Goal: Task Accomplishment & Management: Manage account settings

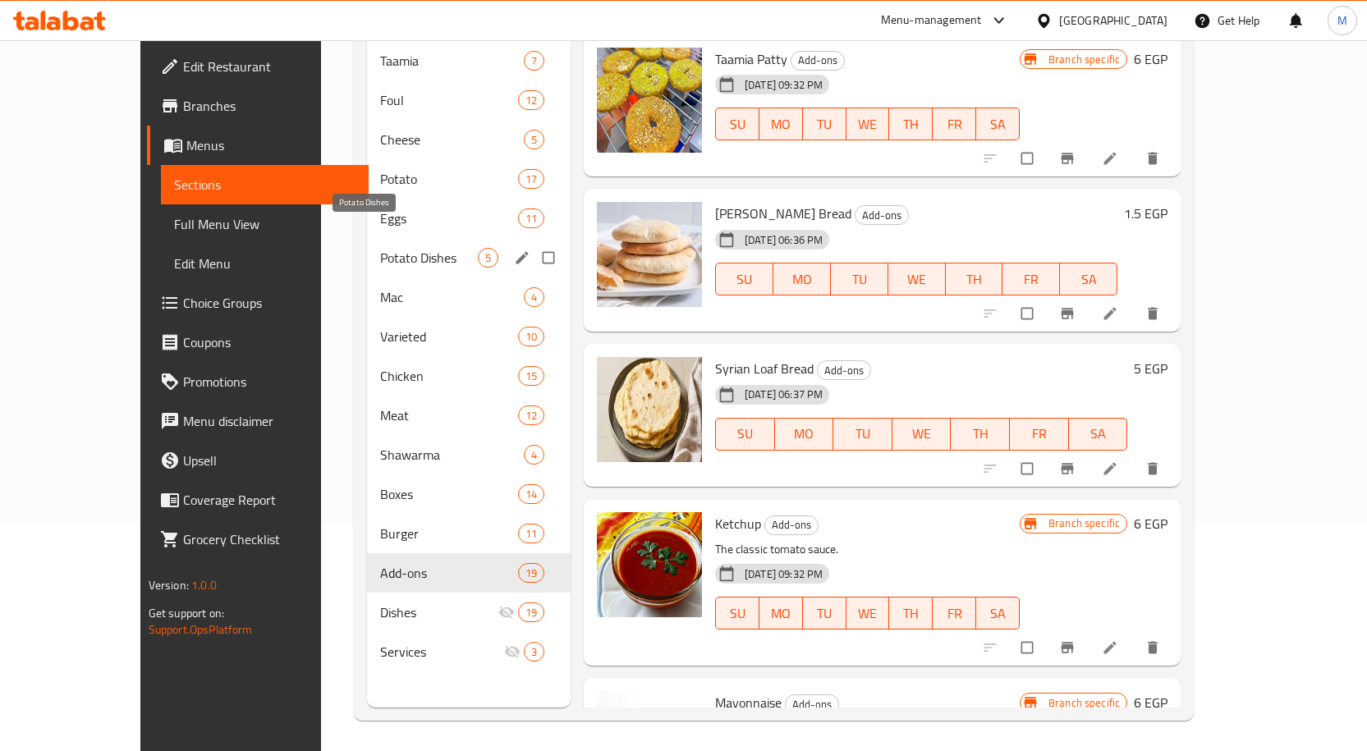
scroll to position [230, 0]
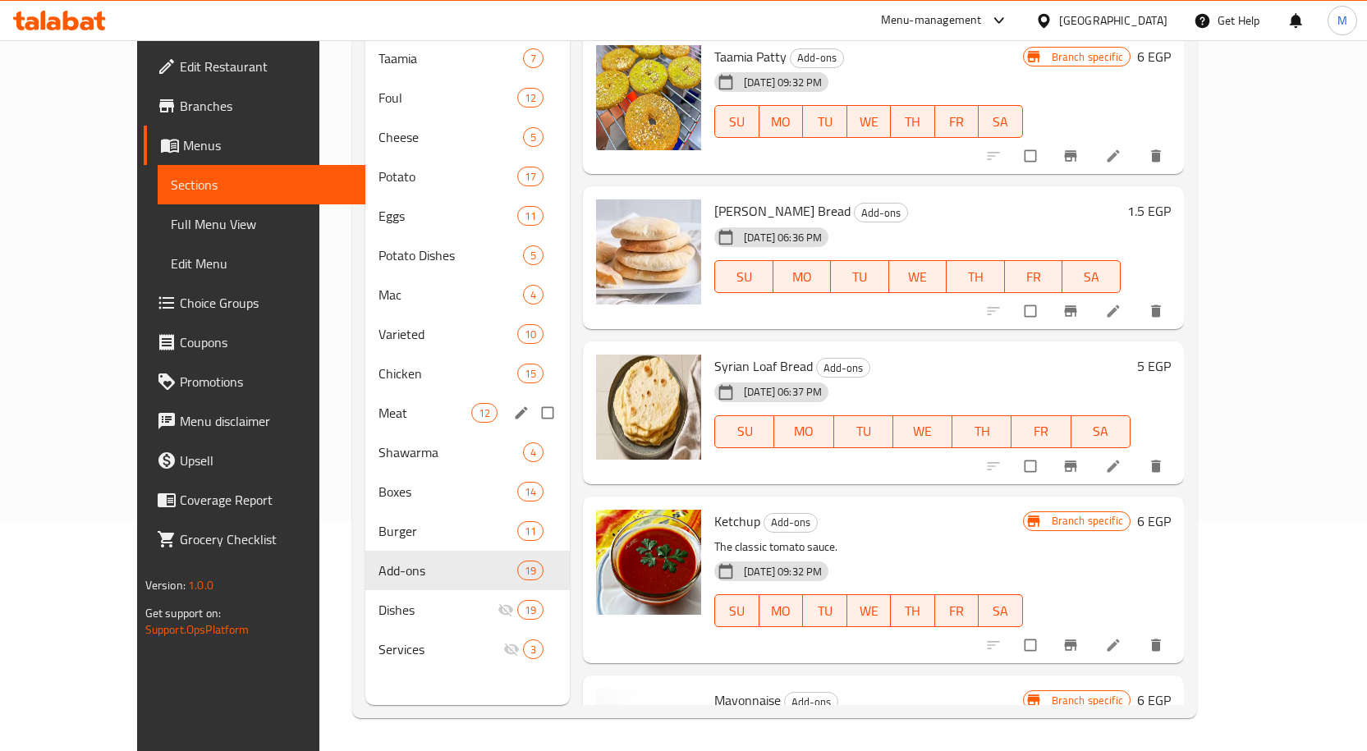
click at [365, 398] on div "Meat 12" at bounding box center [467, 412] width 204 height 39
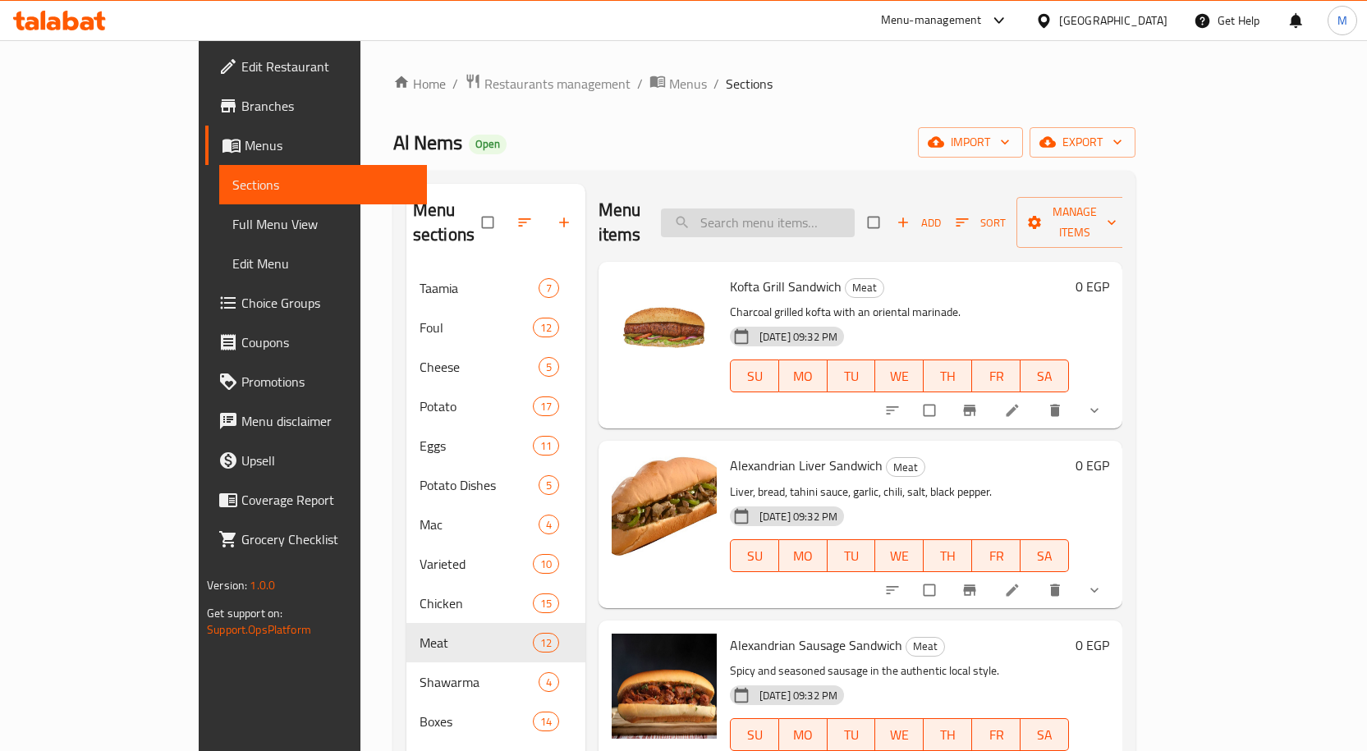
click at [785, 222] on input "search" at bounding box center [758, 223] width 194 height 29
paste input "Alexandrian Liver Sandwich"
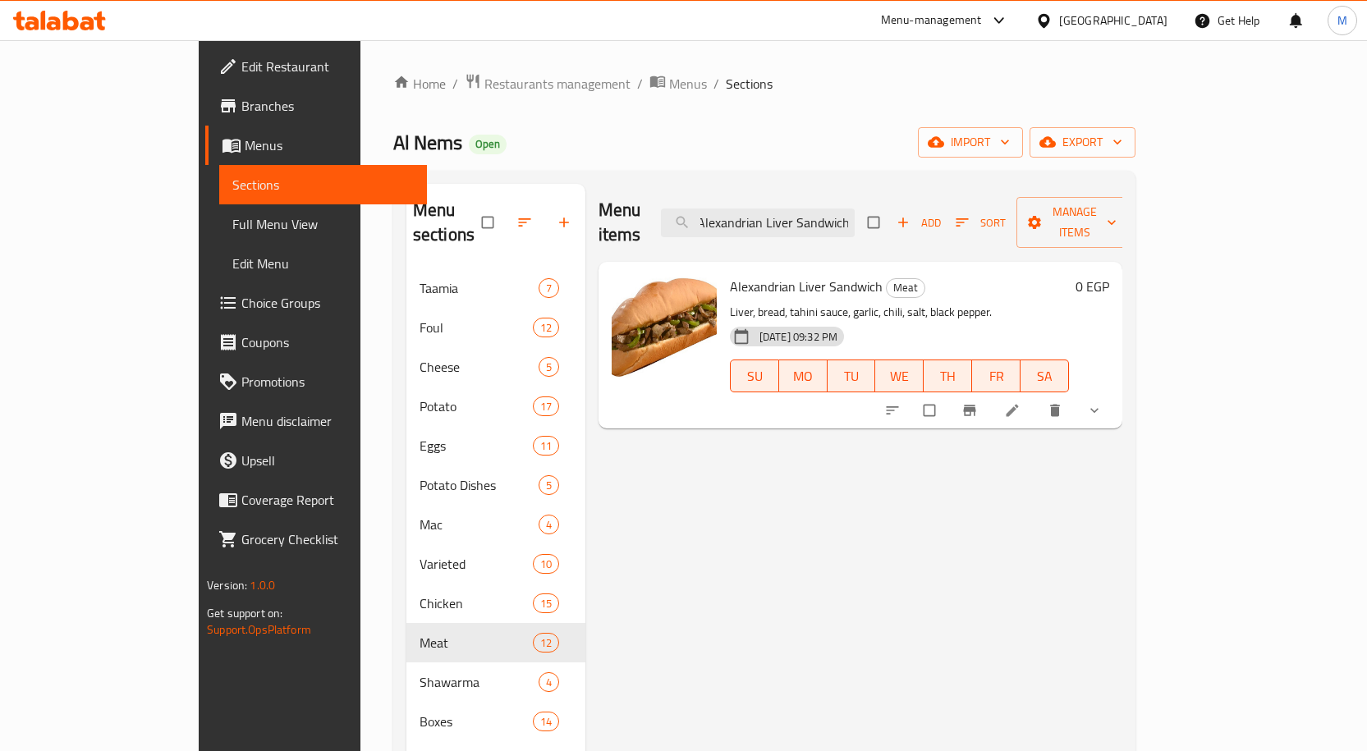
type input "Alexandrian Liver Sandwich"
click at [1021, 402] on icon at bounding box center [1012, 410] width 16 height 16
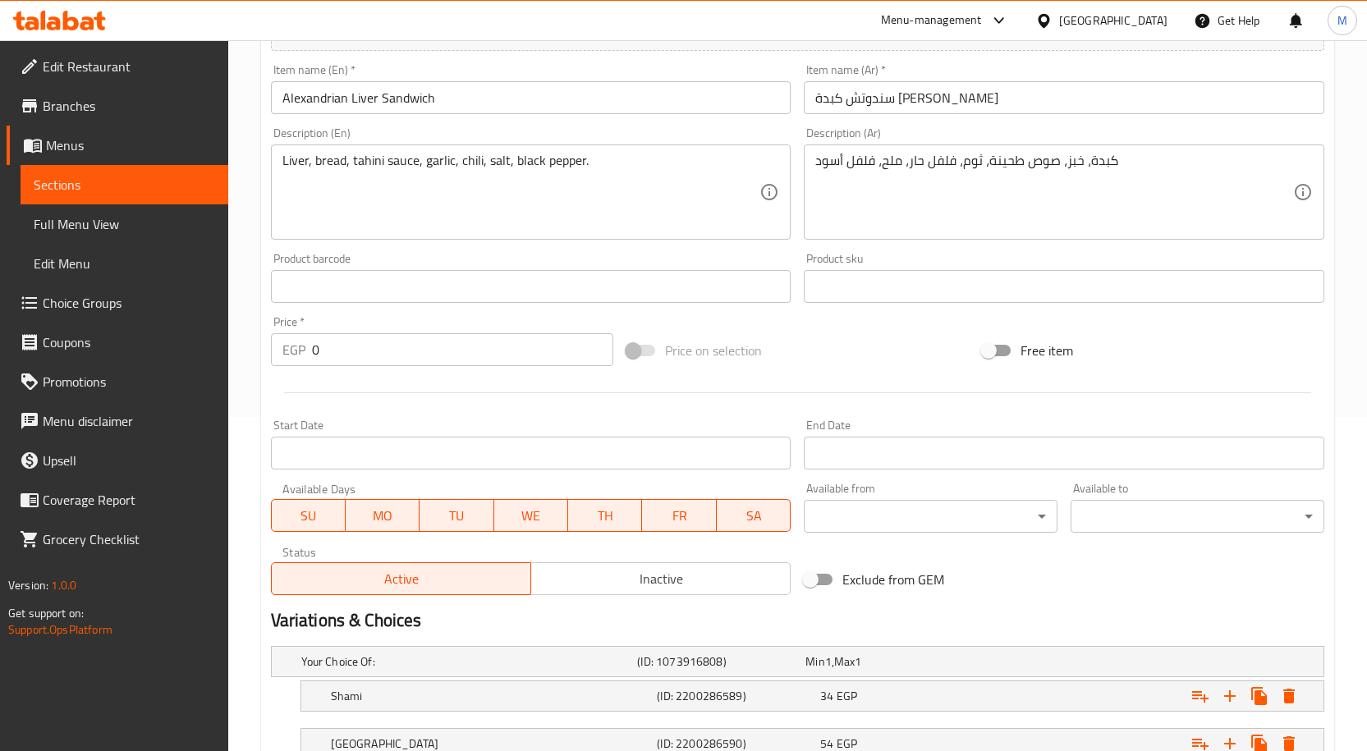
scroll to position [553, 0]
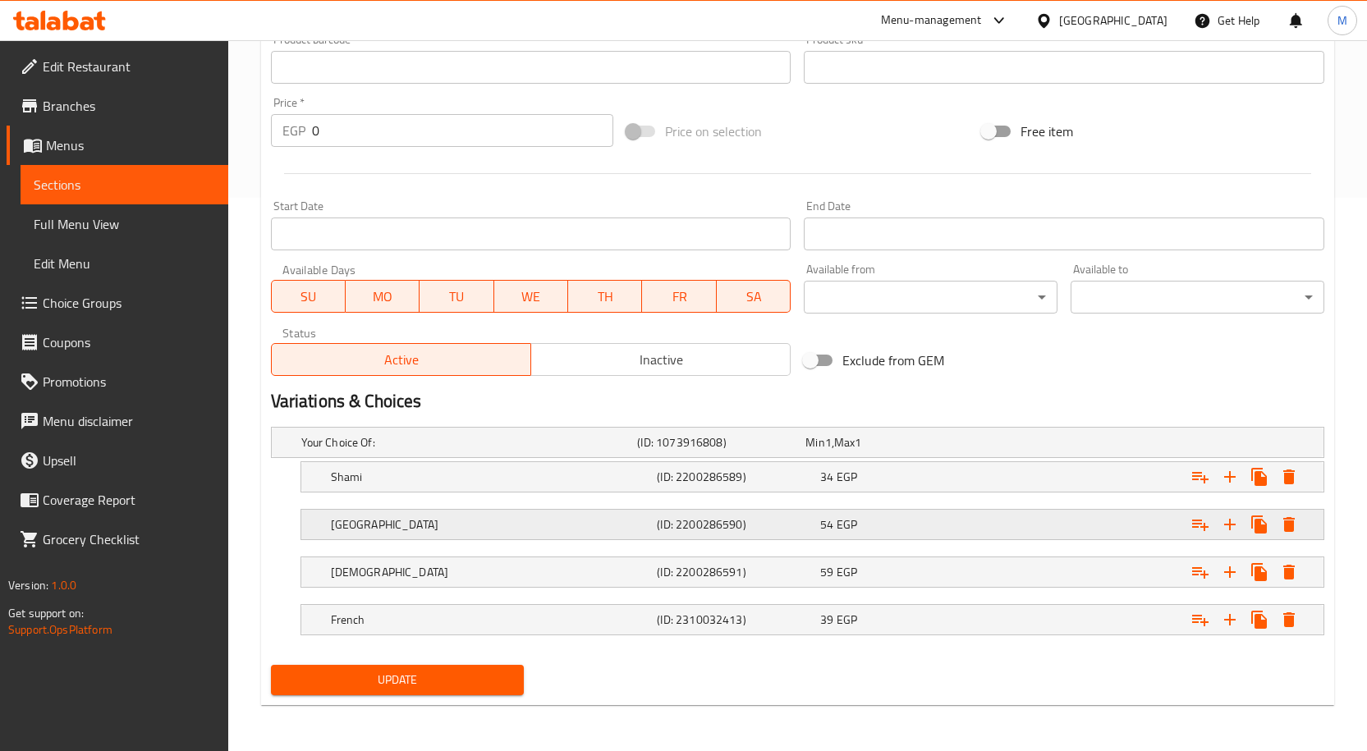
click at [429, 529] on h5 "Vienna" at bounding box center [491, 524] width 320 height 16
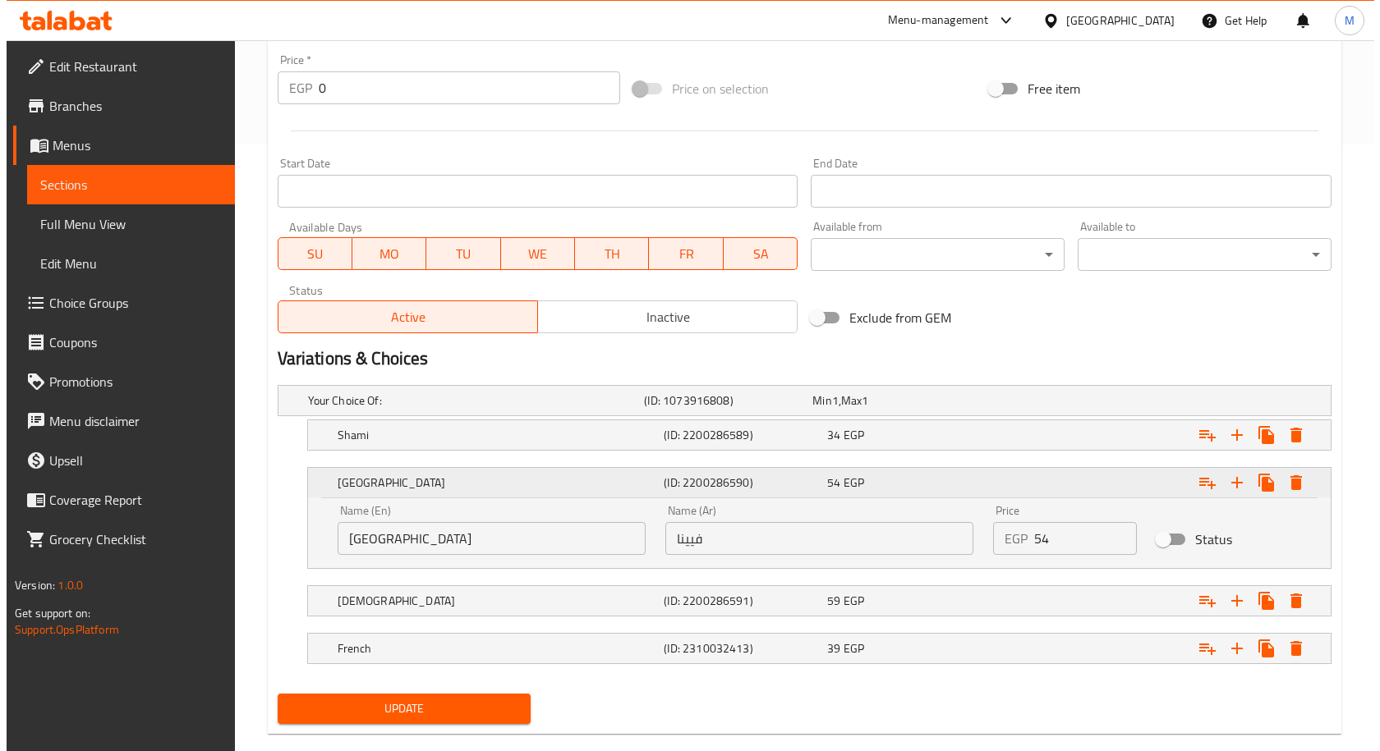
scroll to position [636, 0]
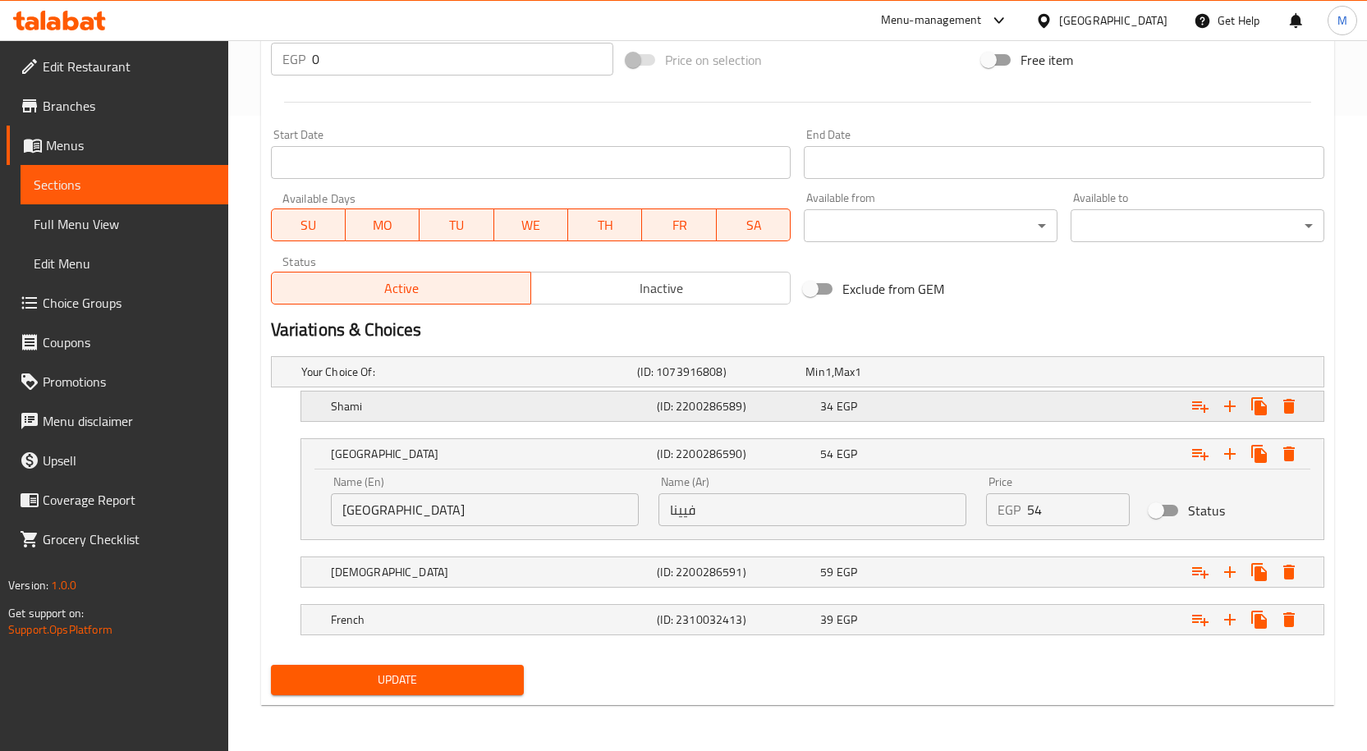
click at [491, 414] on h5 "Shami" at bounding box center [491, 406] width 320 height 16
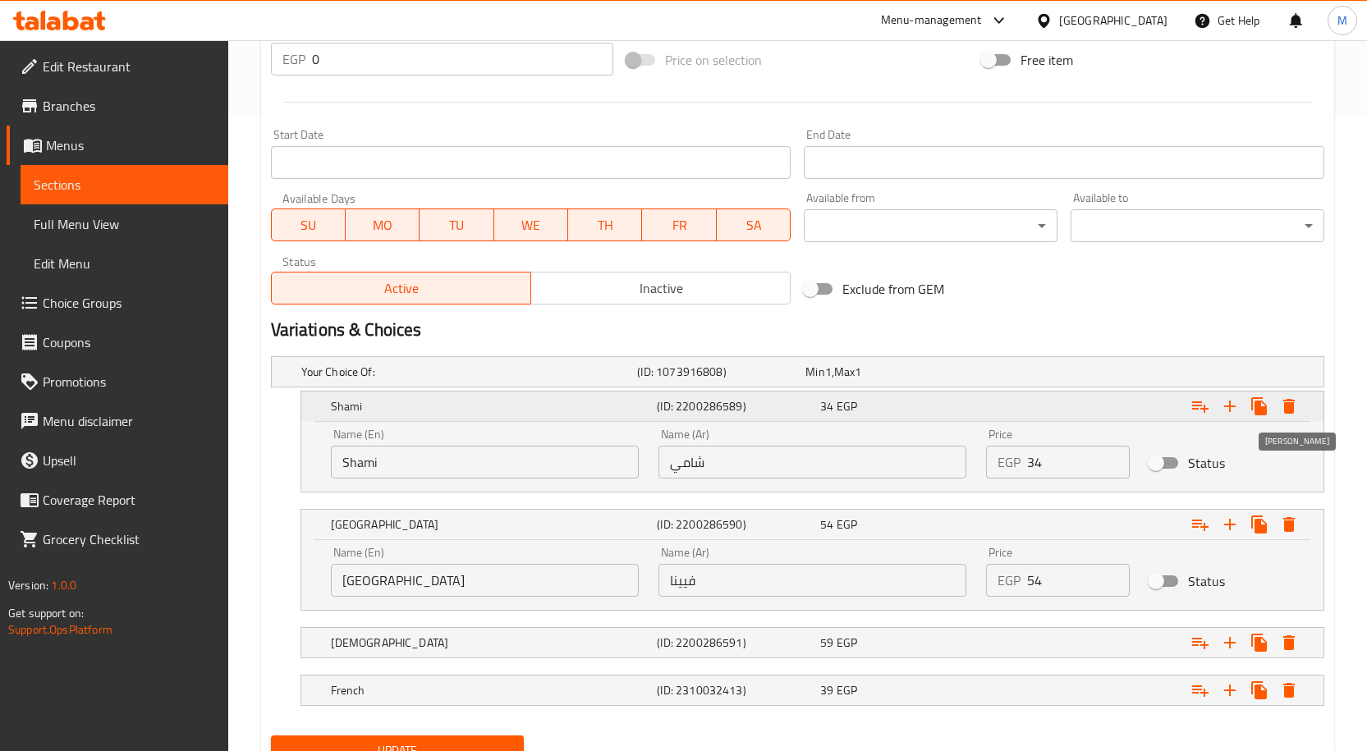
click at [1281, 410] on icon "Expand" at bounding box center [1289, 407] width 20 height 20
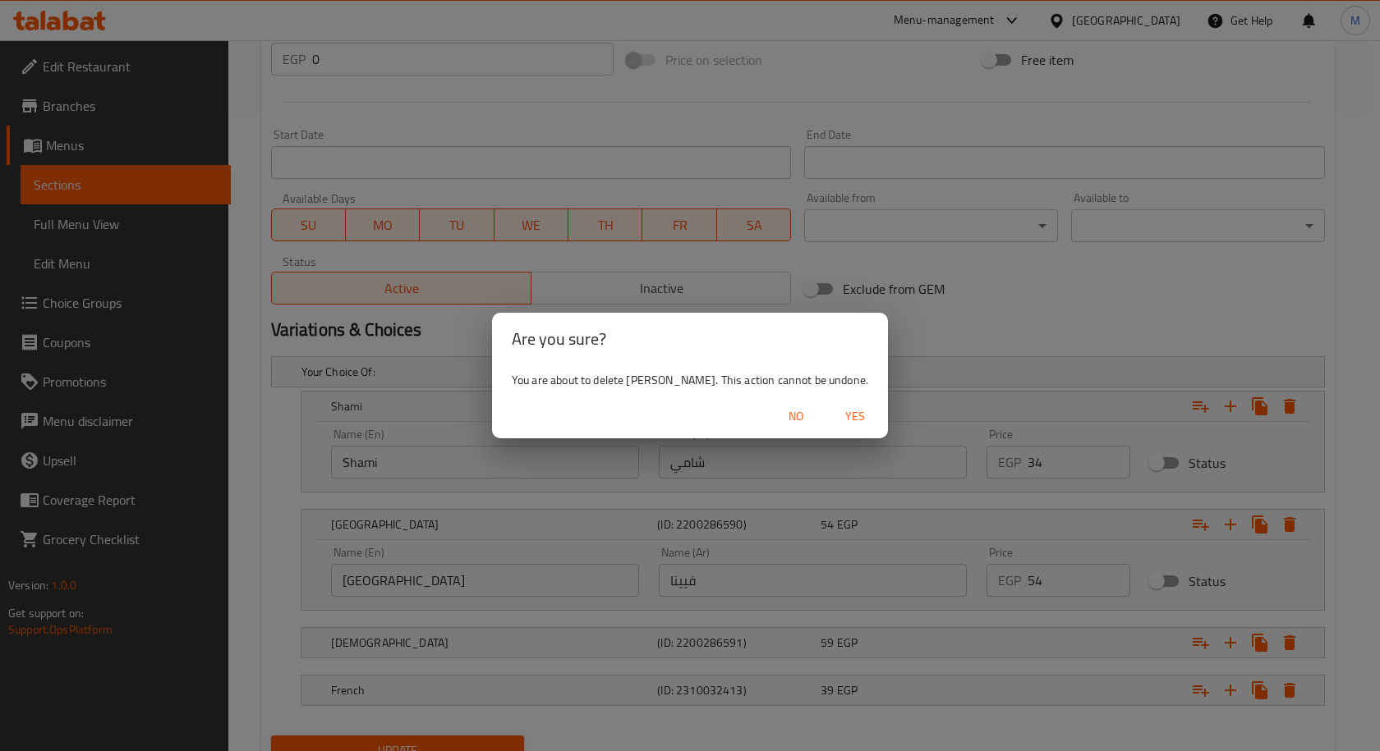
click at [835, 420] on span "Yes" at bounding box center [854, 416] width 39 height 21
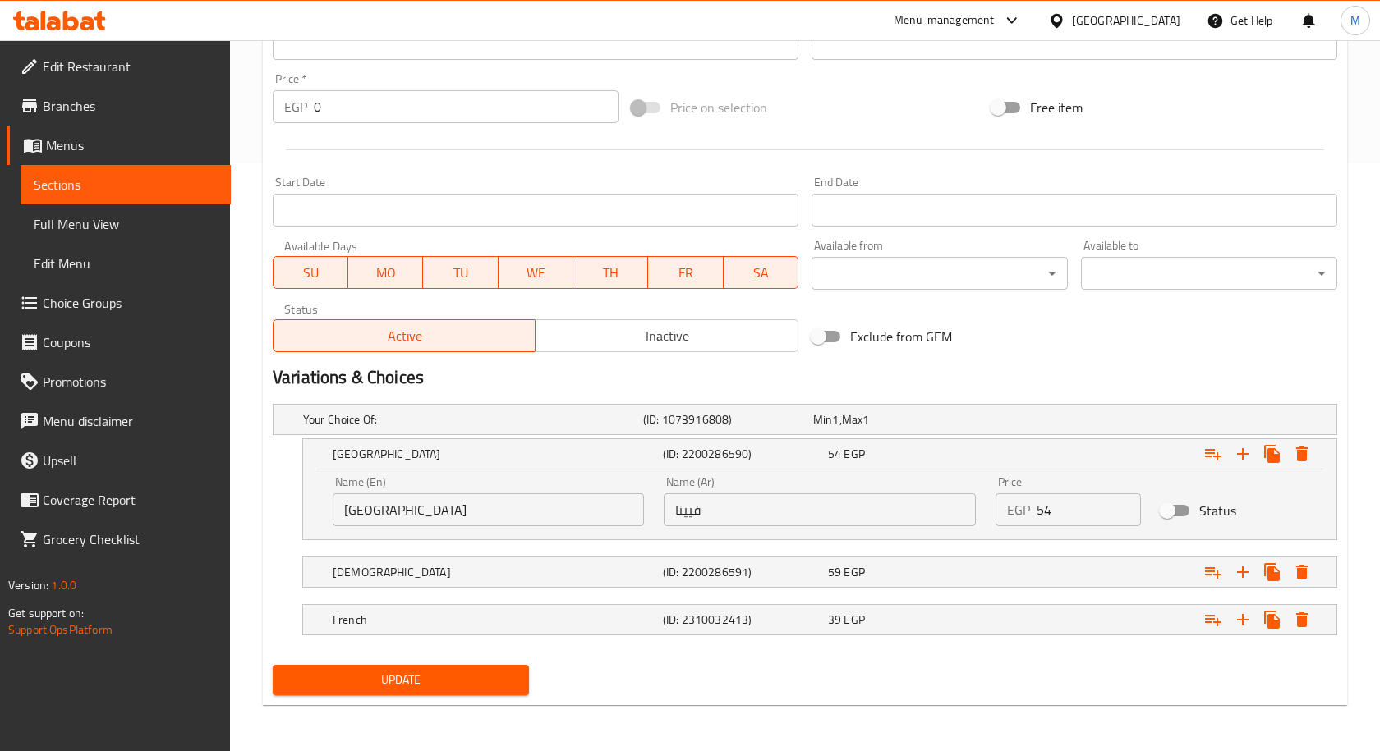
scroll to position [588, 0]
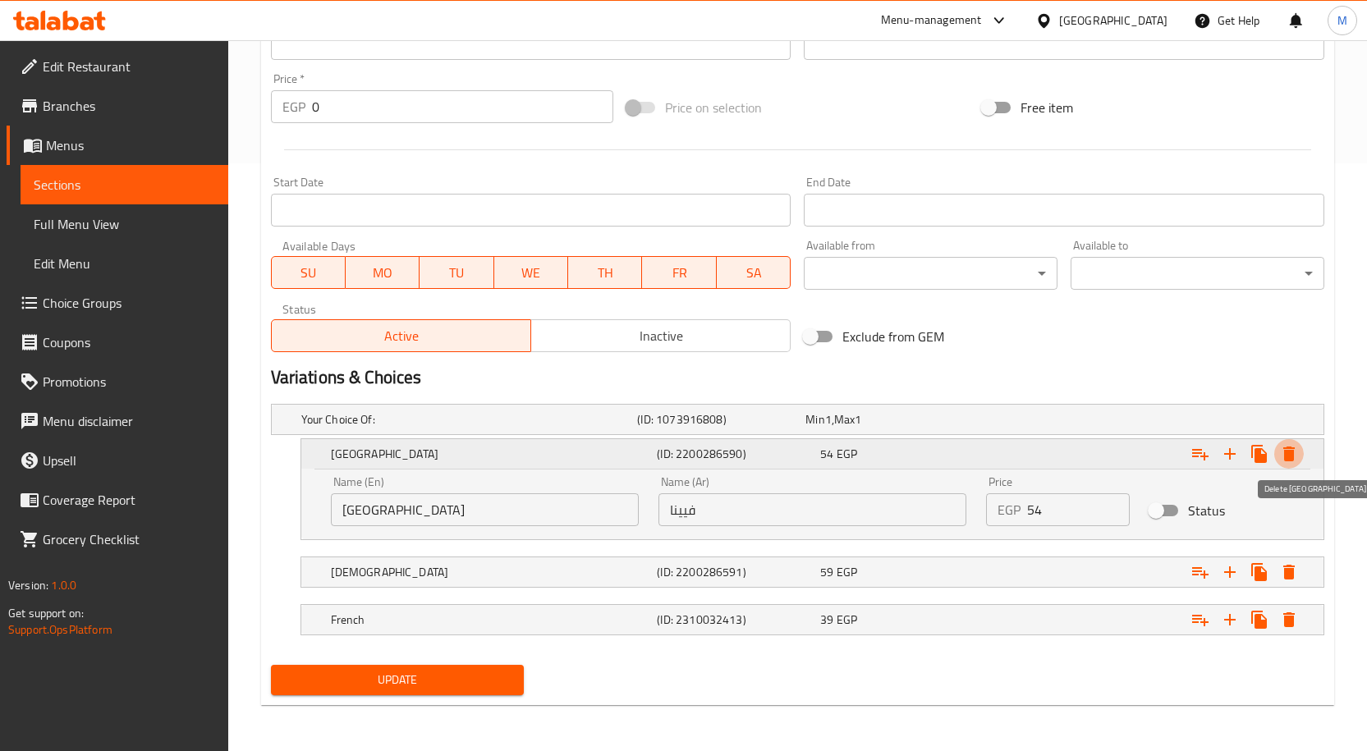
click at [1283, 456] on icon "Expand" at bounding box center [1289, 454] width 20 height 20
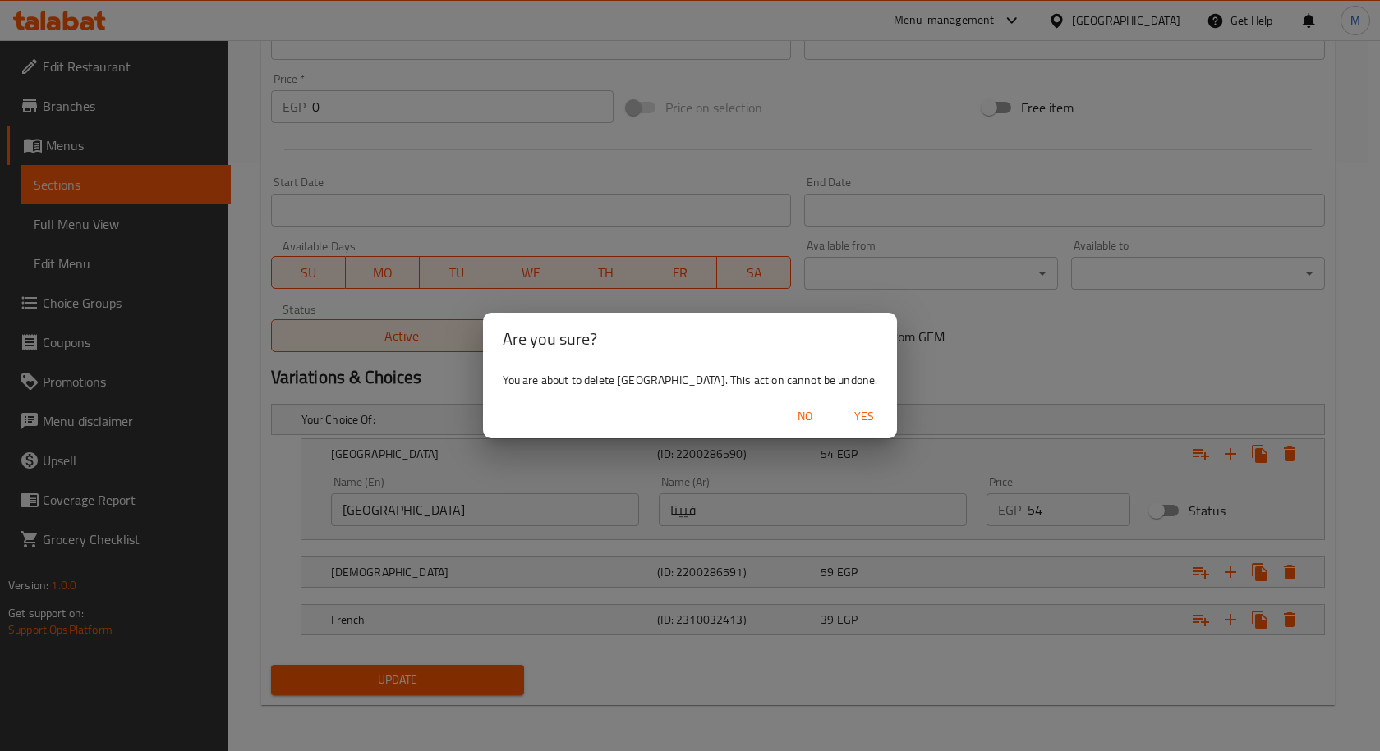
click at [844, 417] on span "Yes" at bounding box center [863, 416] width 39 height 21
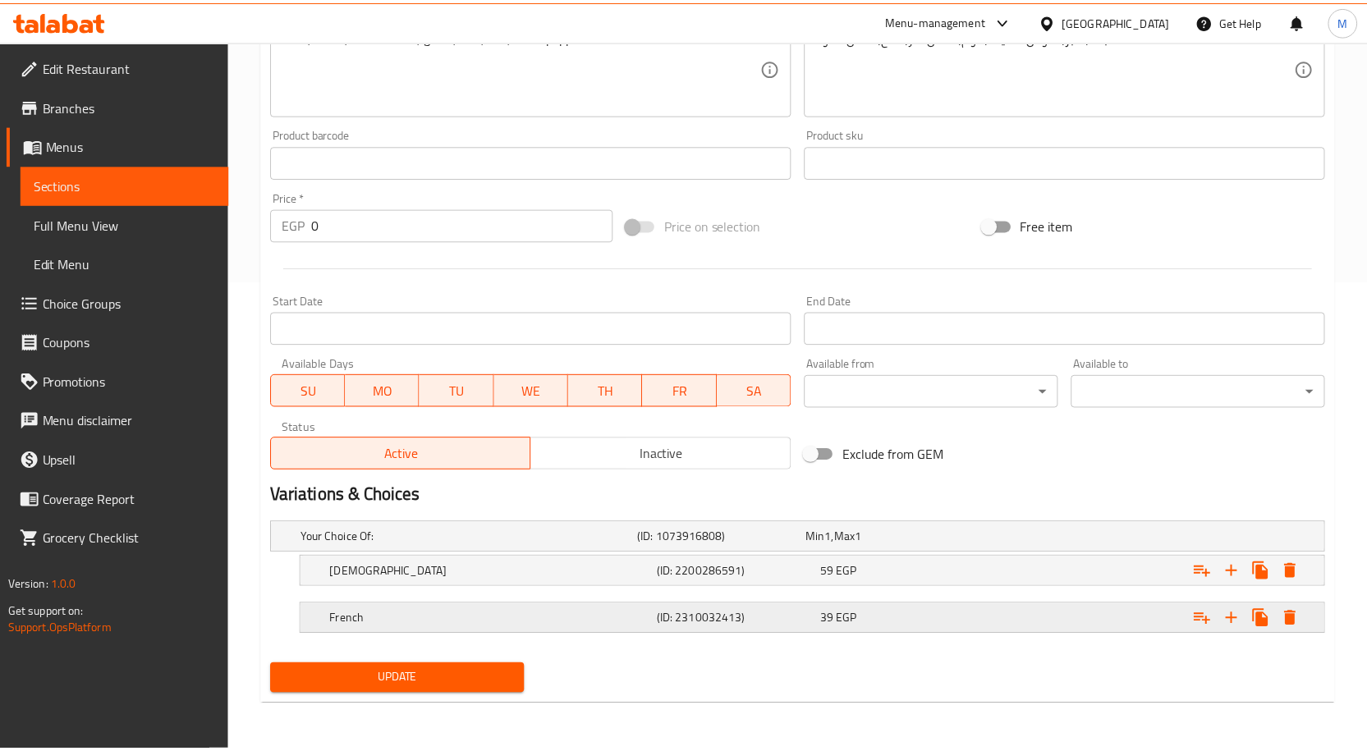
scroll to position [470, 0]
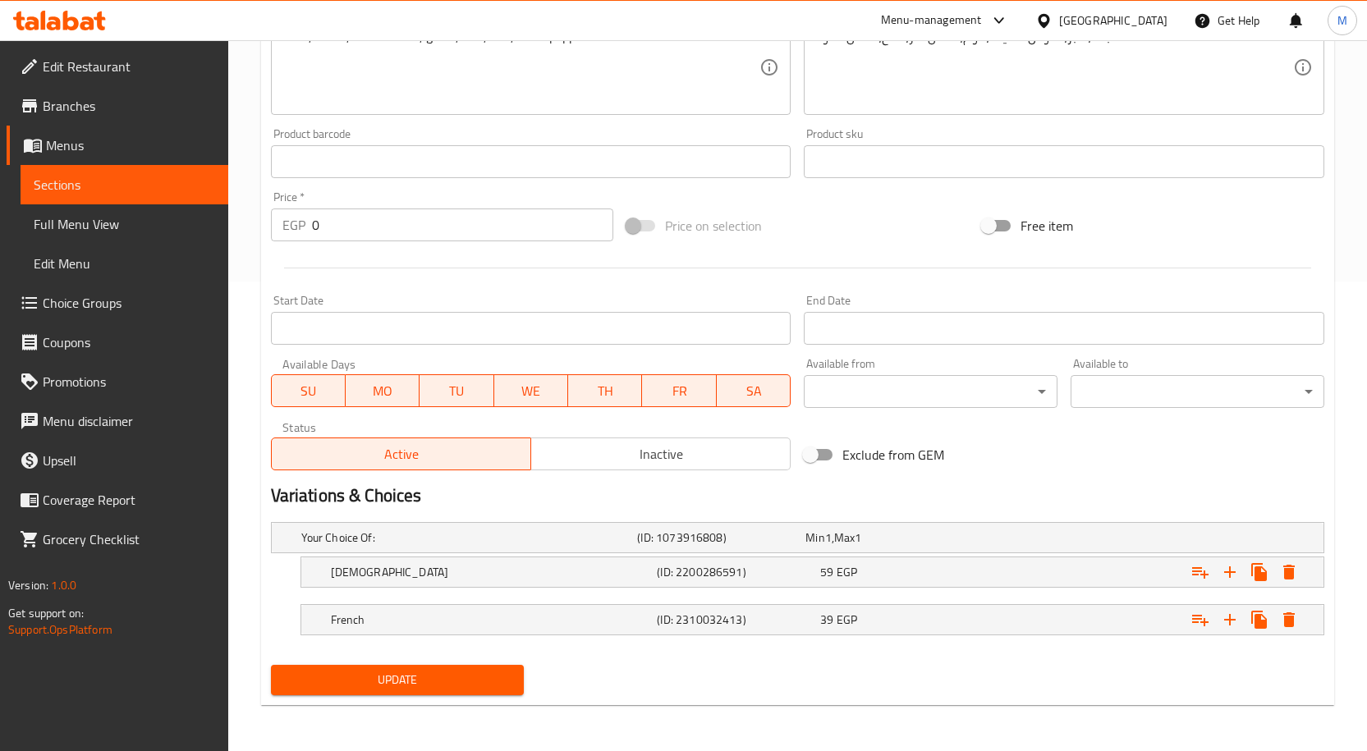
click at [443, 686] on span "Update" at bounding box center [397, 680] width 227 height 21
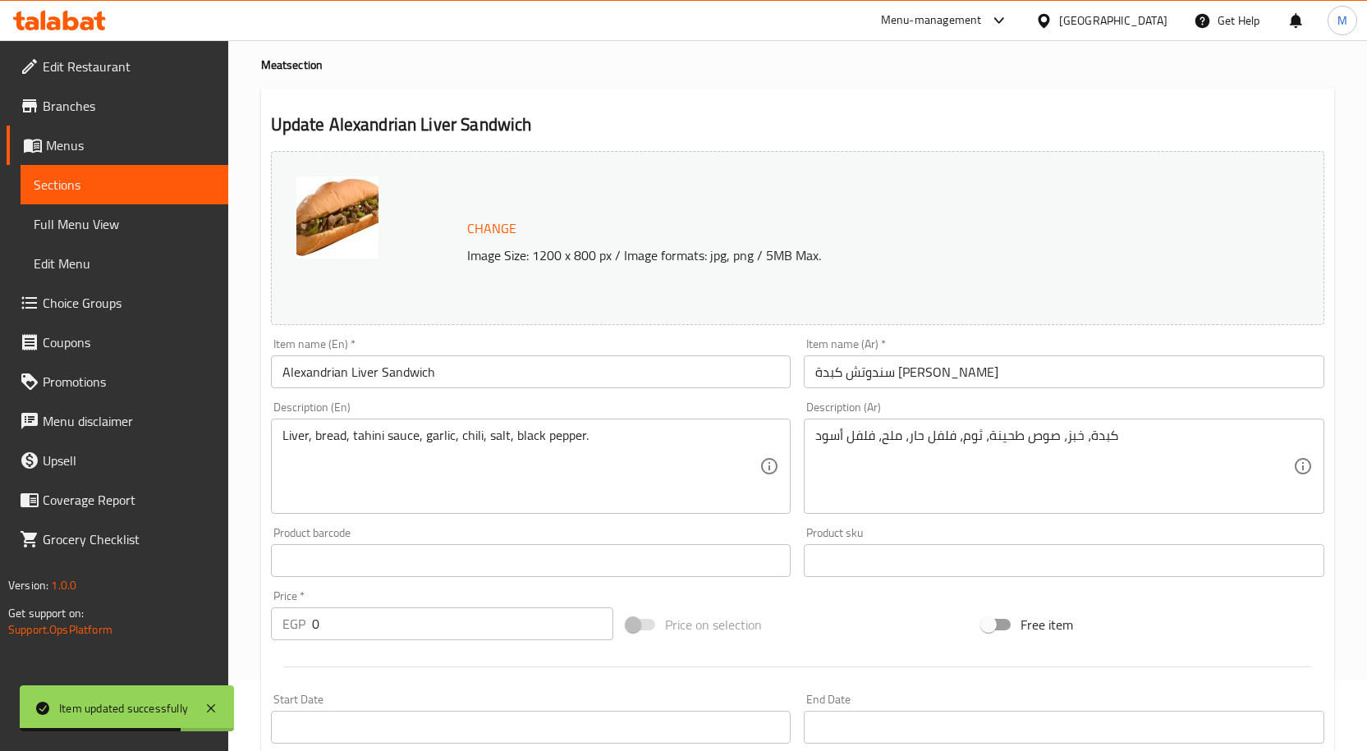
scroll to position [0, 0]
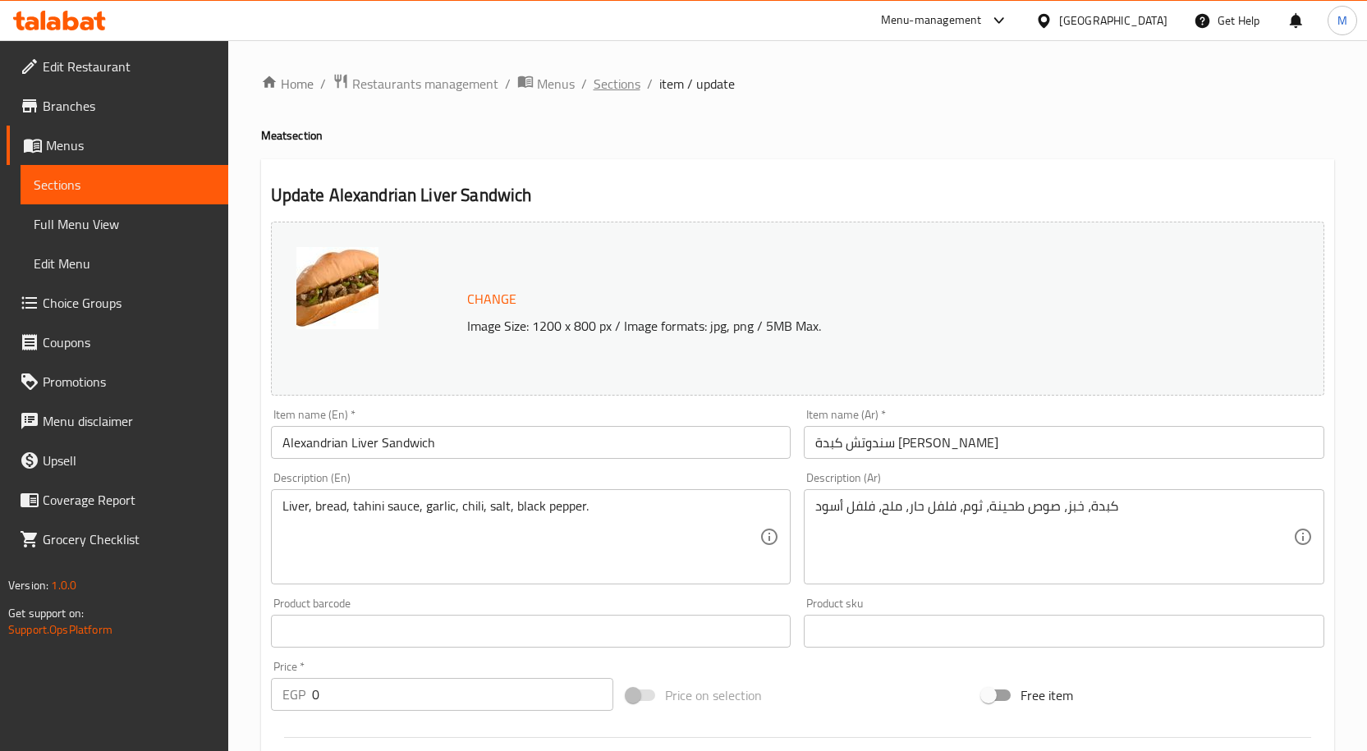
click at [629, 84] on span "Sections" at bounding box center [617, 84] width 47 height 20
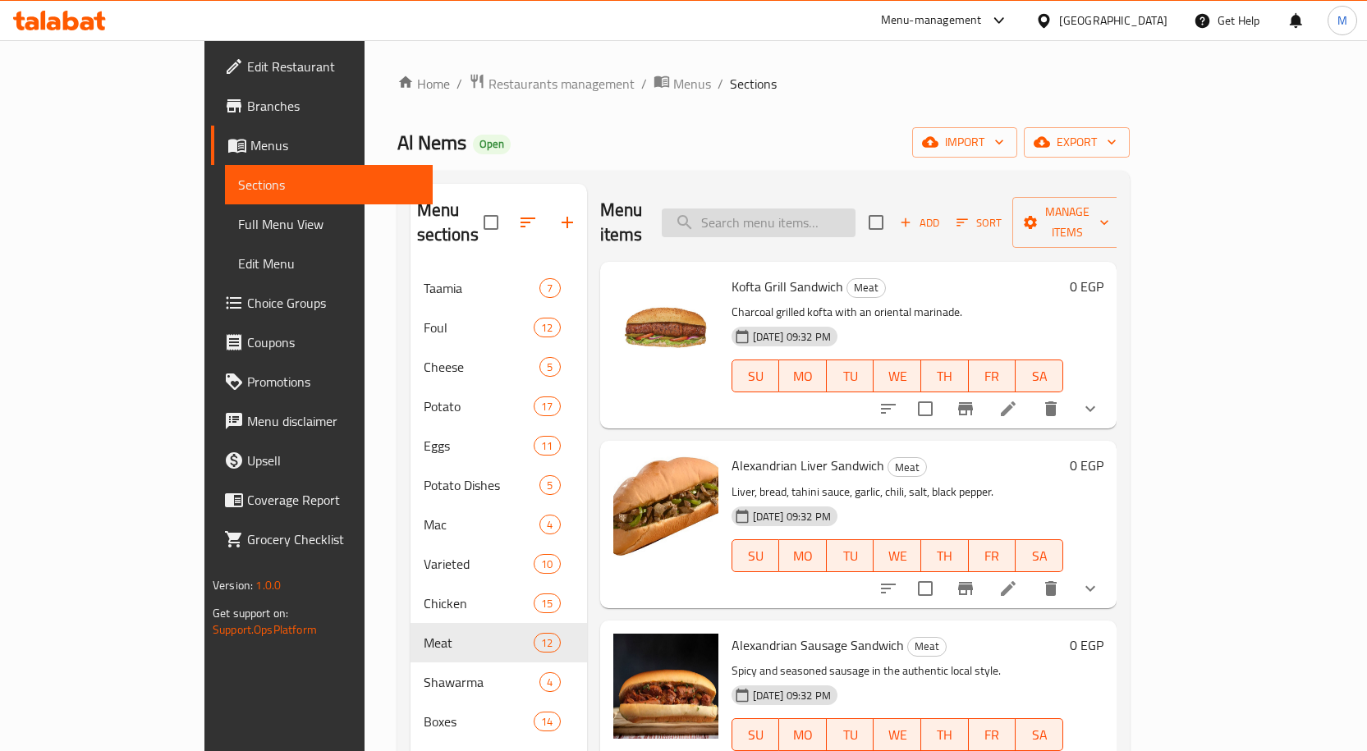
click at [856, 223] on input "search" at bounding box center [759, 223] width 194 height 29
paste input "Alexandrian Sausage Sandwich"
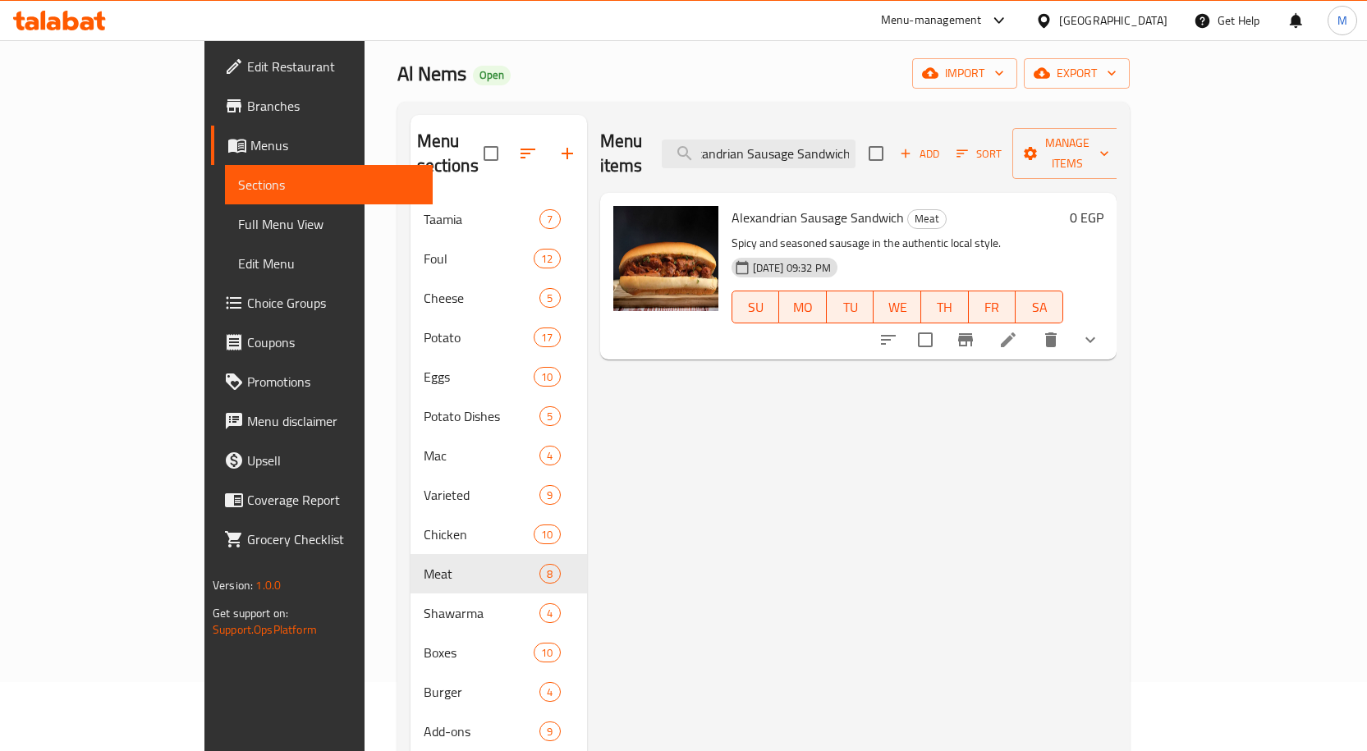
scroll to position [164, 0]
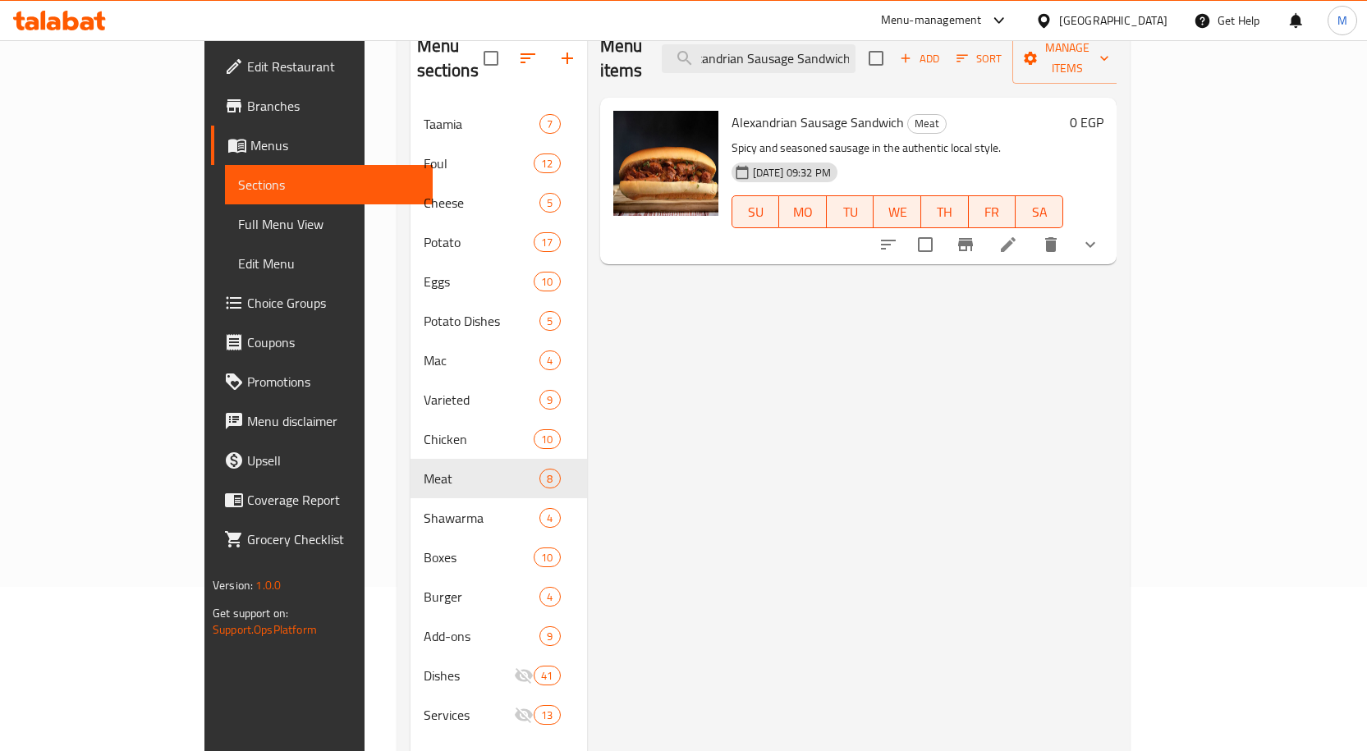
type input "Alexandrian Sausage Sandwich"
click at [1031, 230] on li at bounding box center [1008, 245] width 46 height 30
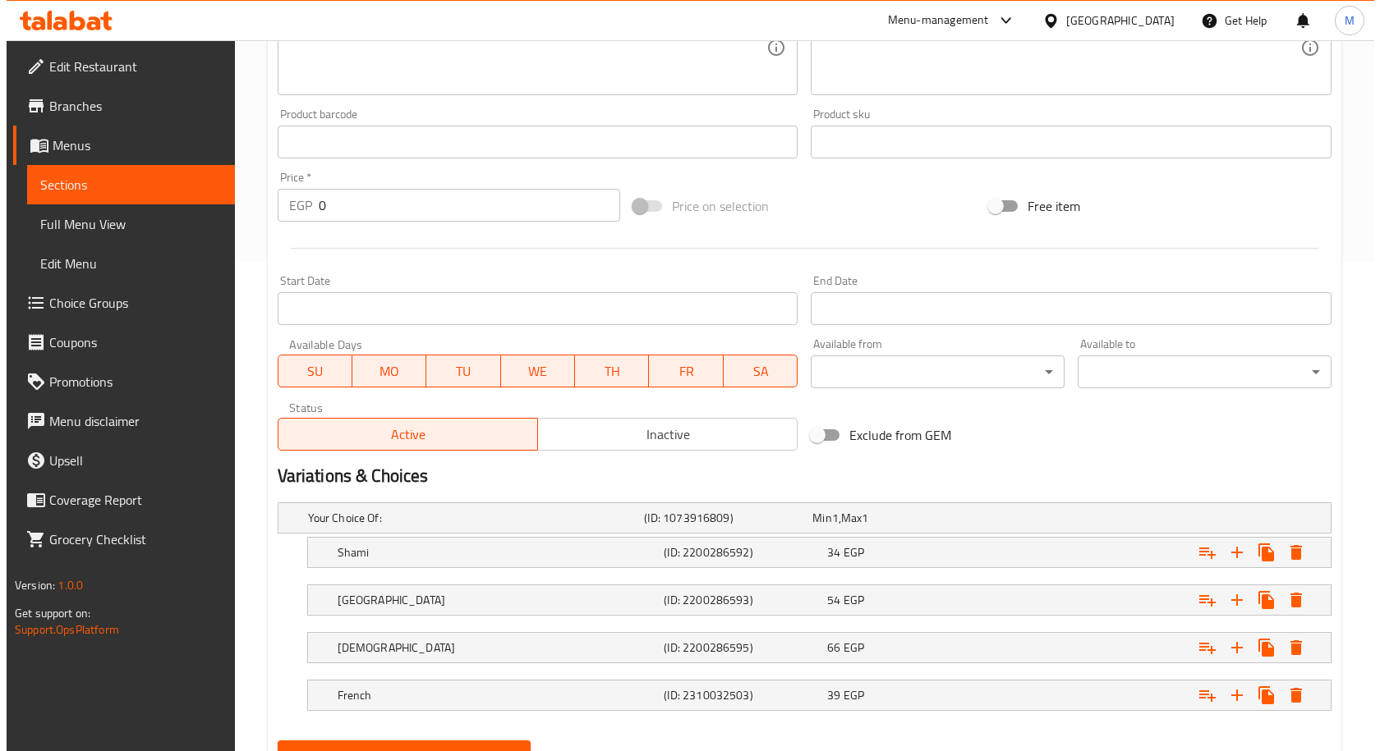
scroll to position [565, 0]
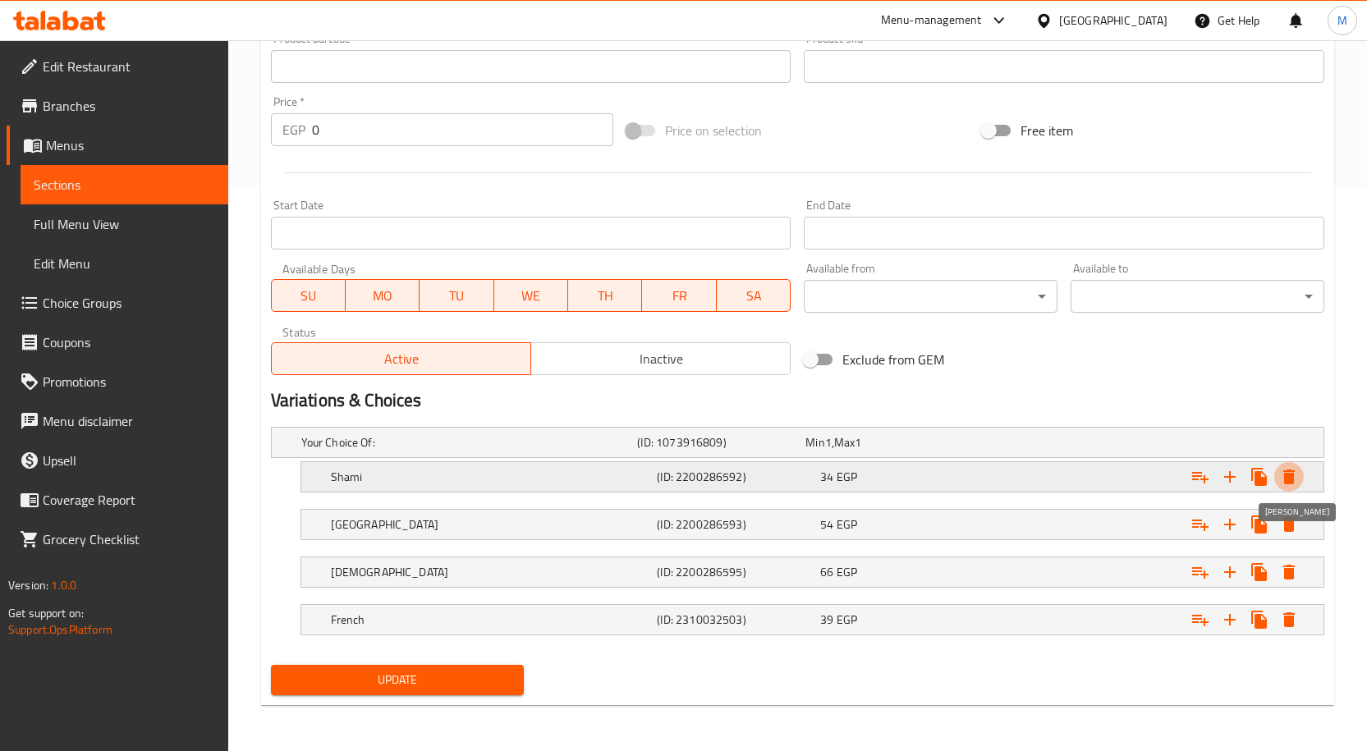
click at [1286, 478] on icon "Expand" at bounding box center [1288, 477] width 11 height 15
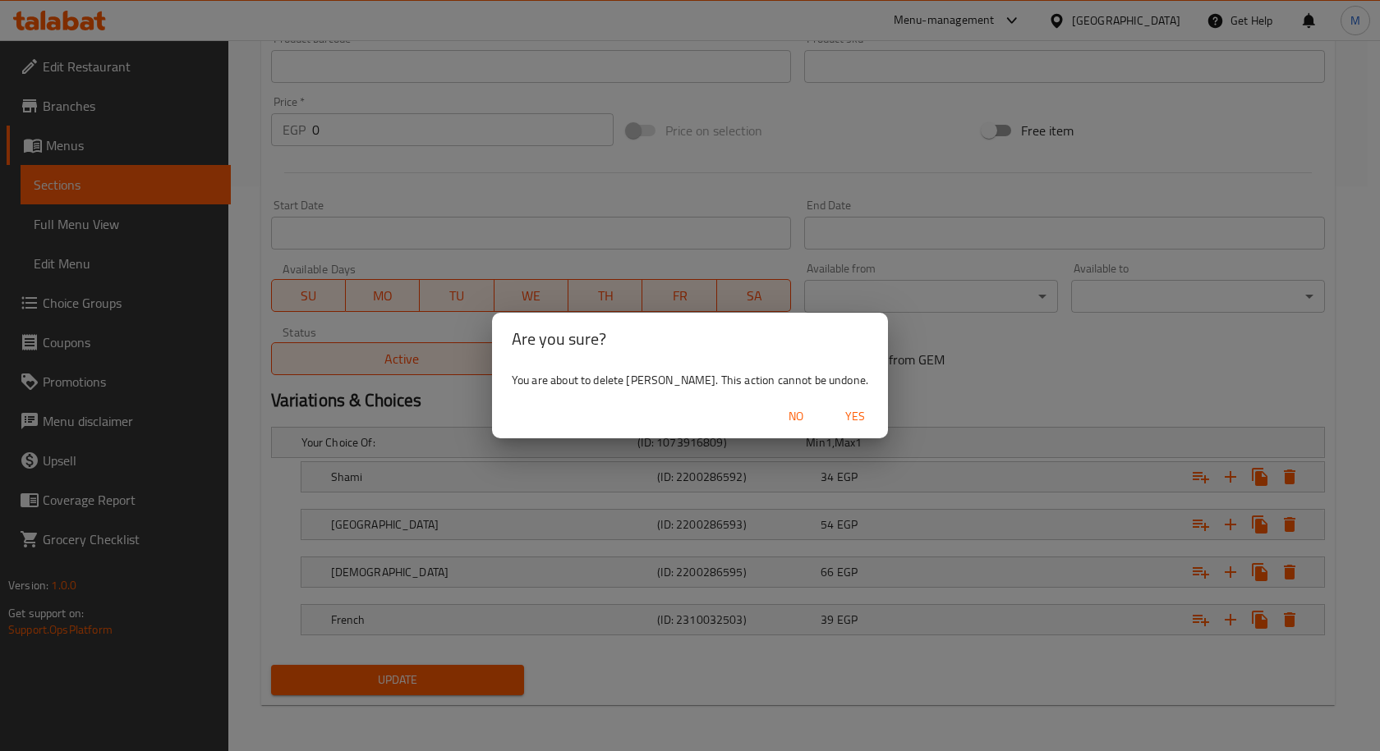
click at [776, 416] on span "No" at bounding box center [795, 416] width 39 height 21
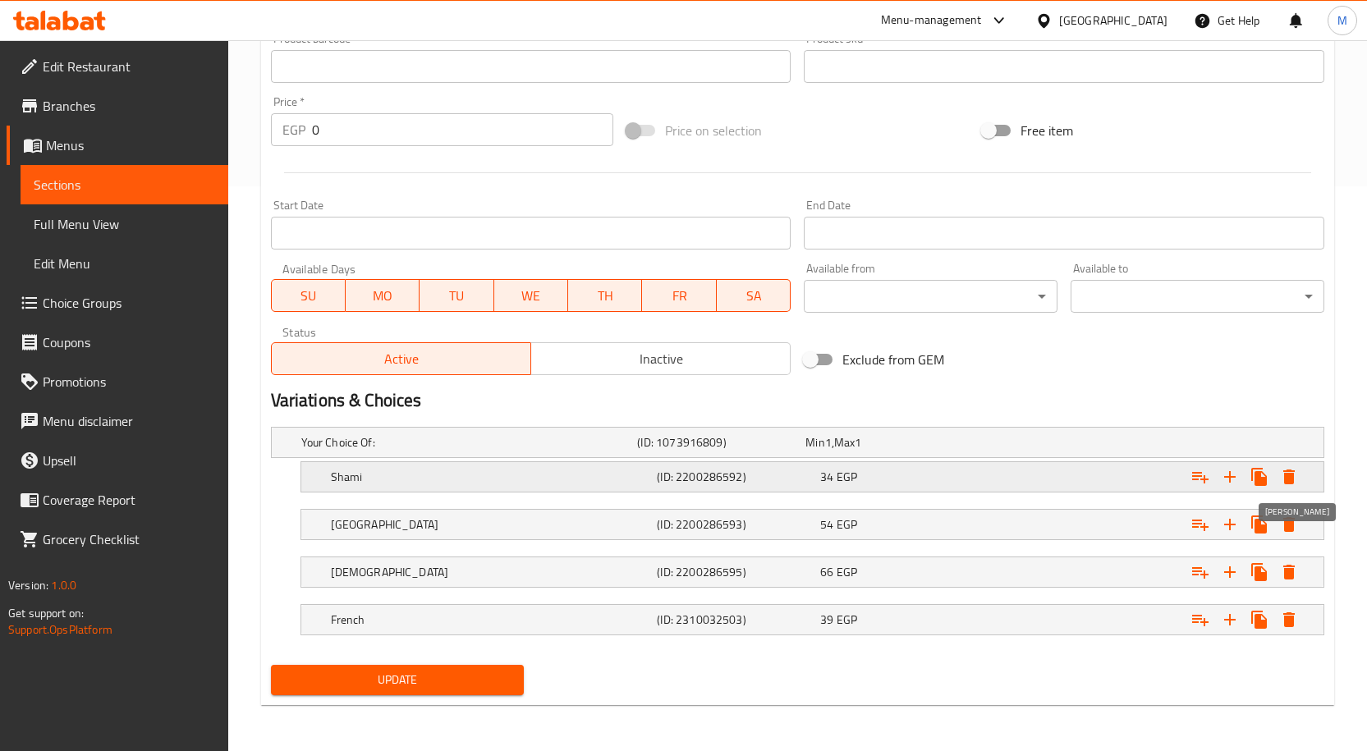
click at [1298, 479] on icon "Expand" at bounding box center [1289, 477] width 20 height 20
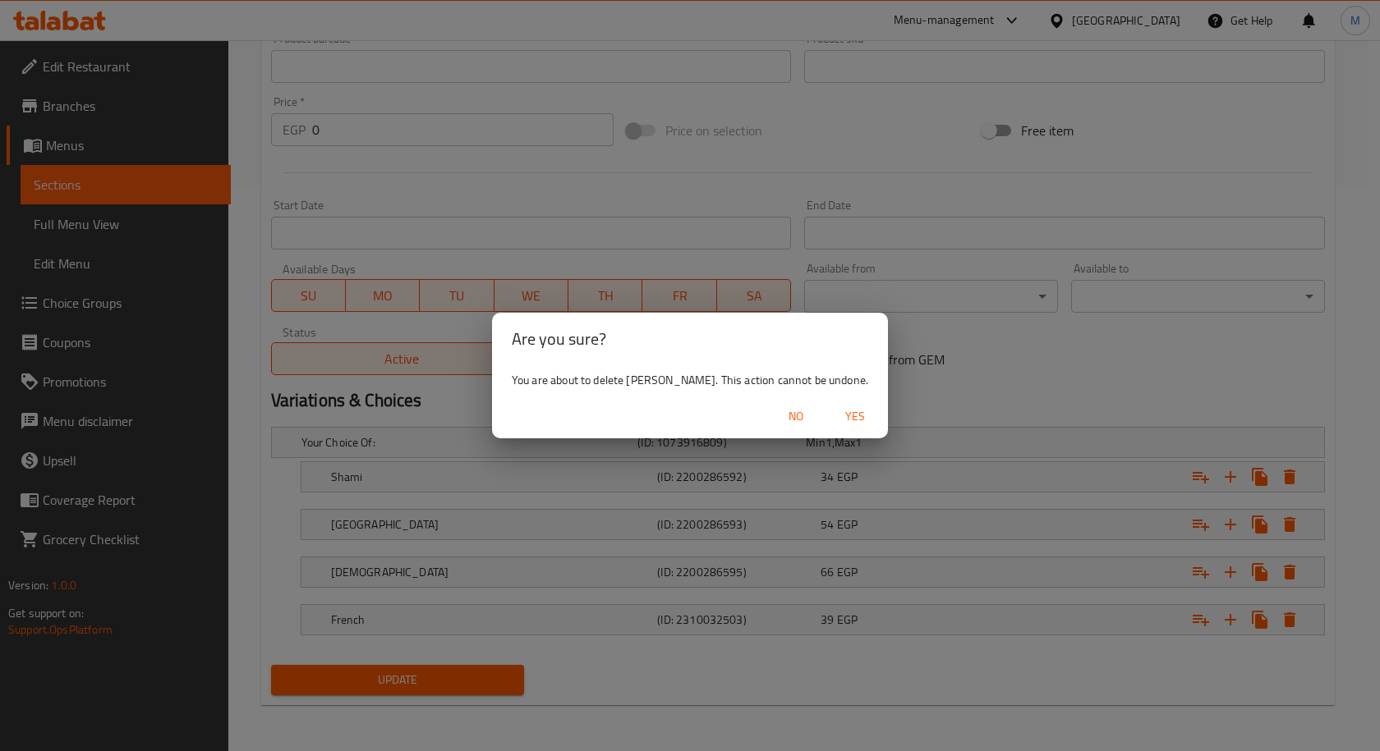
click at [838, 413] on span "Yes" at bounding box center [854, 416] width 39 height 21
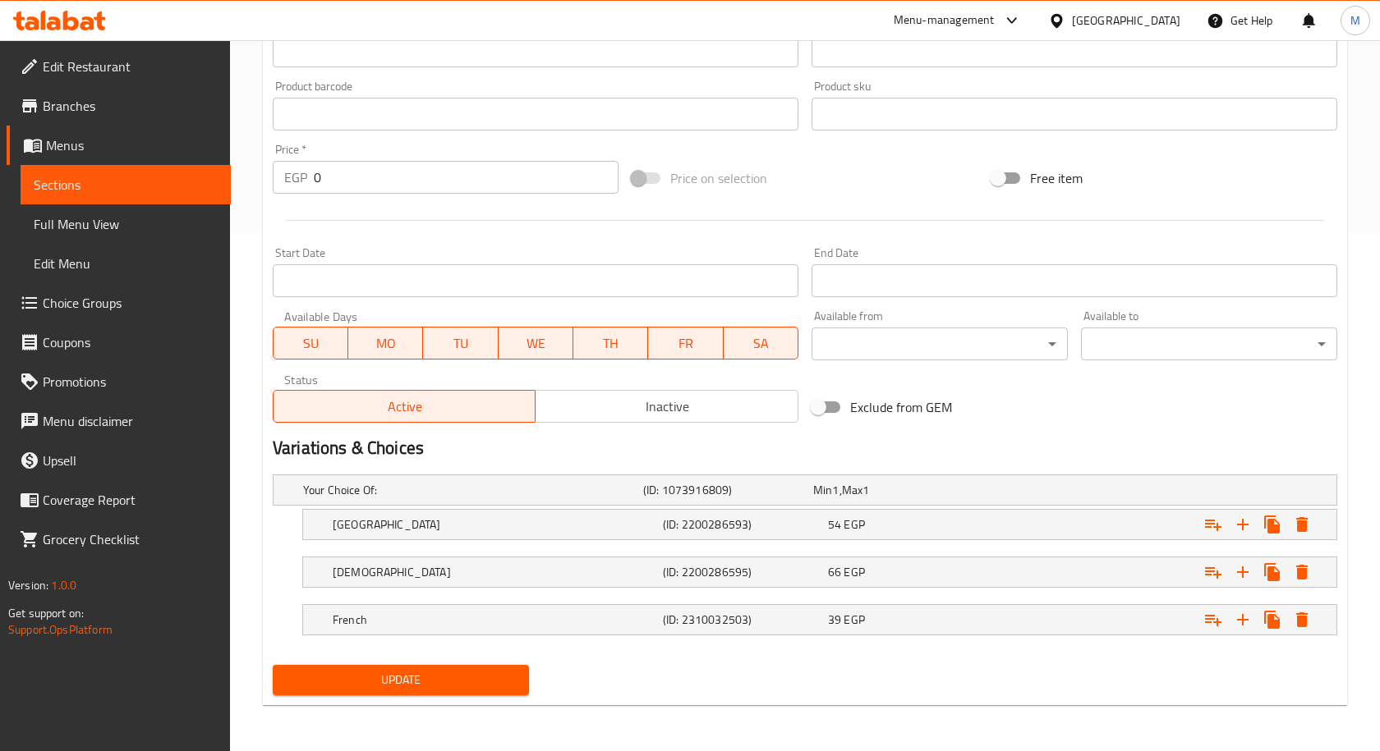
scroll to position [517, 0]
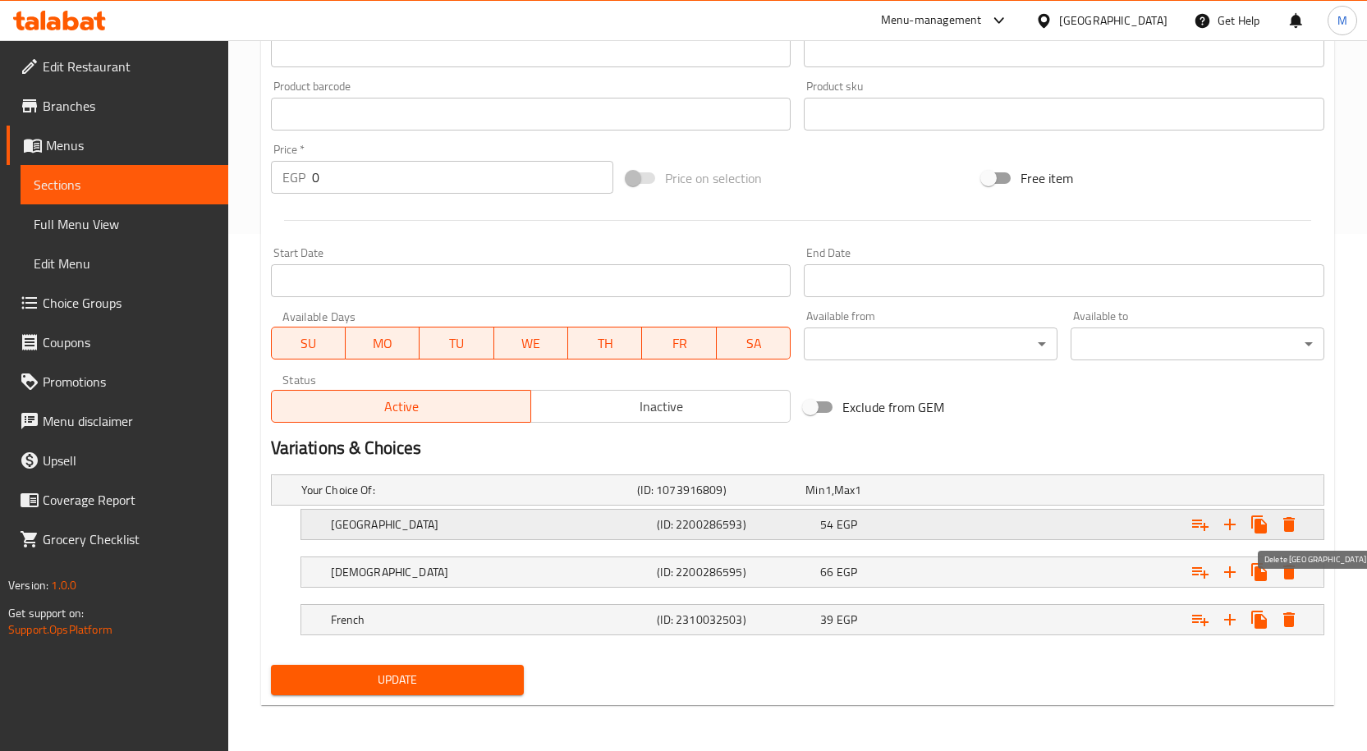
click at [1294, 523] on icon "Expand" at bounding box center [1289, 525] width 20 height 20
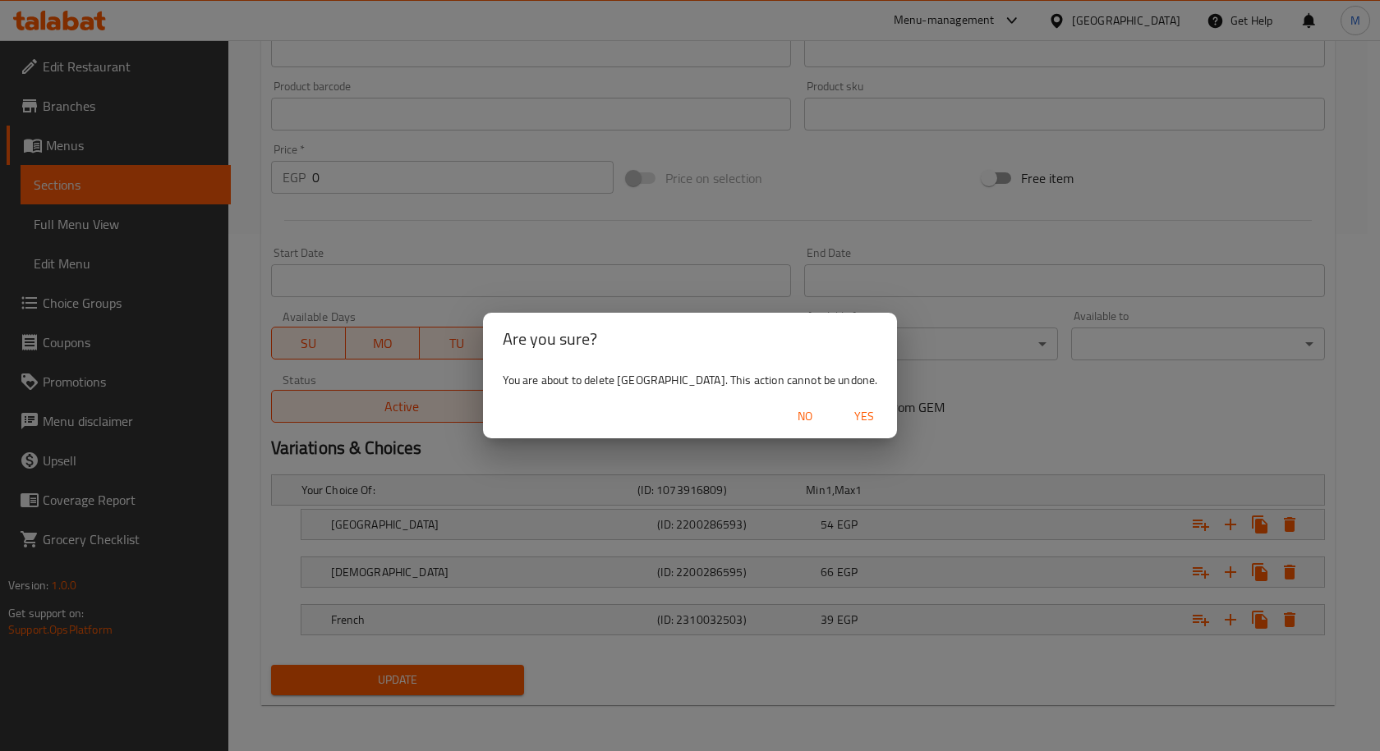
click at [844, 425] on span "Yes" at bounding box center [863, 416] width 39 height 21
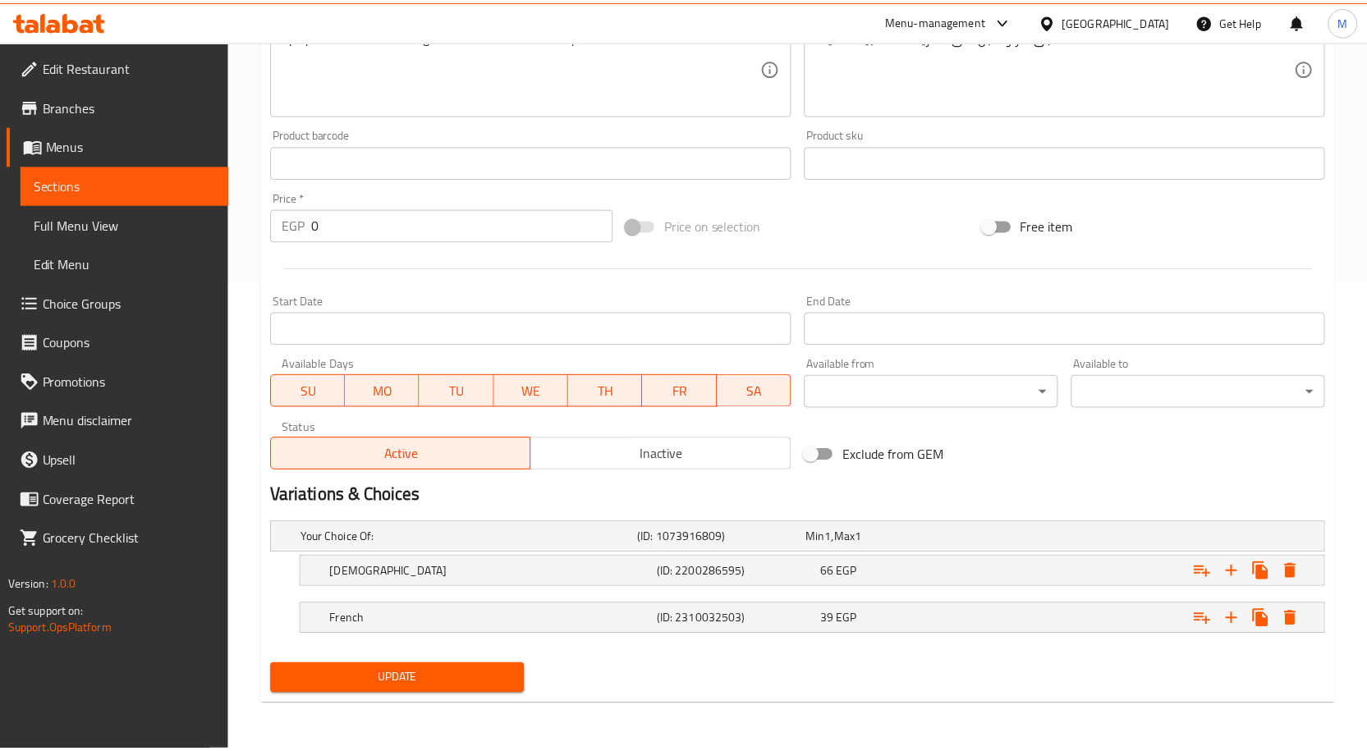
scroll to position [470, 0]
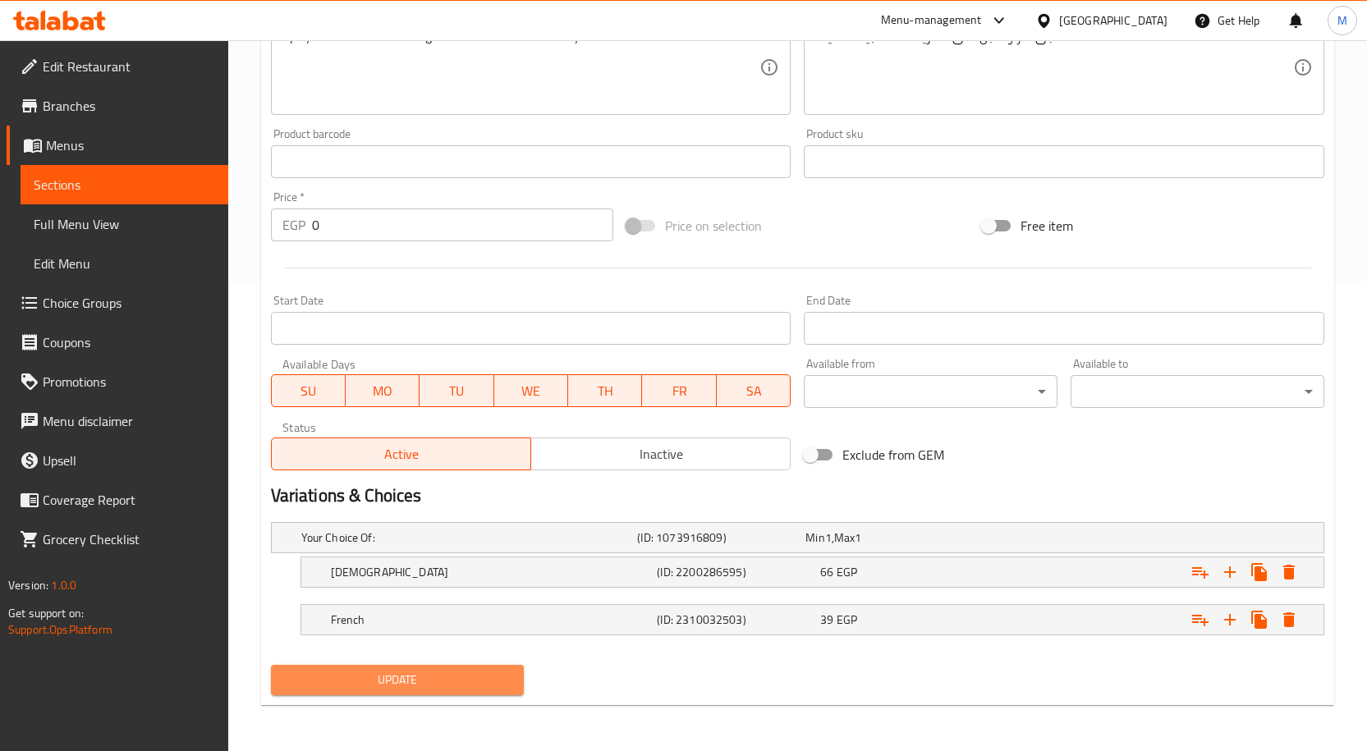
click at [503, 679] on span "Update" at bounding box center [397, 680] width 227 height 21
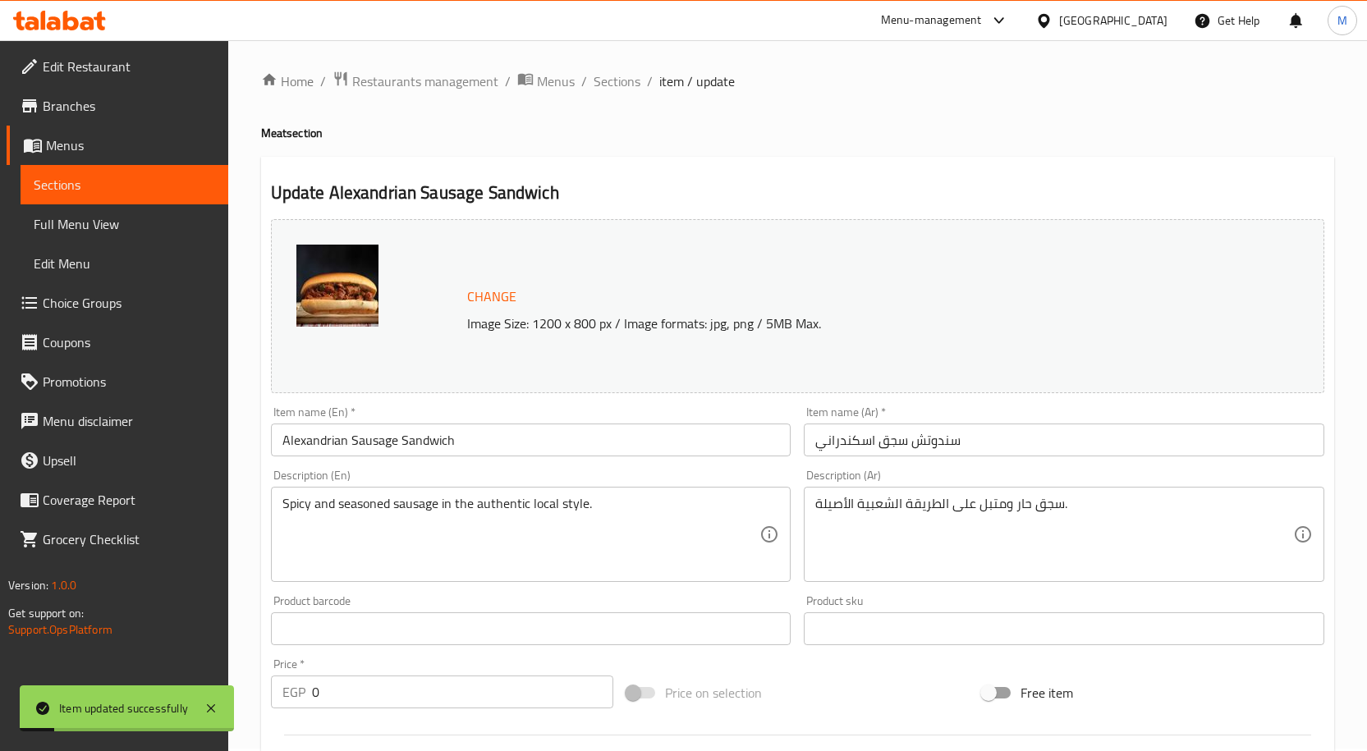
scroll to position [0, 0]
click at [622, 88] on span "Sections" at bounding box center [617, 84] width 47 height 20
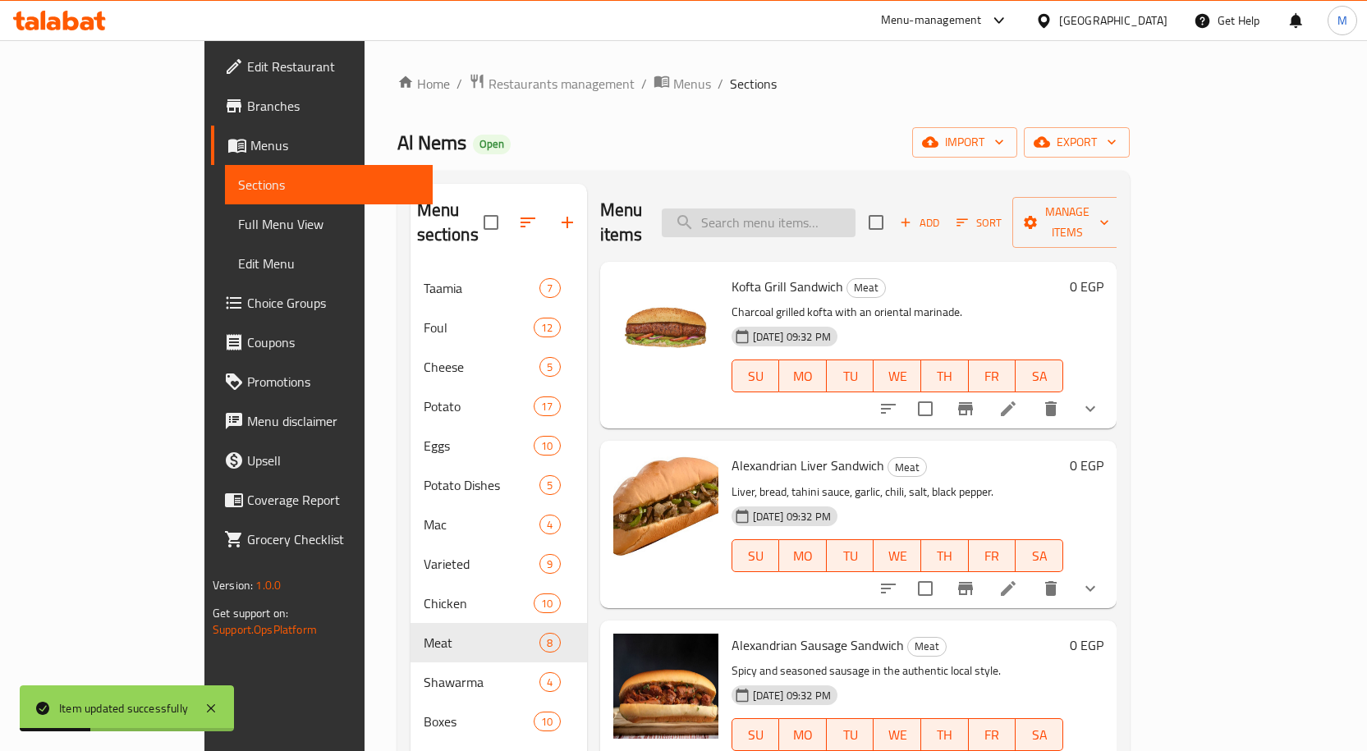
click at [791, 209] on input "search" at bounding box center [759, 223] width 194 height 29
paste input "Hot Dog Ketchup Mayonnaise"
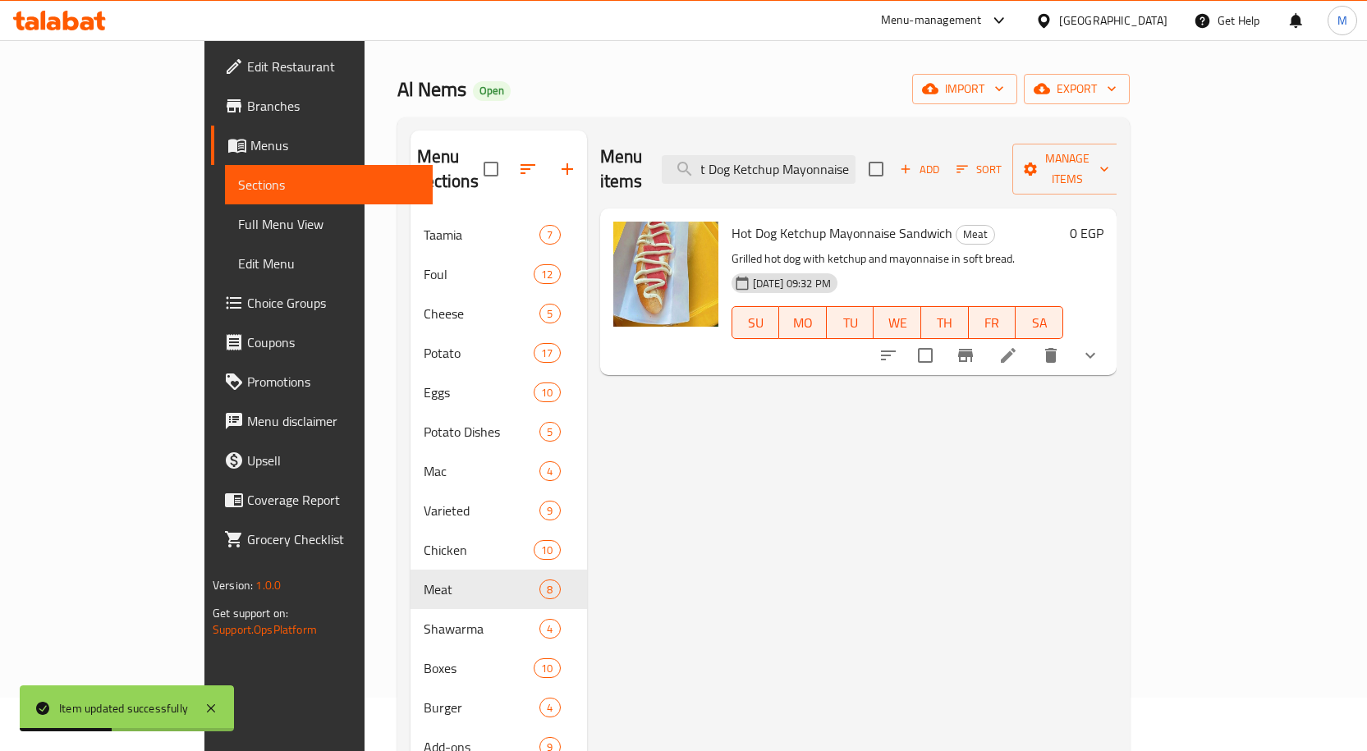
scroll to position [82, 0]
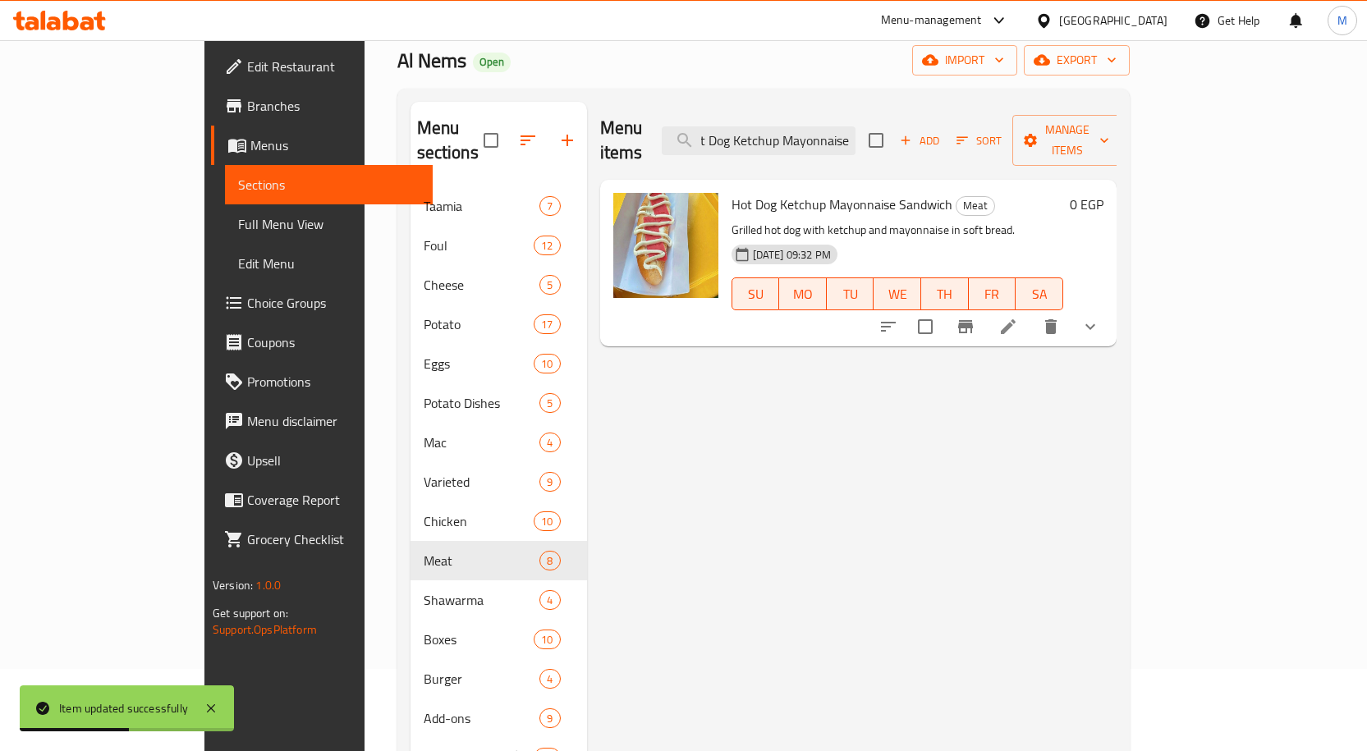
type input "Hot Dog Ketchup Mayonnaise"
click at [1016, 319] on icon at bounding box center [1008, 326] width 15 height 15
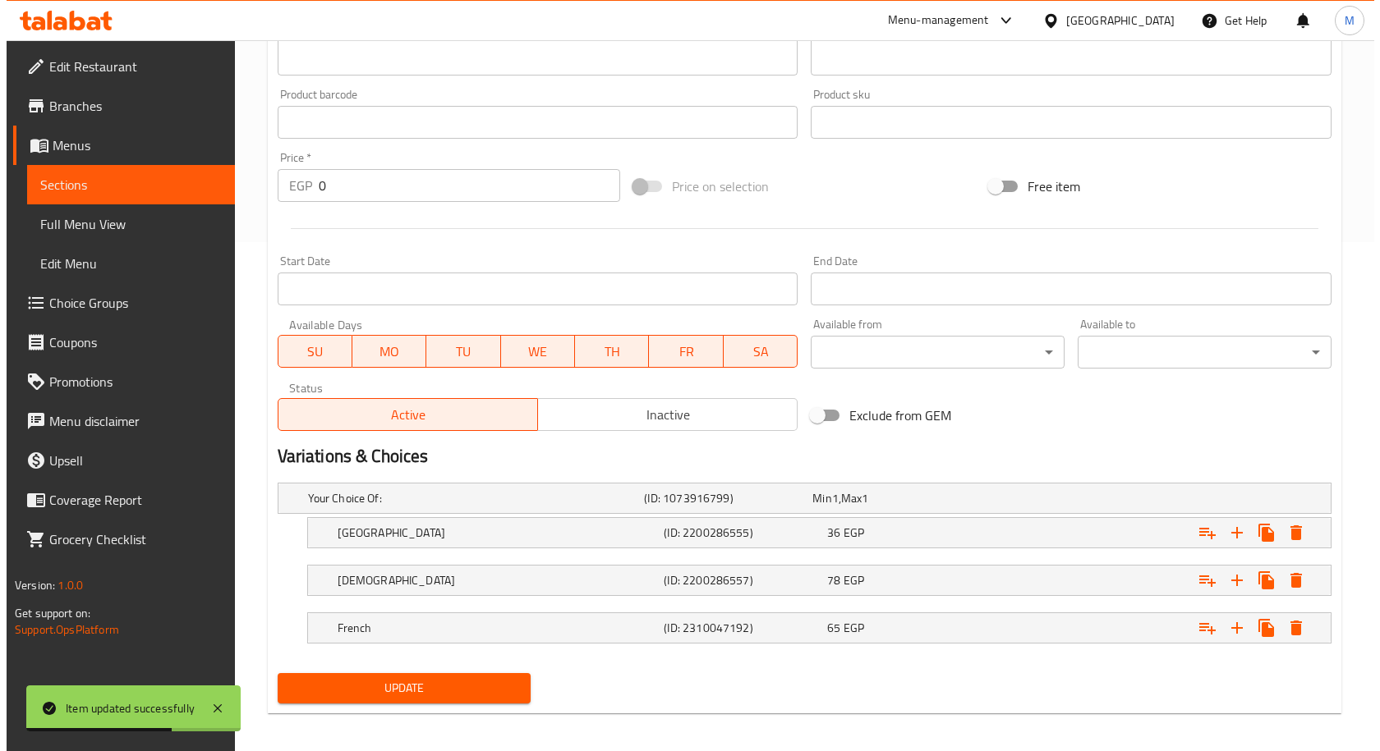
scroll to position [517, 0]
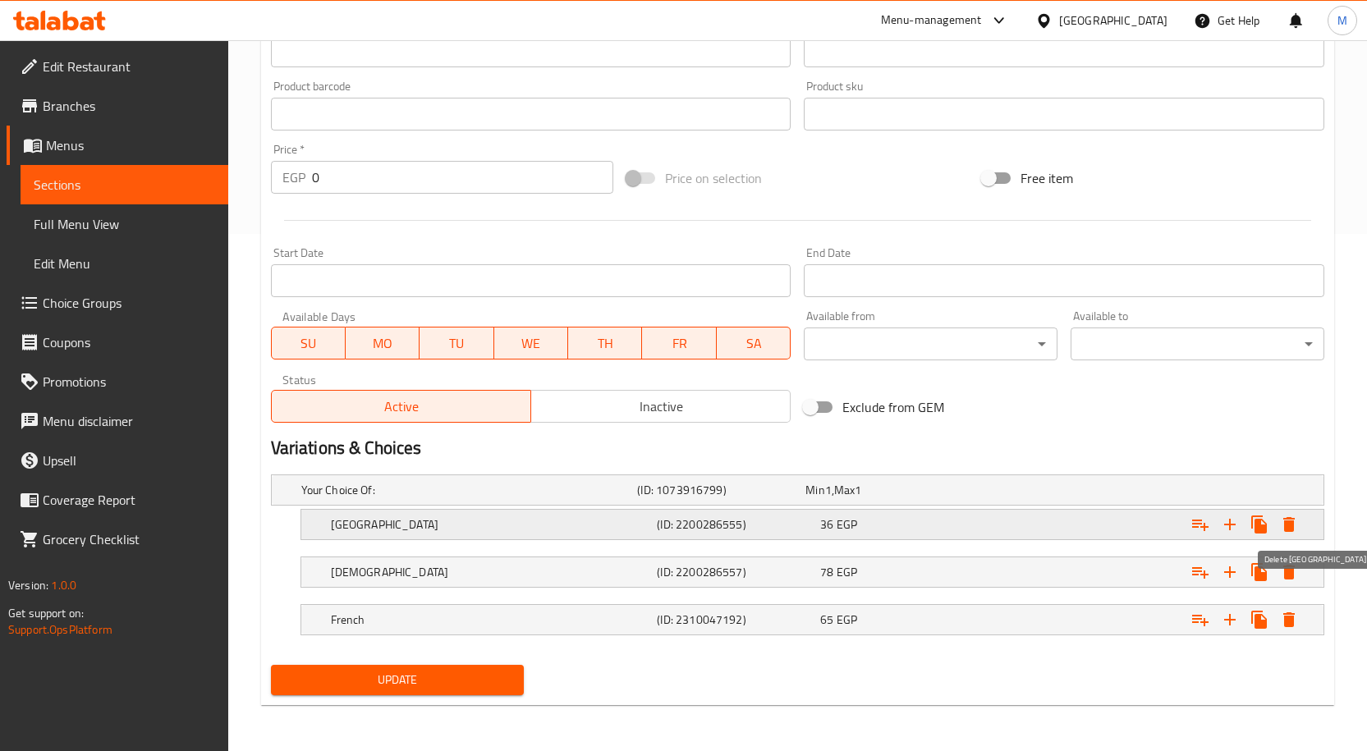
click at [1288, 522] on icon "Expand" at bounding box center [1288, 524] width 11 height 15
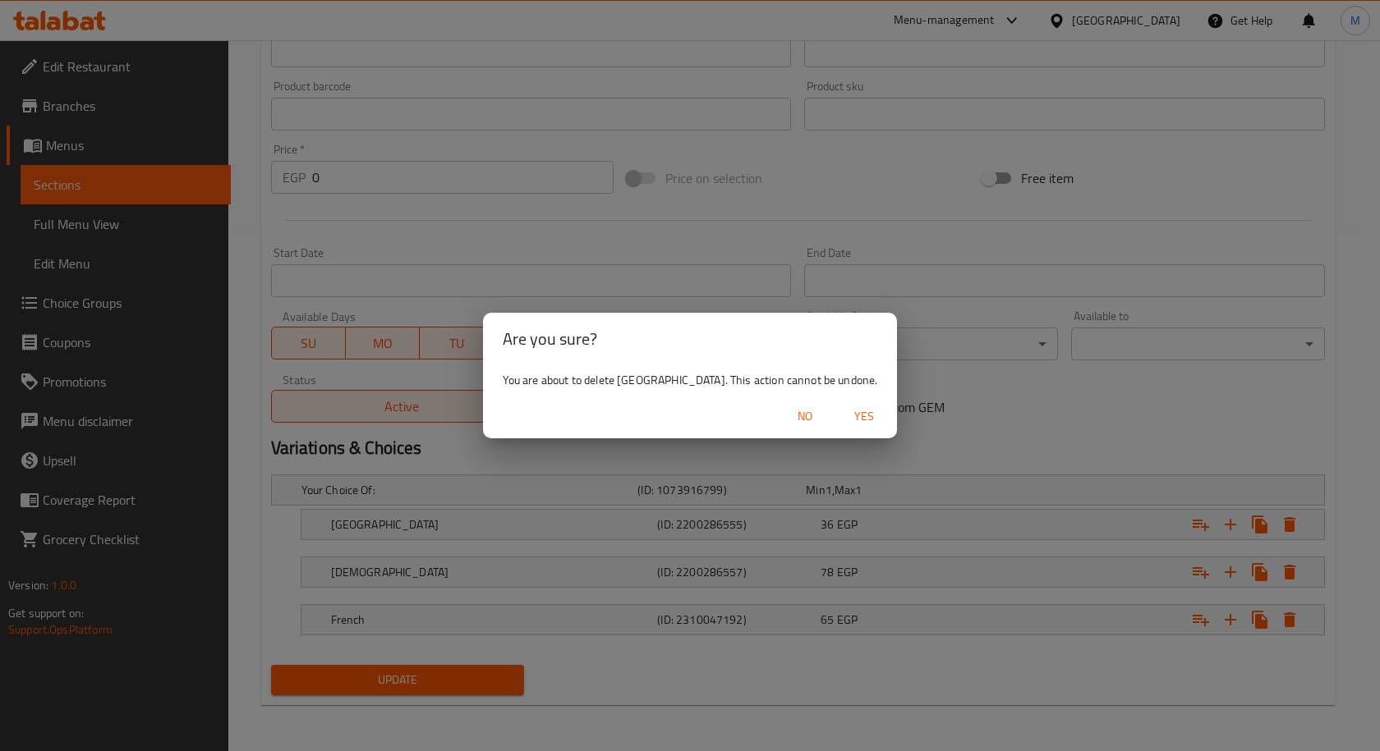
click at [844, 420] on span "Yes" at bounding box center [863, 416] width 39 height 21
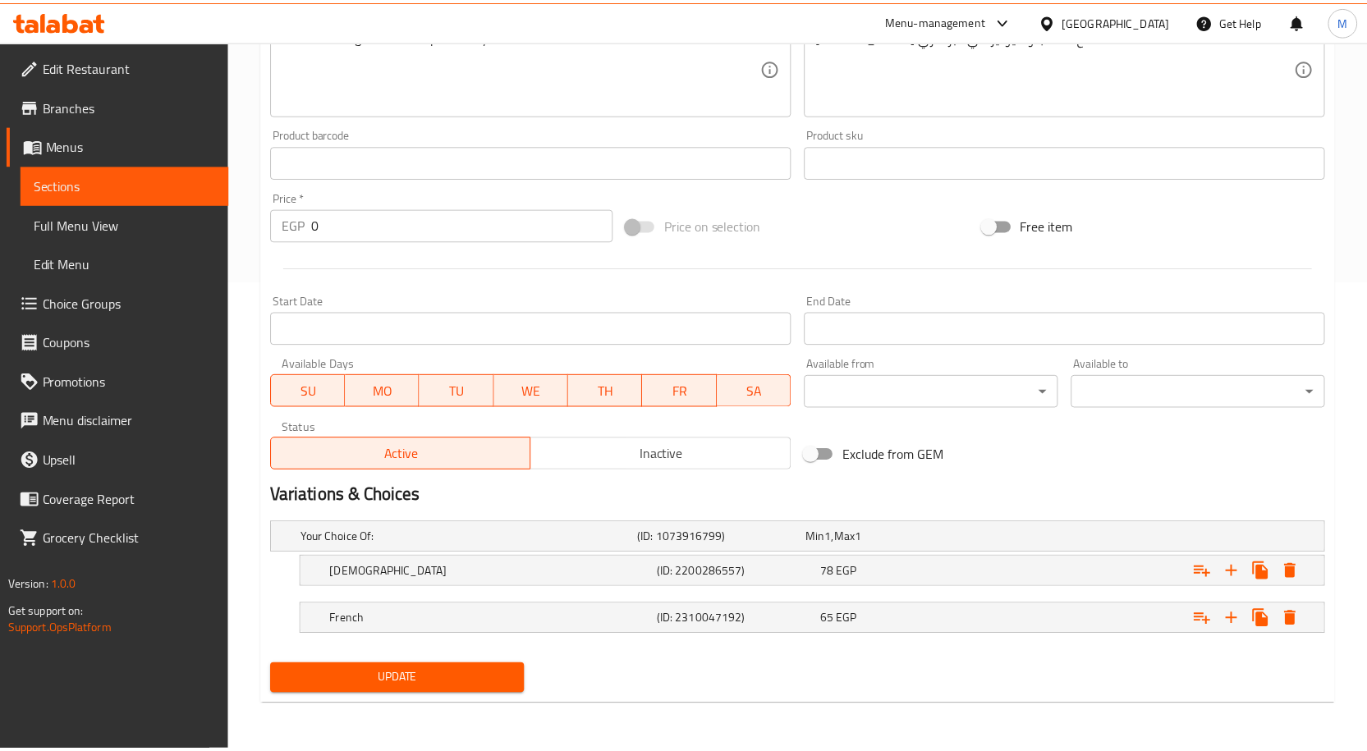
scroll to position [470, 0]
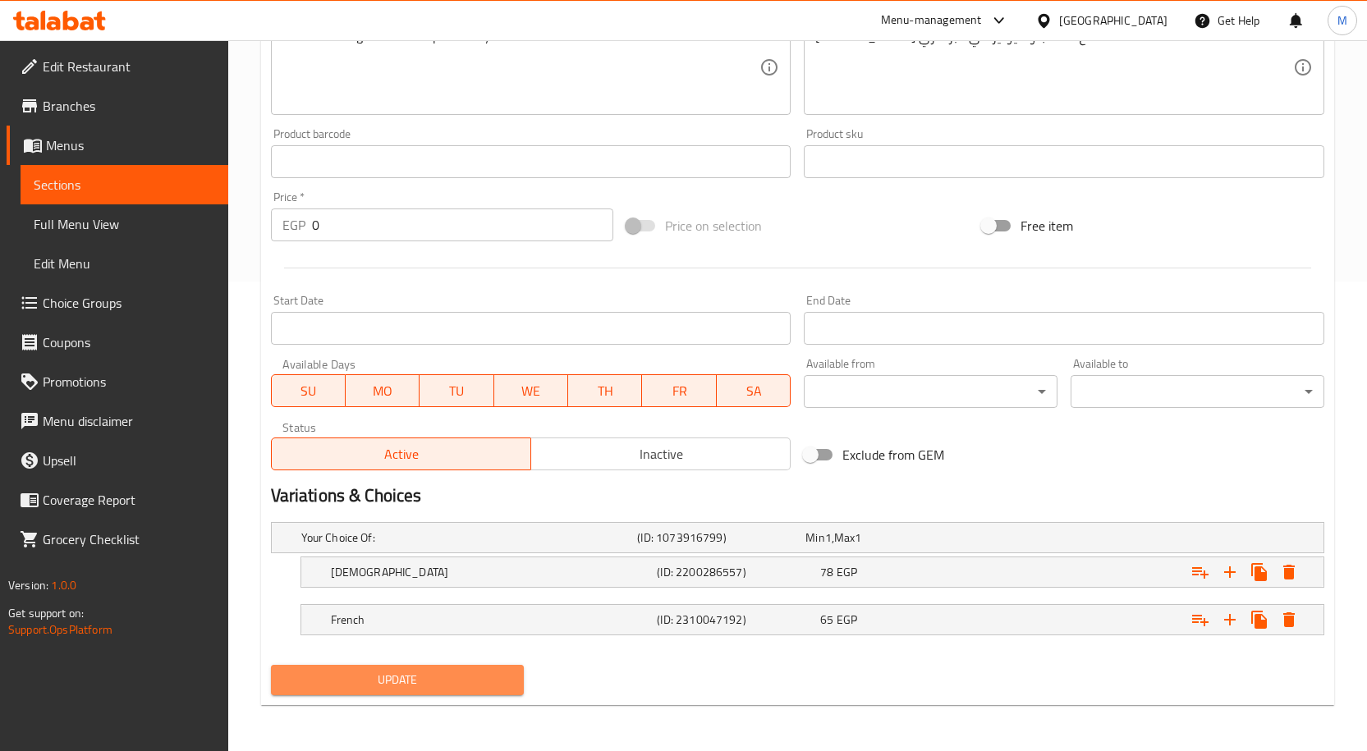
click at [445, 691] on button "Update" at bounding box center [398, 680] width 254 height 30
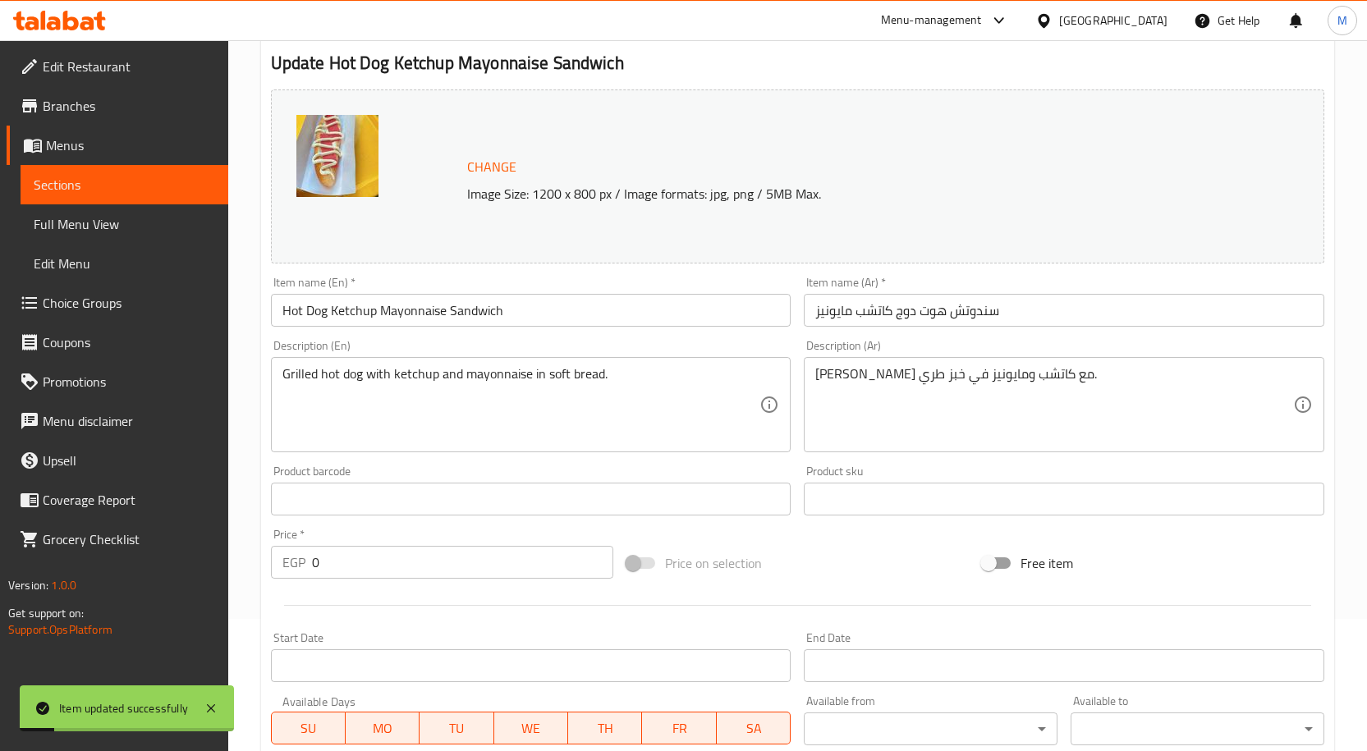
scroll to position [0, 0]
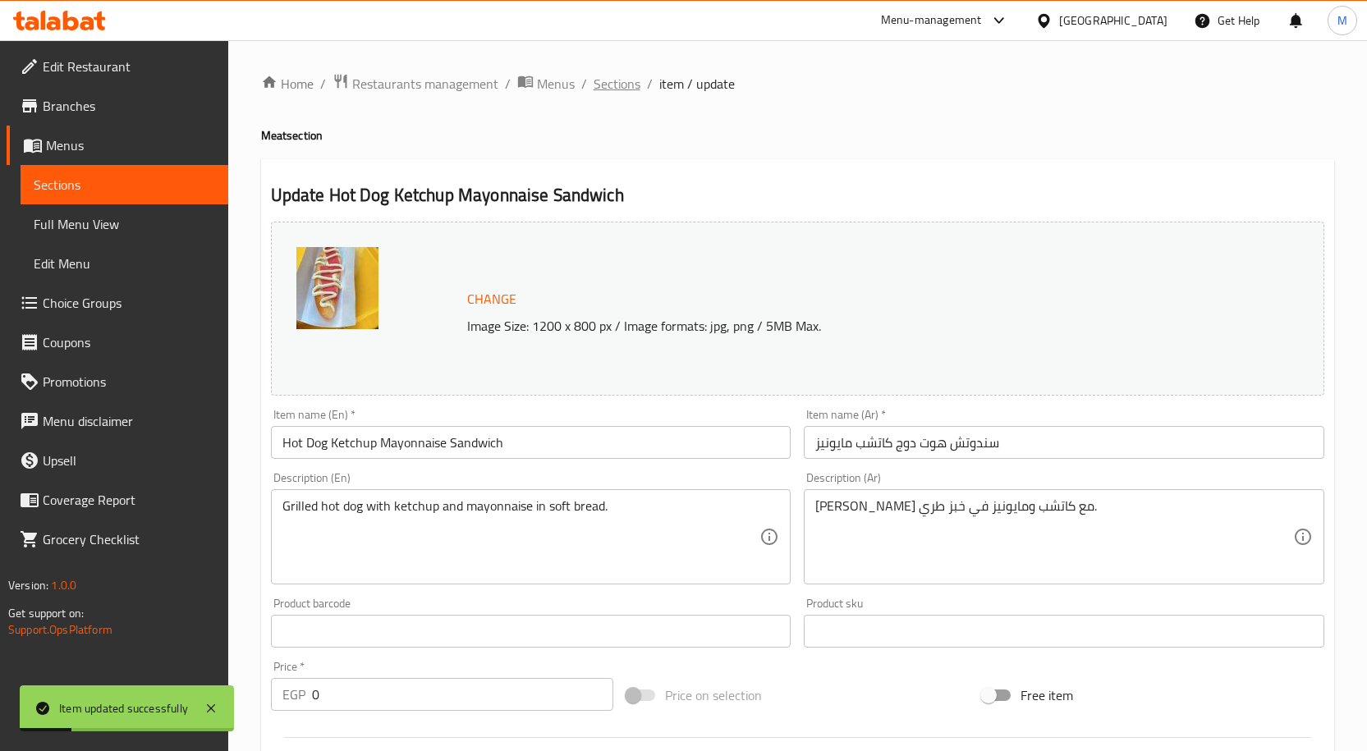
click at [607, 91] on span "Sections" at bounding box center [617, 84] width 47 height 20
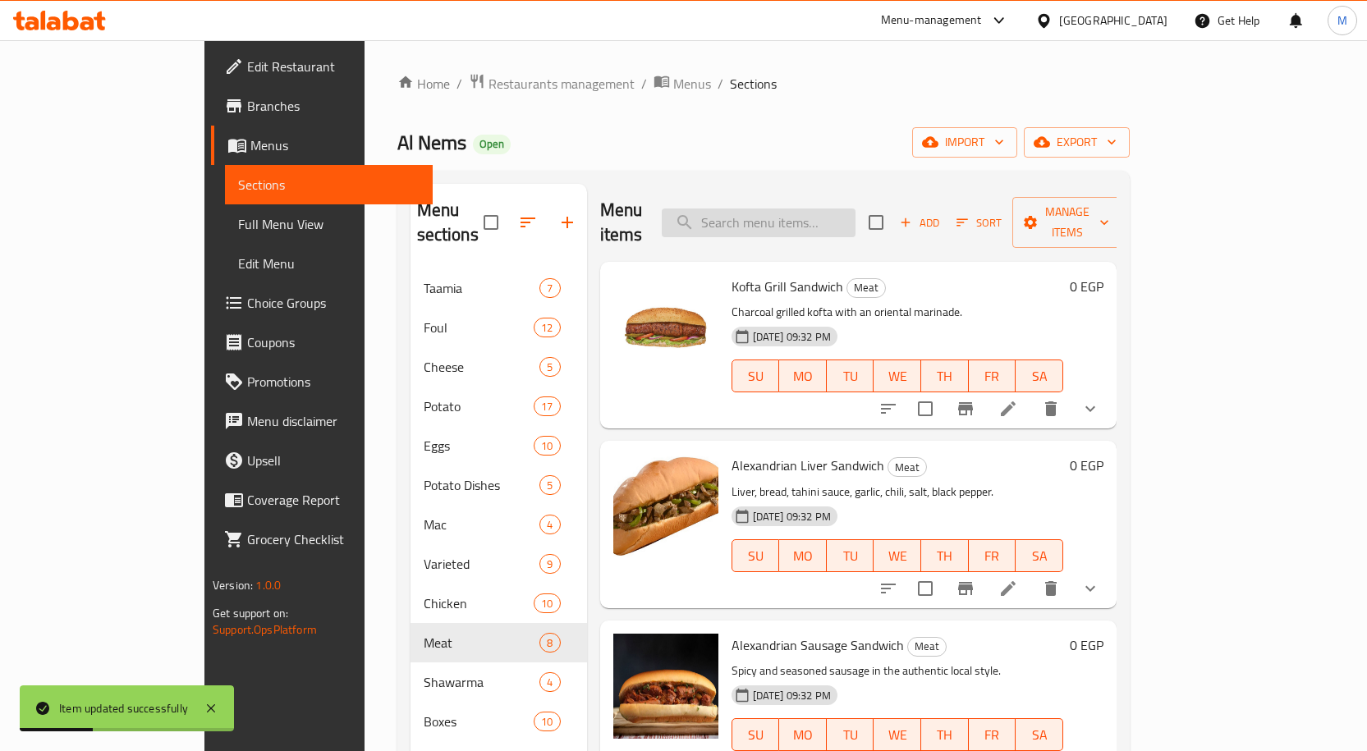
click at [797, 209] on input "search" at bounding box center [759, 223] width 194 height 29
paste input "Hot Dog Cheddar Sandwich"
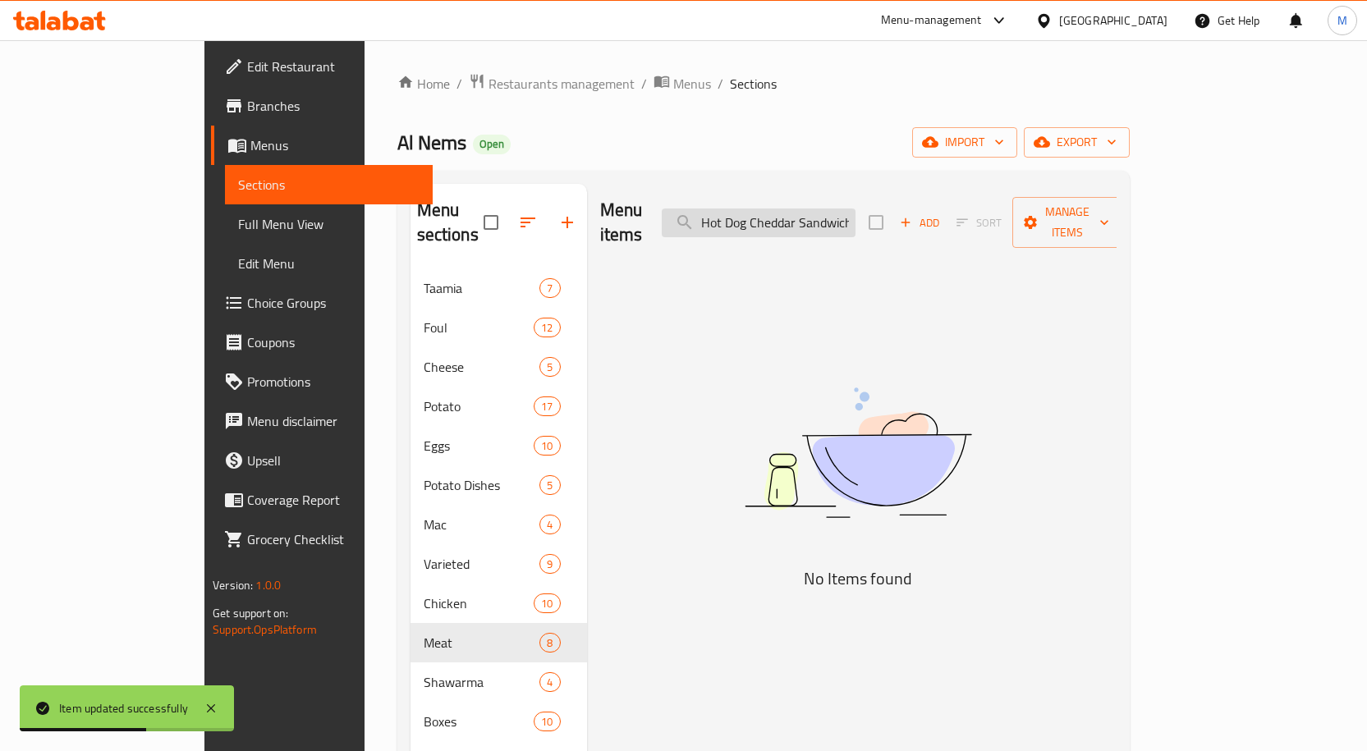
click at [851, 223] on input "Hot Dog Cheddar Sandwich" at bounding box center [759, 223] width 194 height 29
paste input "search"
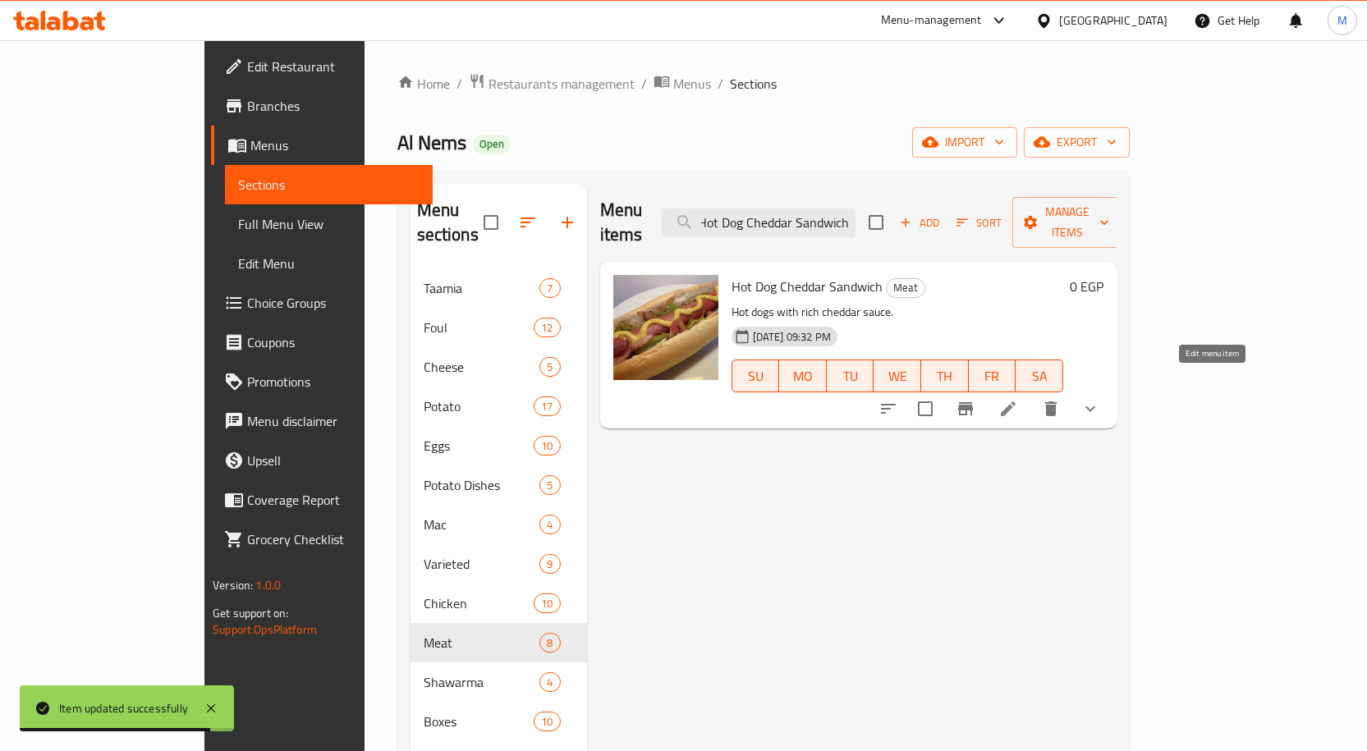
type input "Hot Dog Cheddar Sandwich"
click at [1018, 399] on icon at bounding box center [1008, 409] width 20 height 20
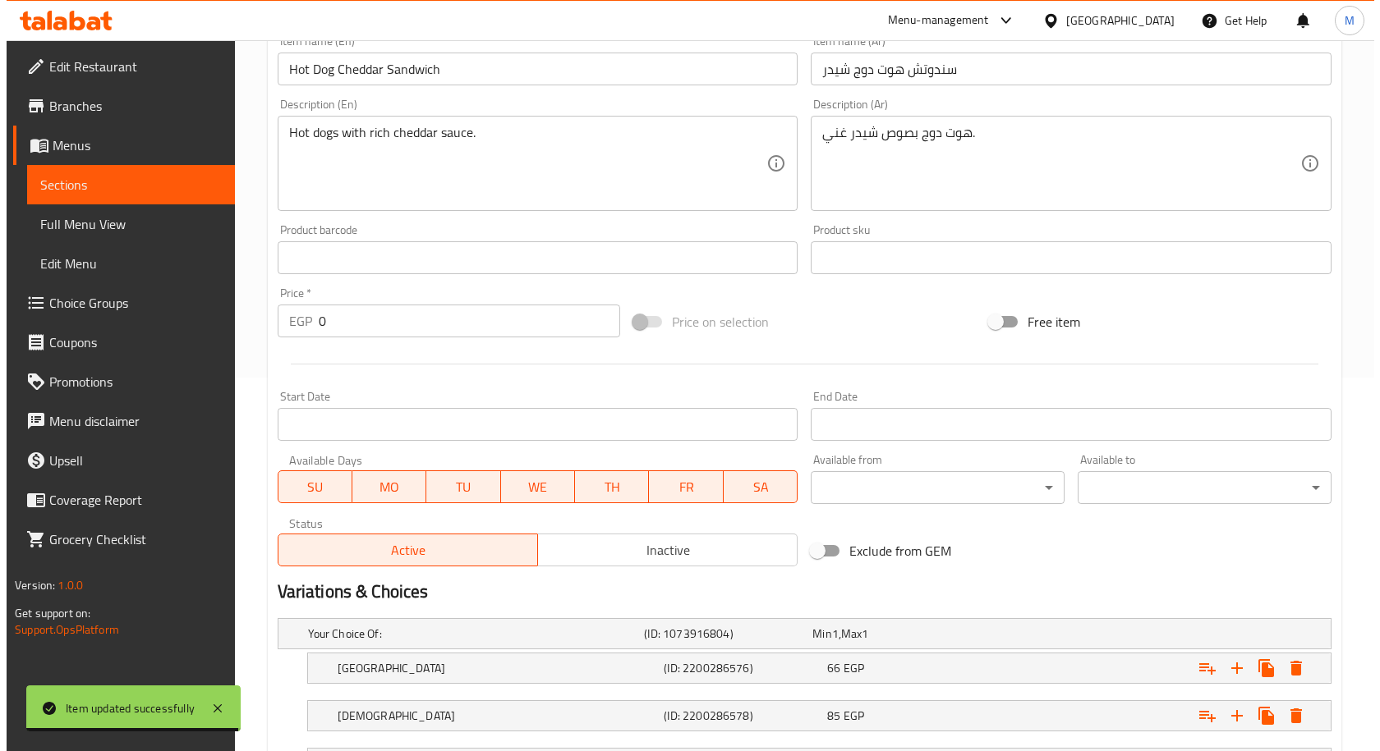
scroll to position [517, 0]
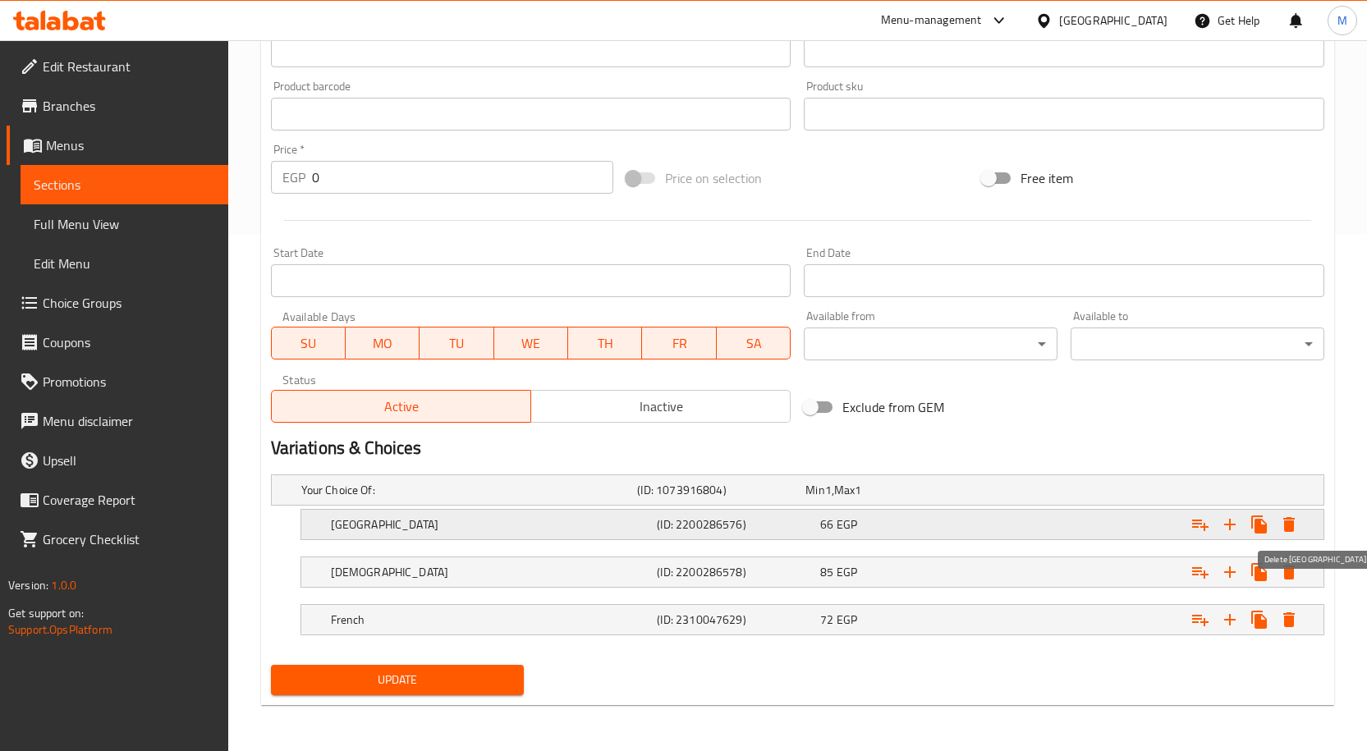
click at [1283, 522] on icon "Expand" at bounding box center [1289, 525] width 20 height 20
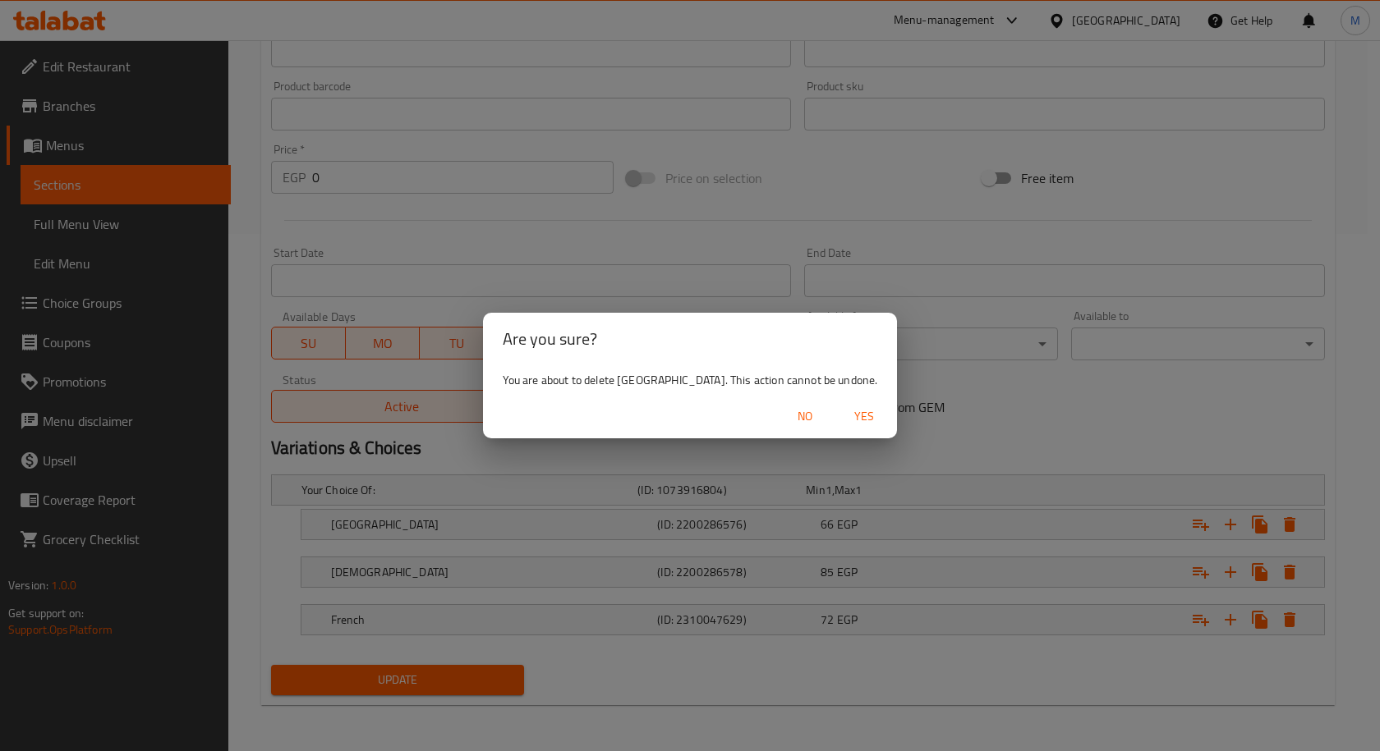
click at [844, 406] on span "Yes" at bounding box center [863, 416] width 39 height 21
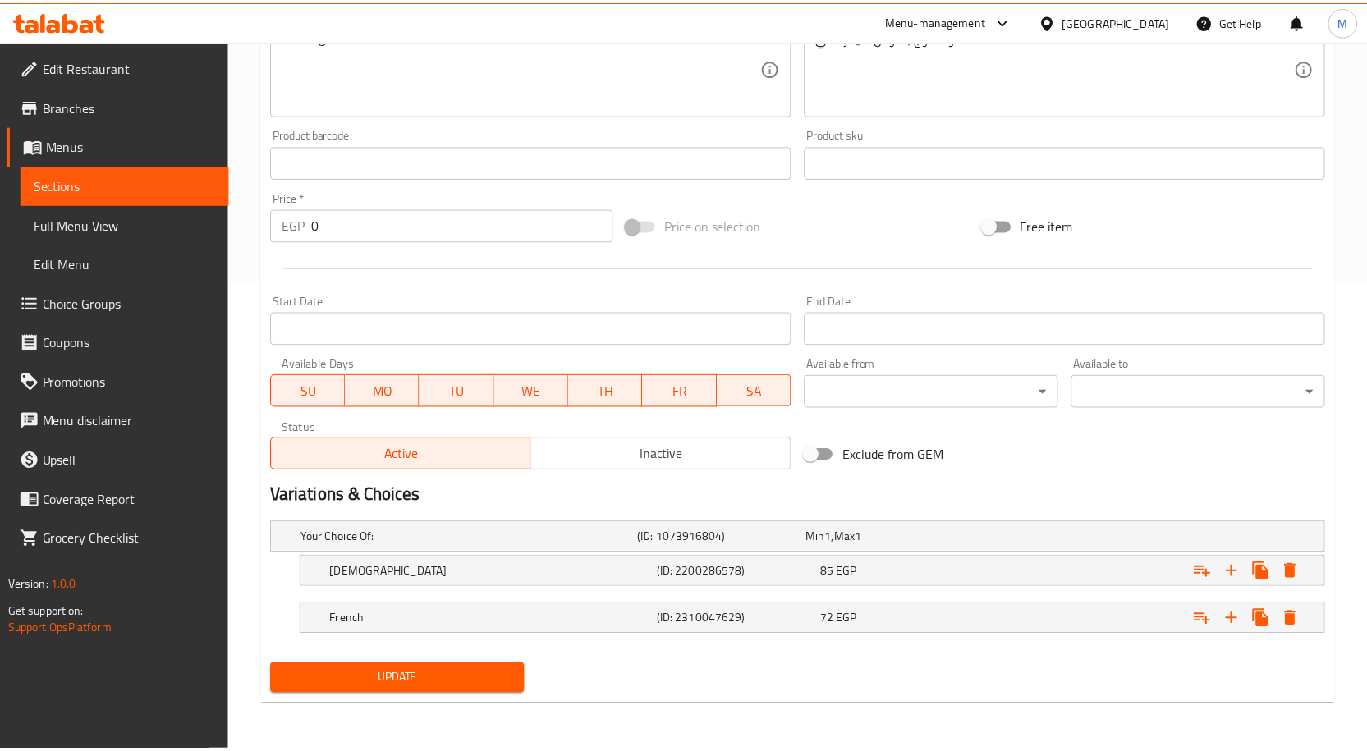
scroll to position [470, 0]
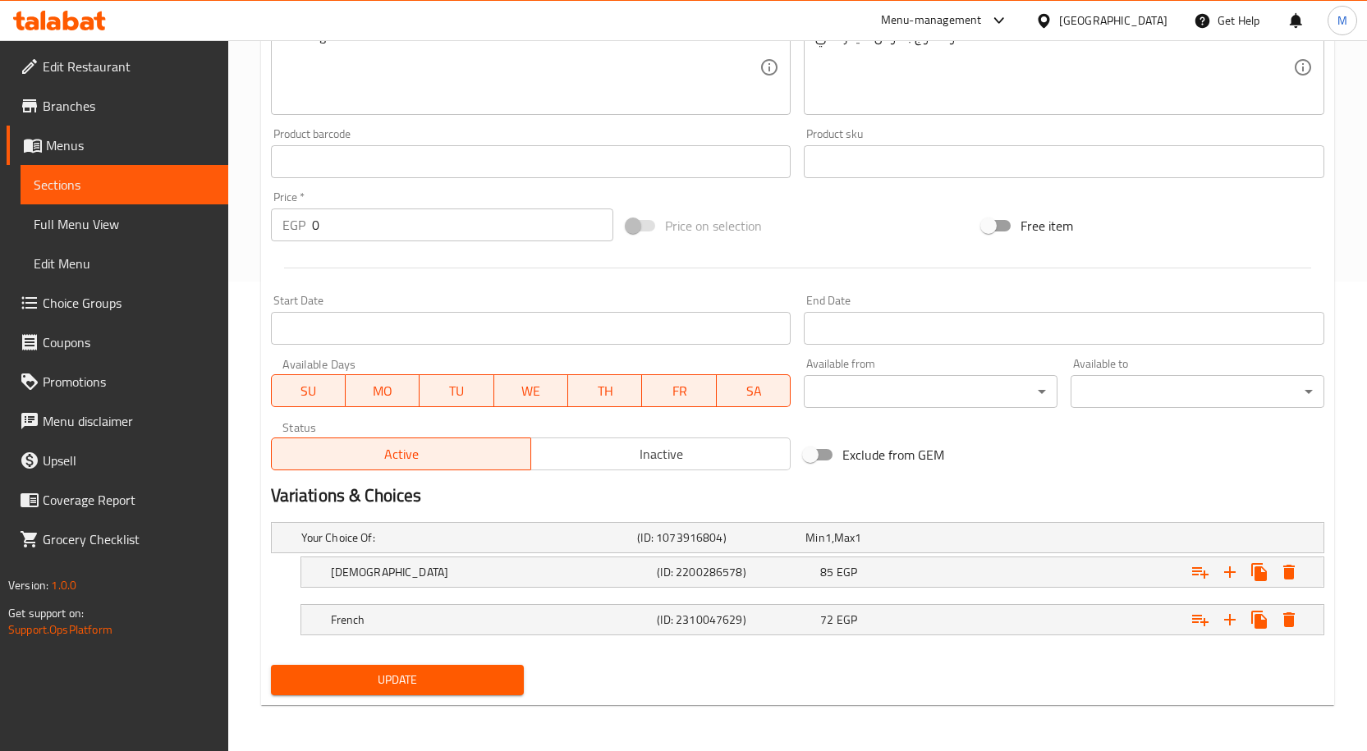
click at [374, 663] on div "Update" at bounding box center [397, 681] width 267 height 44
click at [365, 676] on span "Update" at bounding box center [397, 680] width 227 height 21
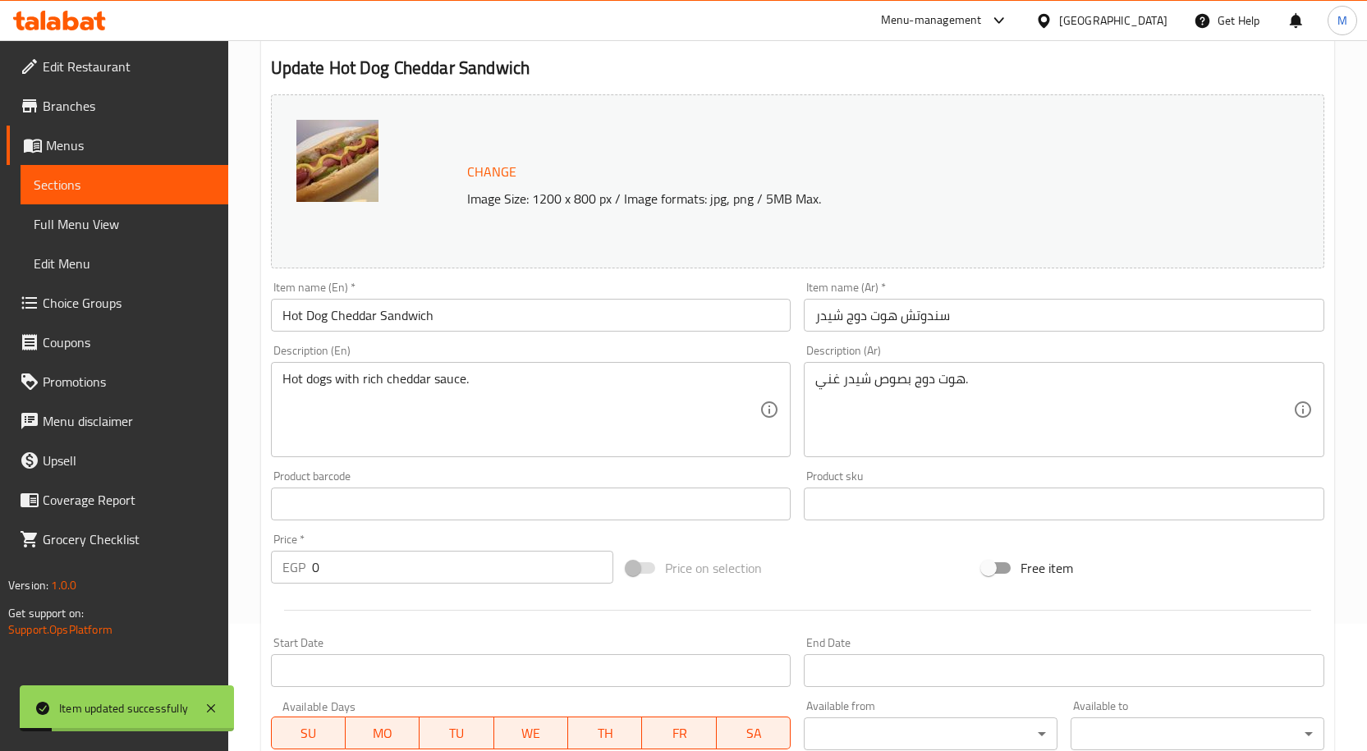
scroll to position [0, 0]
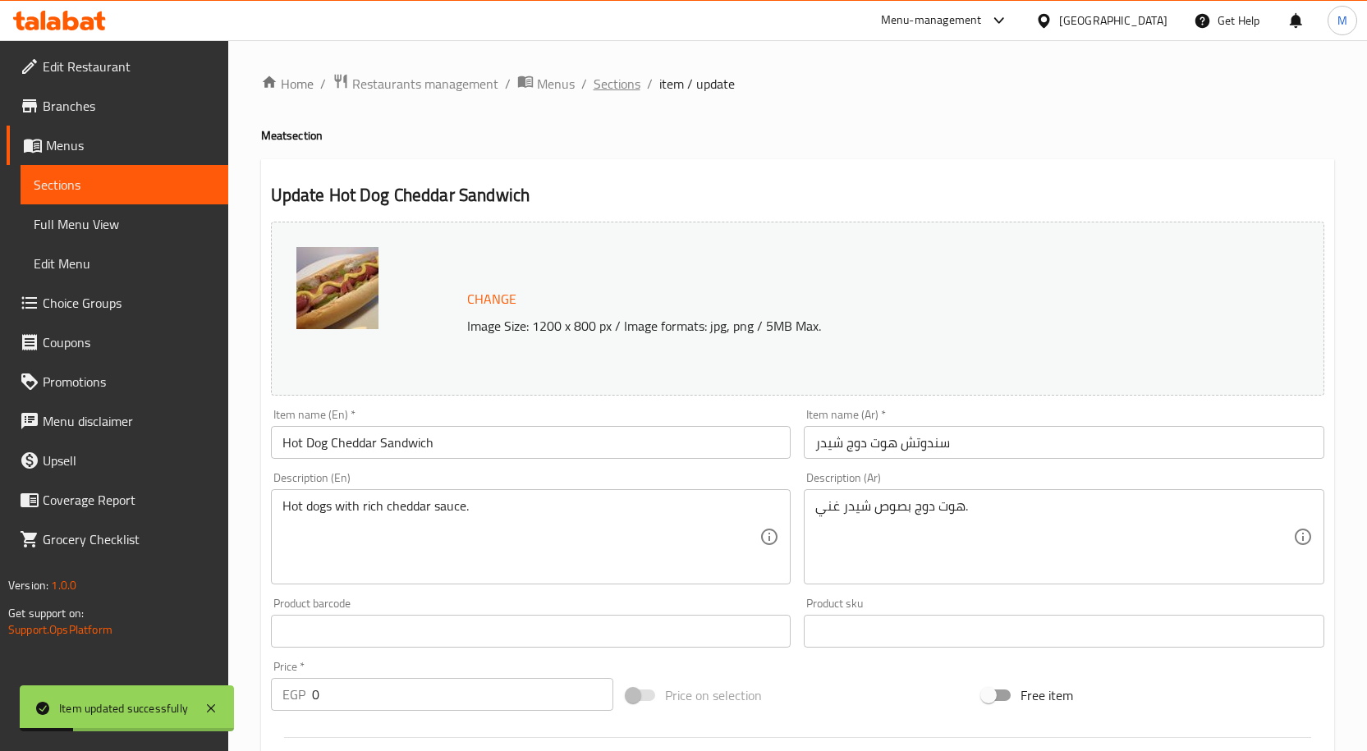
click at [632, 83] on span "Sections" at bounding box center [617, 84] width 47 height 20
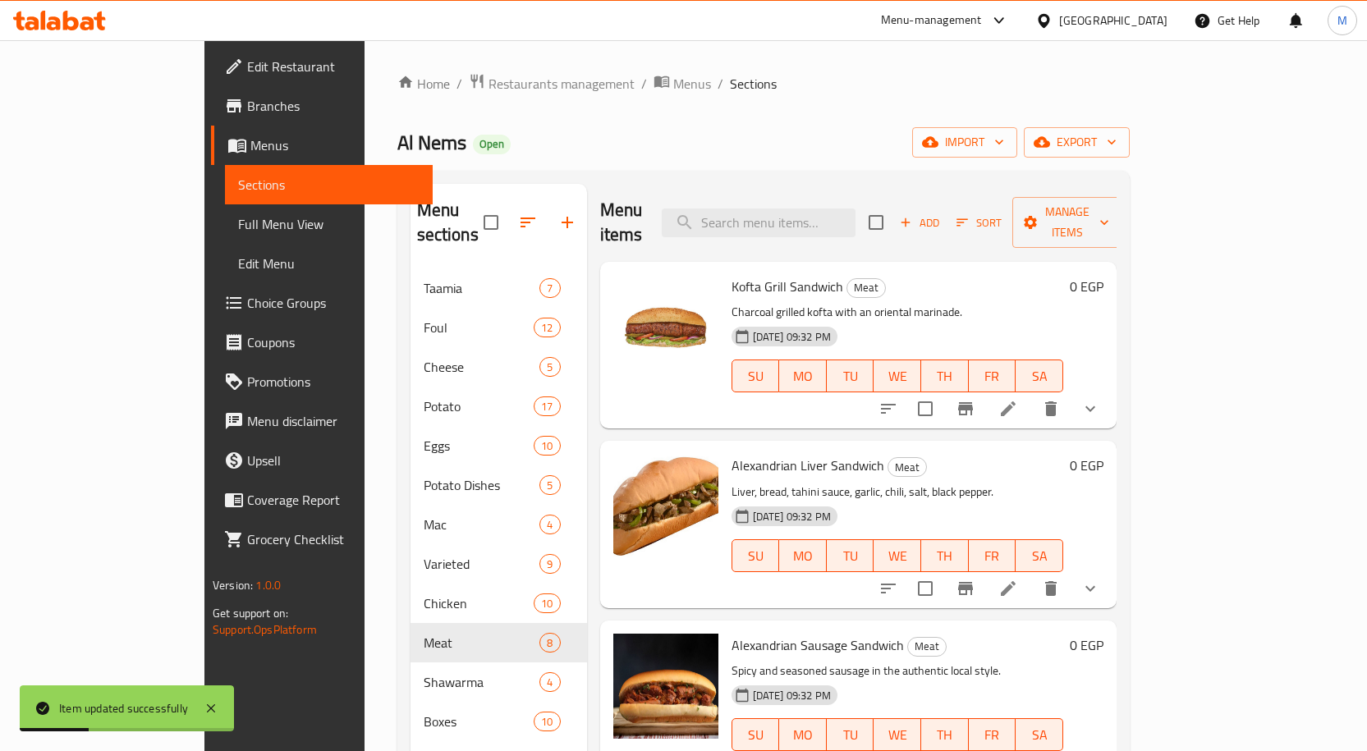
click at [812, 189] on div "Menu items Add Sort Manage items" at bounding box center [858, 223] width 516 height 78
paste input "Hot Dog Mozzarella Sandwich"
click at [812, 209] on input "Hot Dog Mozzarella Sandwich" at bounding box center [759, 223] width 194 height 29
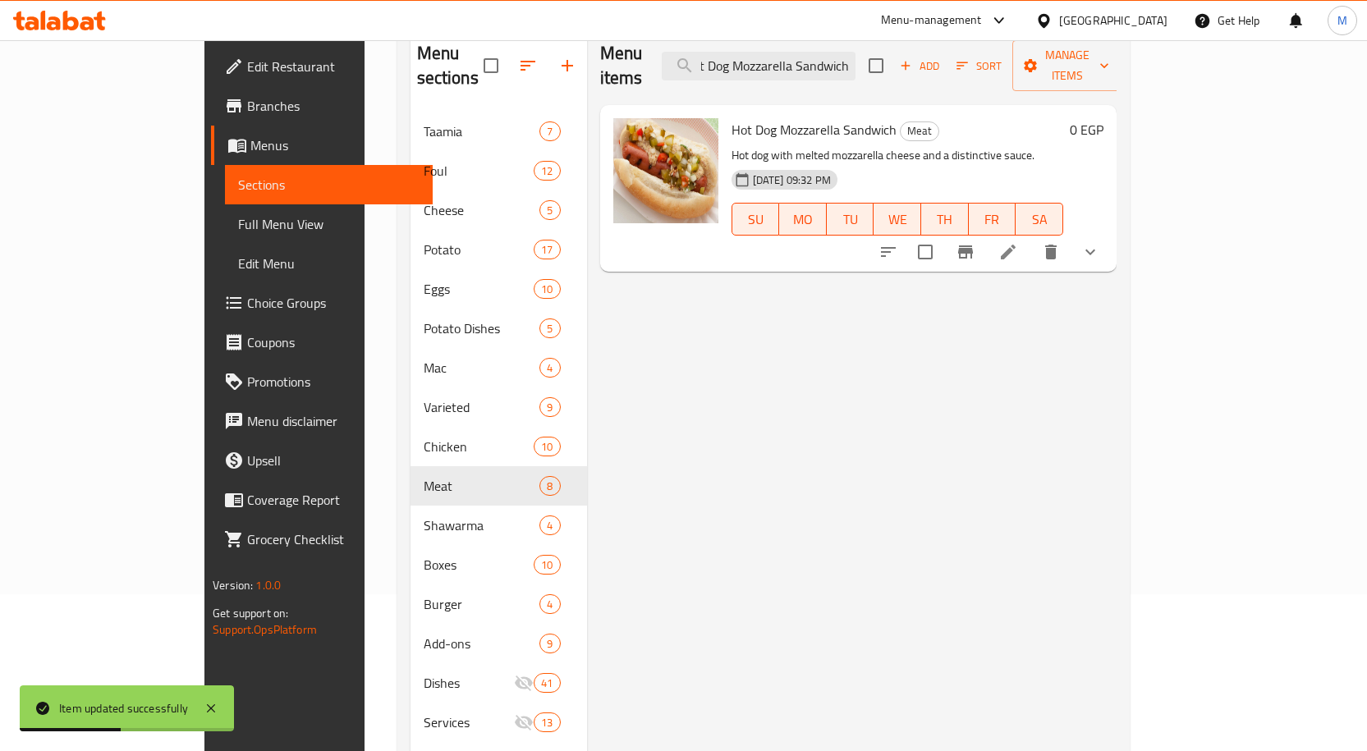
scroll to position [164, 0]
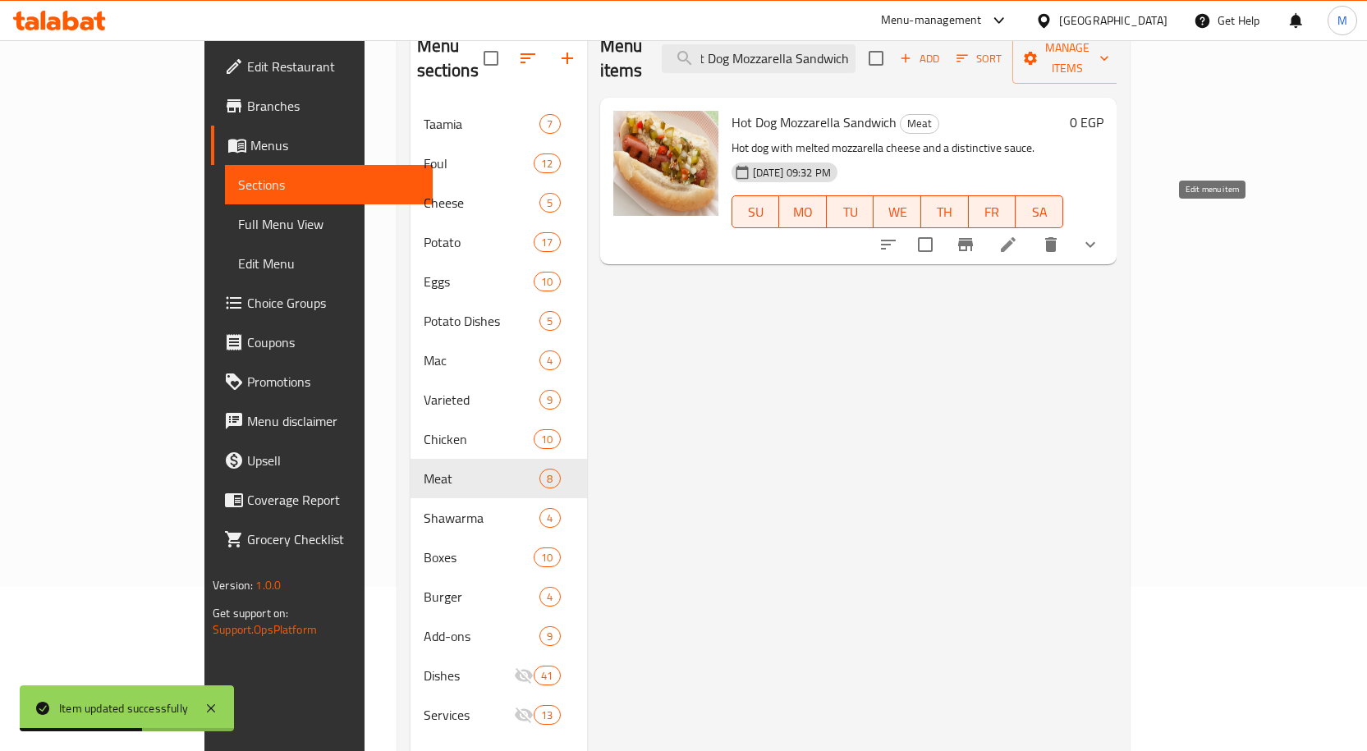
type input "Hot Dog Mozzarella Sandwich"
click at [1018, 235] on icon at bounding box center [1008, 245] width 20 height 20
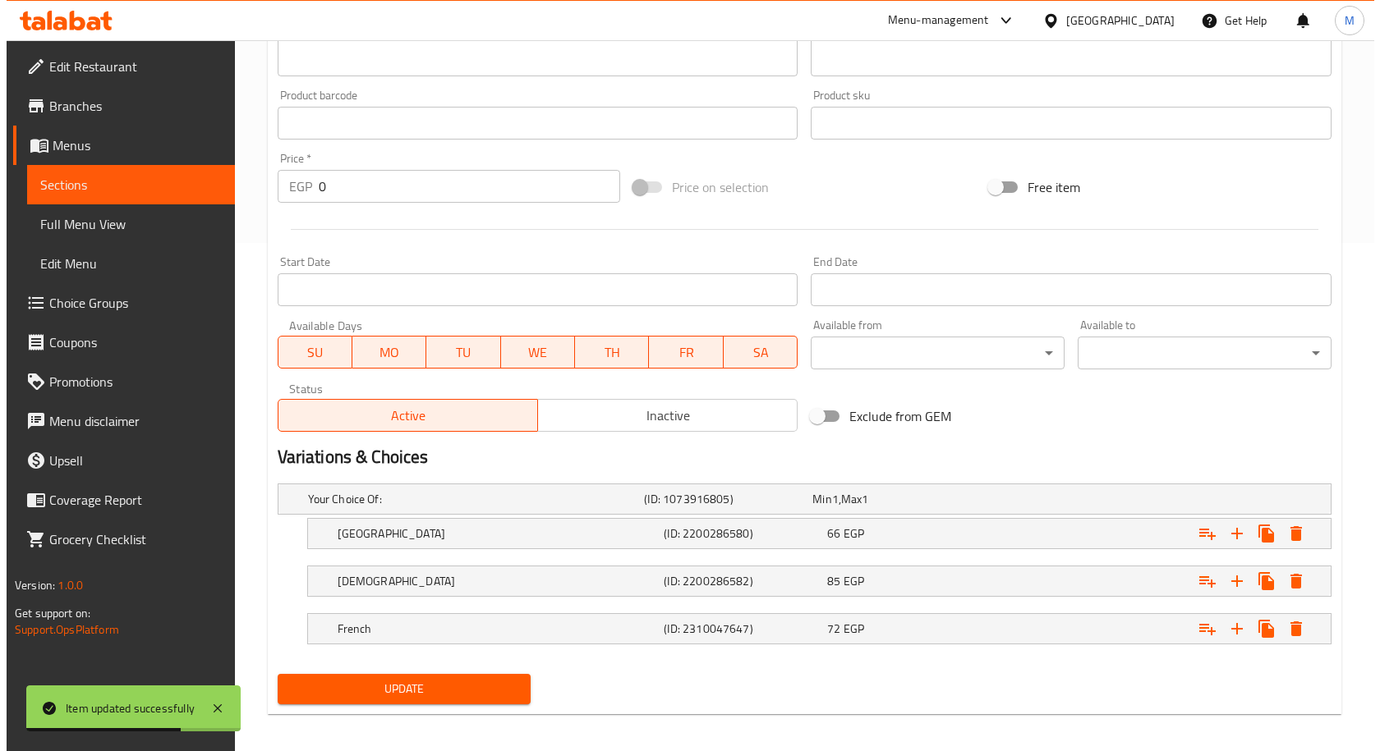
scroll to position [517, 0]
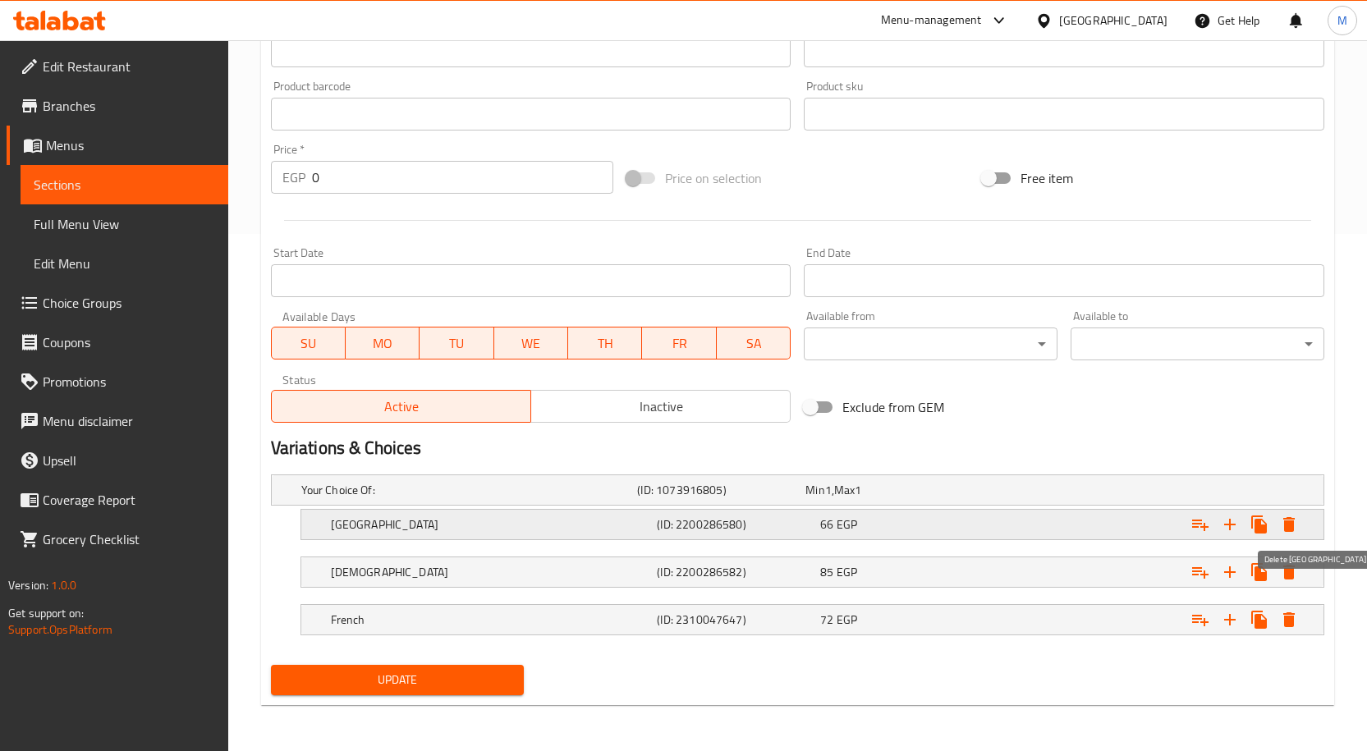
click at [1283, 521] on icon "Expand" at bounding box center [1289, 525] width 20 height 20
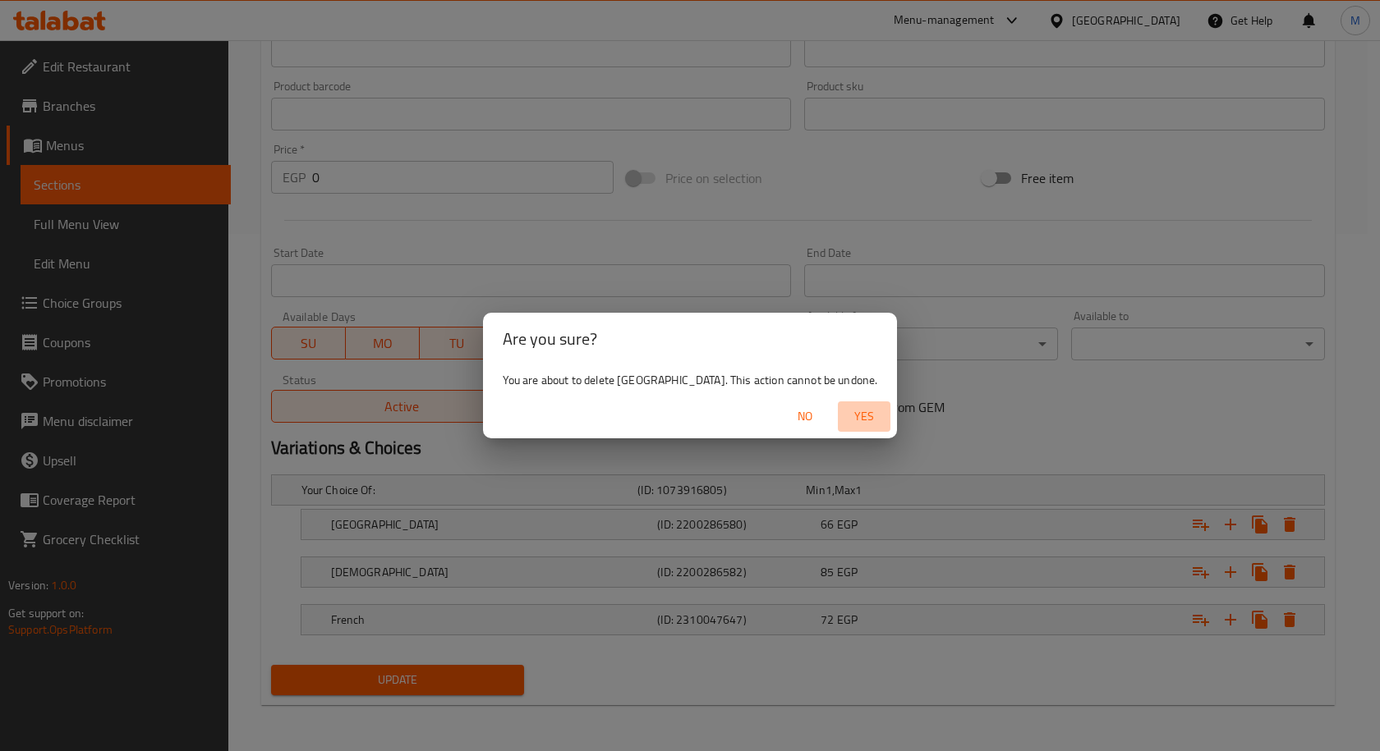
click at [844, 415] on span "Yes" at bounding box center [863, 416] width 39 height 21
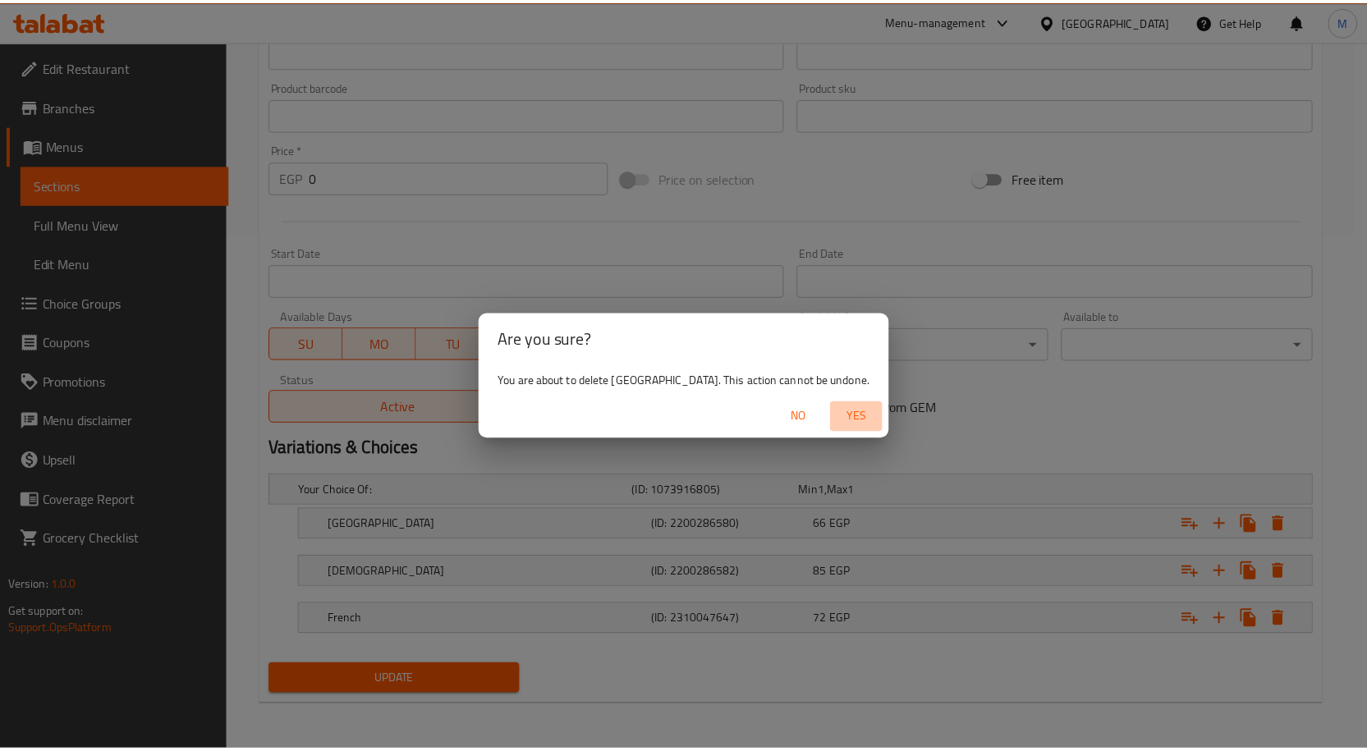
scroll to position [470, 0]
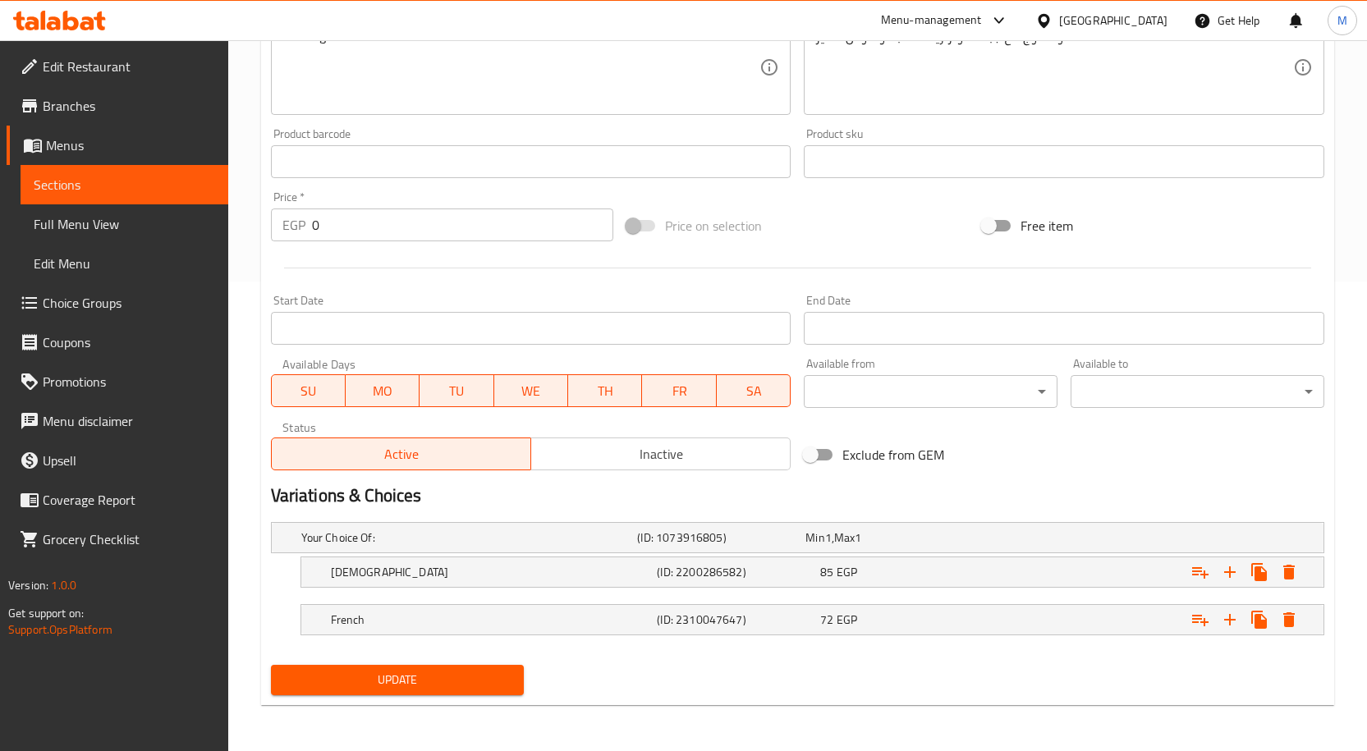
click at [439, 689] on span "Update" at bounding box center [397, 680] width 227 height 21
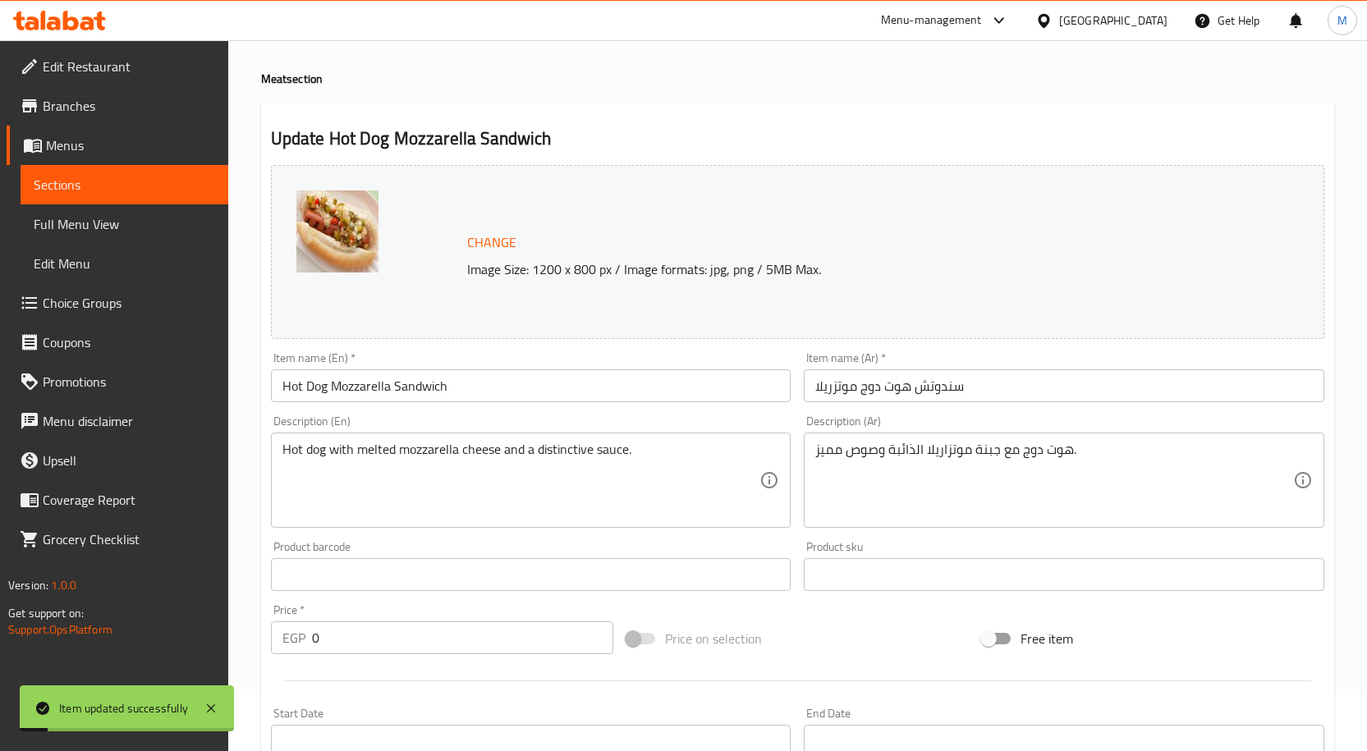
scroll to position [0, 0]
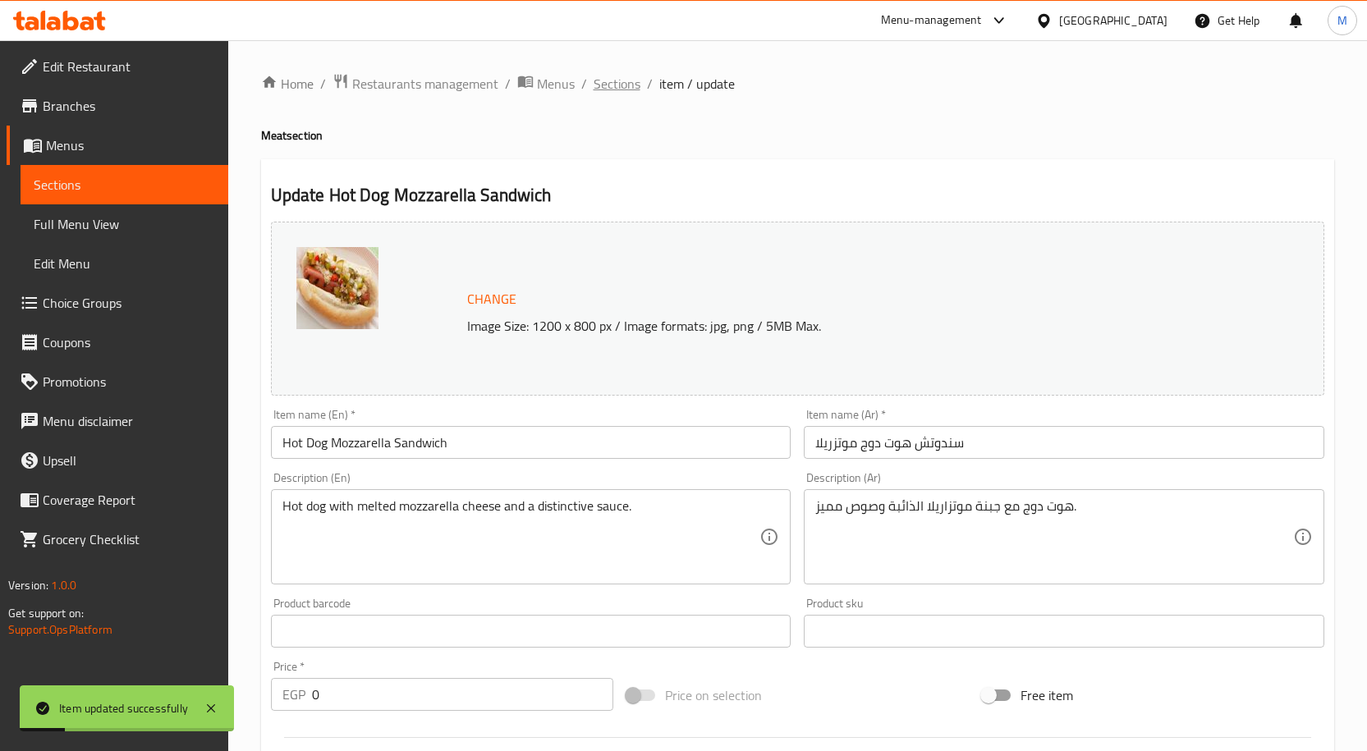
click at [620, 85] on span "Sections" at bounding box center [617, 84] width 47 height 20
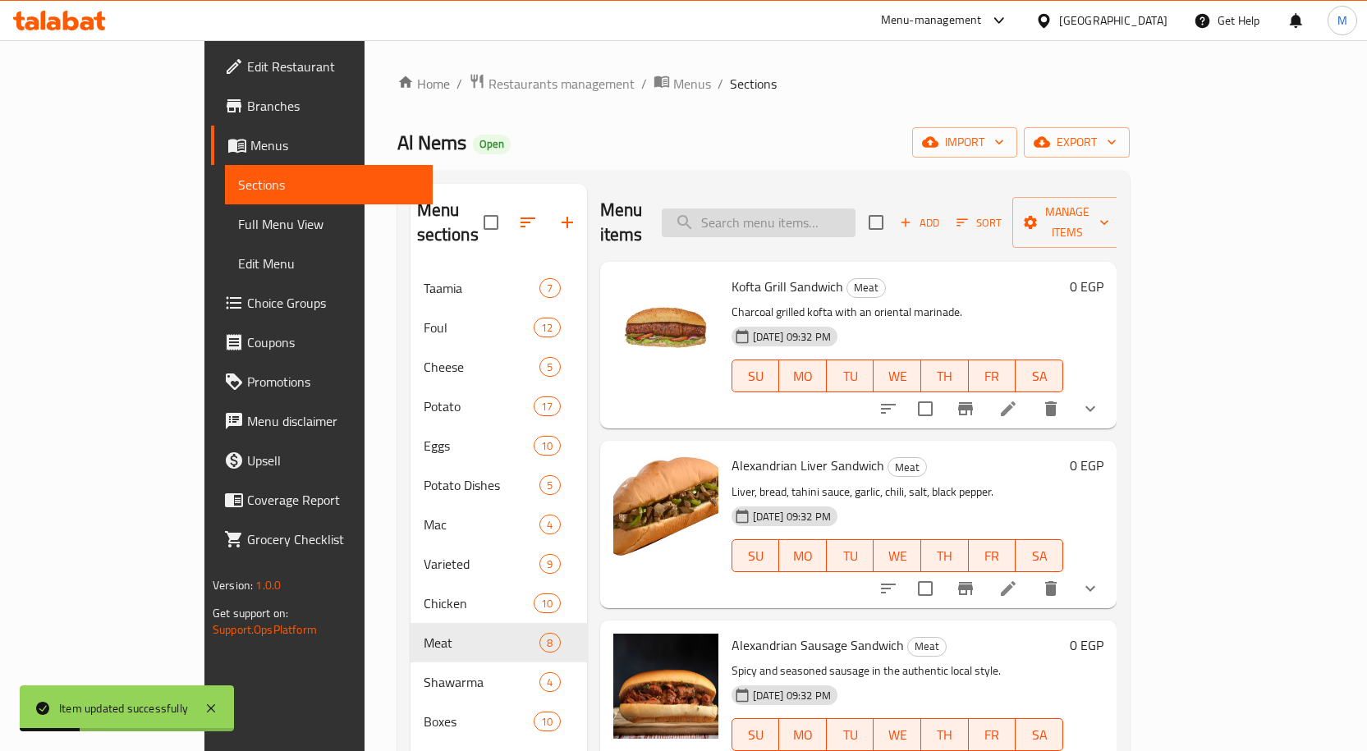
click at [856, 219] on input "search" at bounding box center [759, 223] width 194 height 29
paste input "Fajita Hot Dog Sandwich"
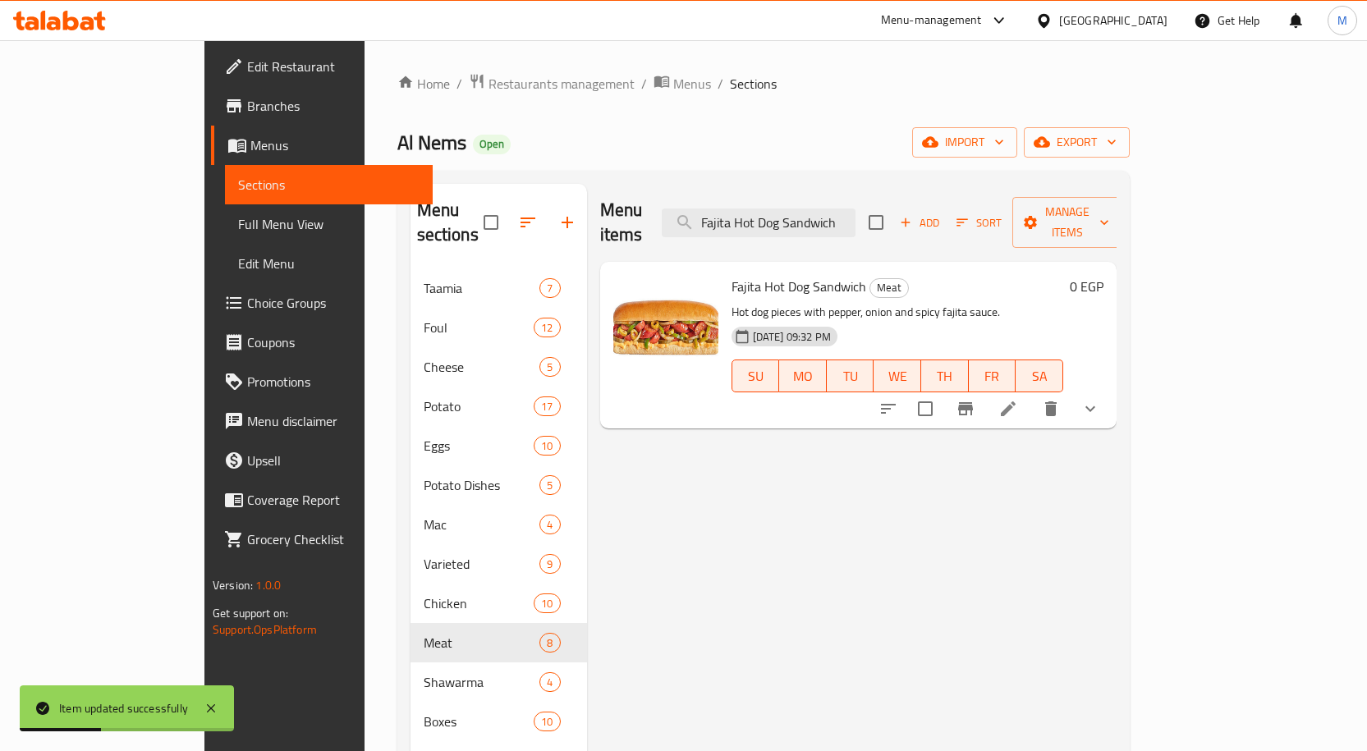
scroll to position [164, 0]
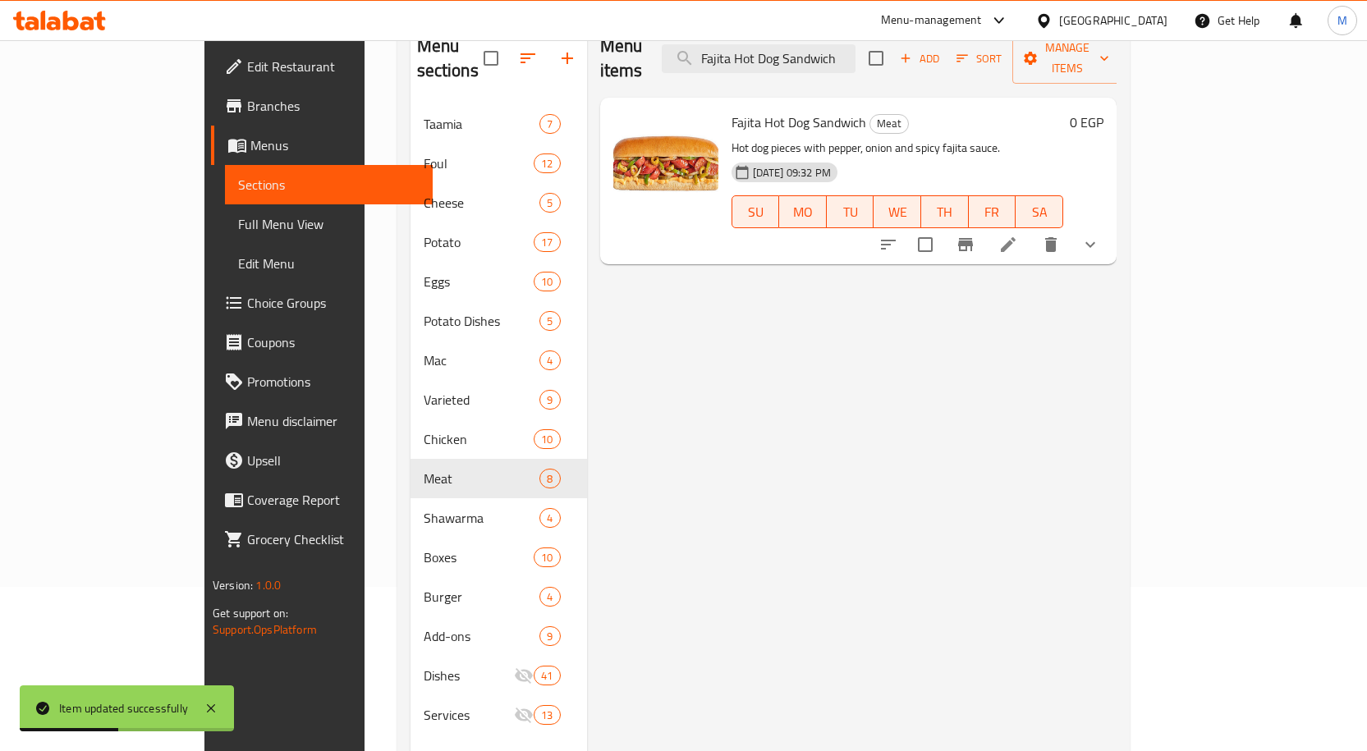
type input "Fajita Hot Dog Sandwich"
click at [1018, 235] on icon at bounding box center [1008, 245] width 20 height 20
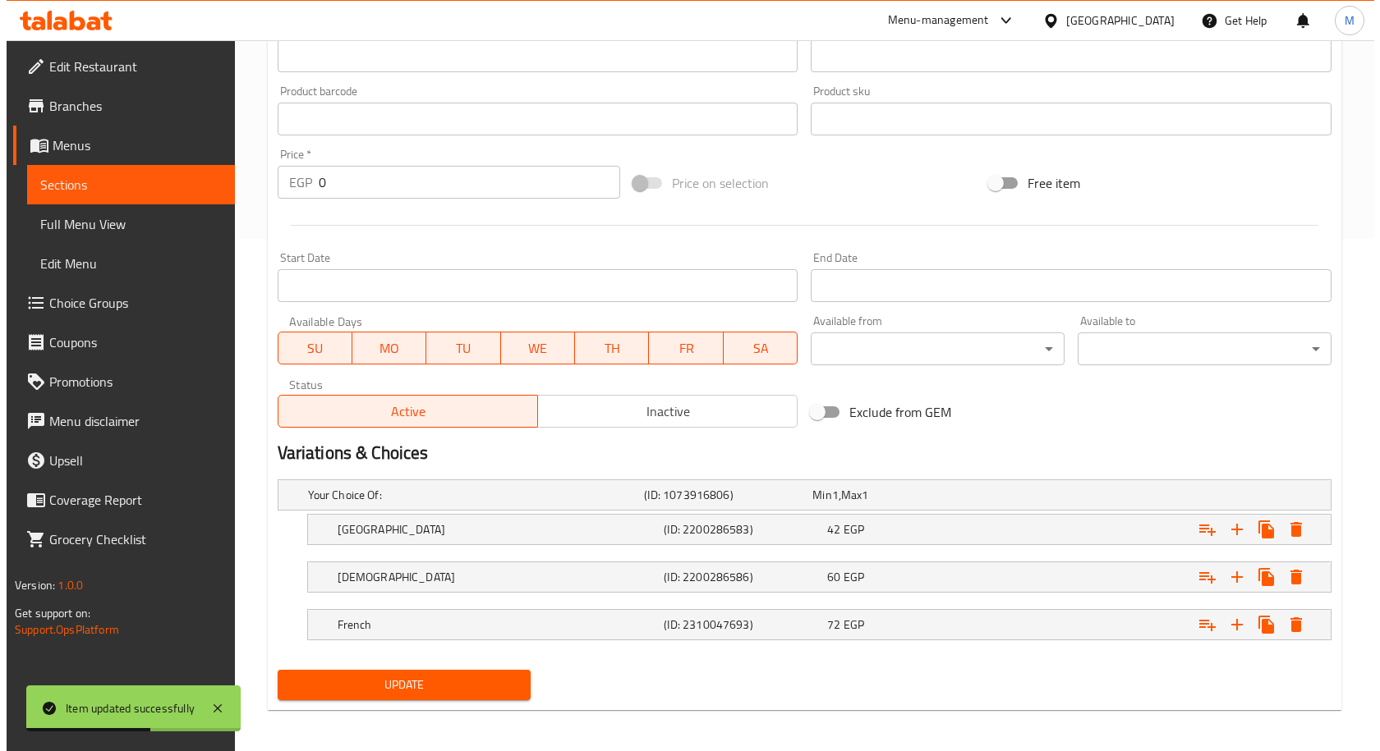
scroll to position [517, 0]
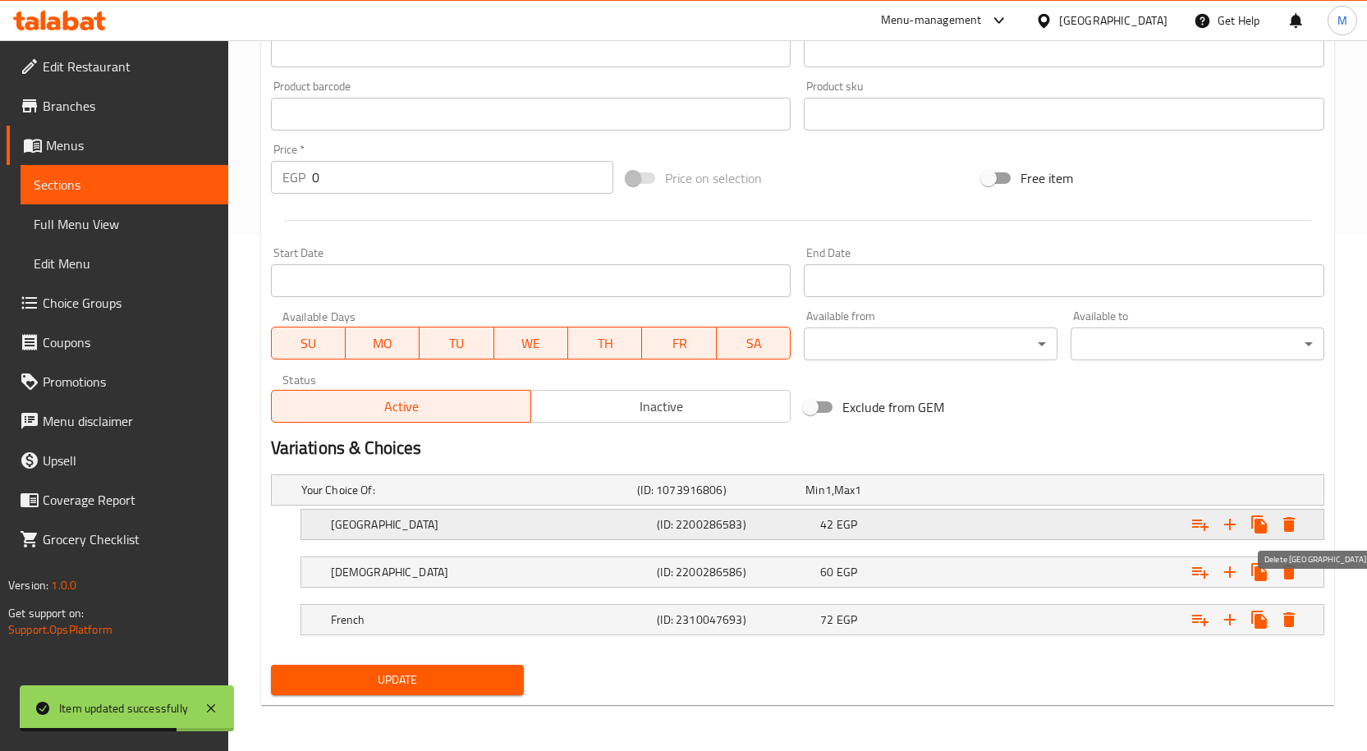
click at [1286, 531] on icon "Expand" at bounding box center [1288, 524] width 11 height 15
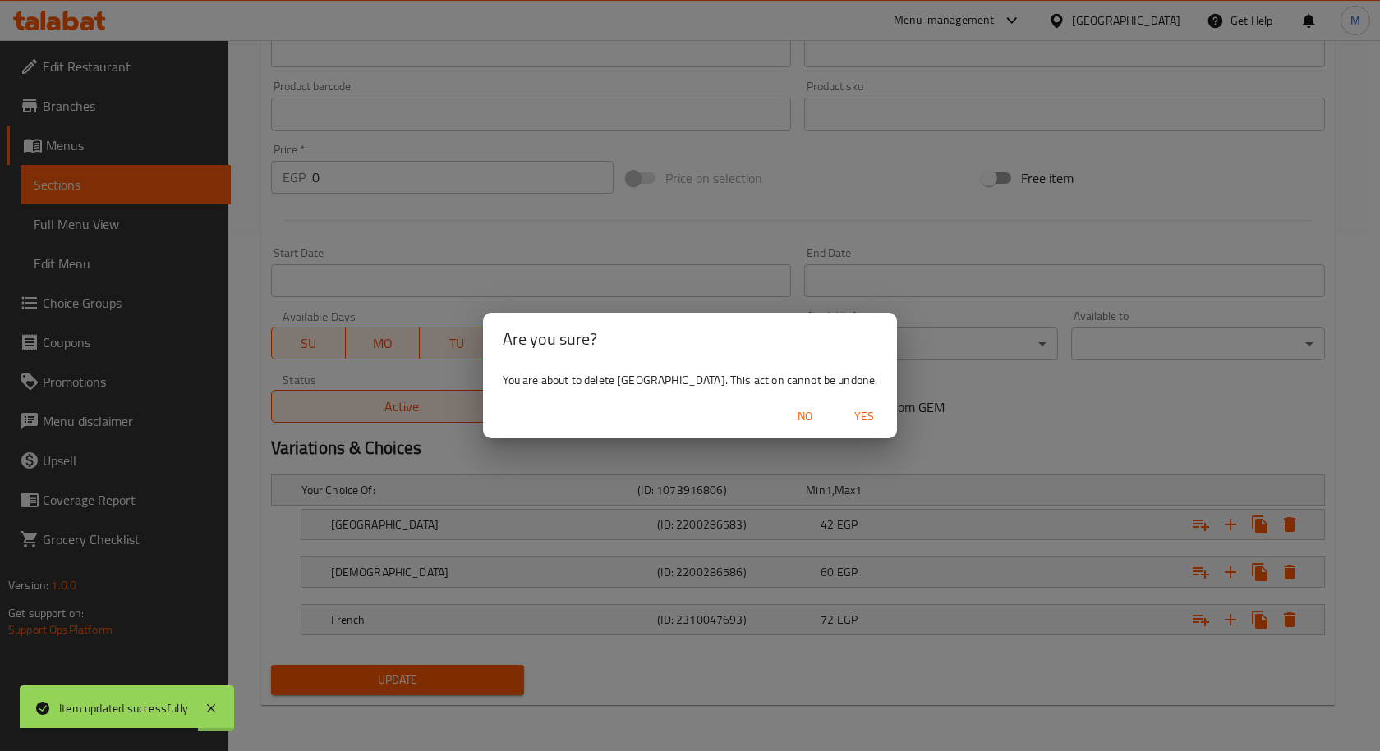
click at [844, 419] on span "Yes" at bounding box center [863, 416] width 39 height 21
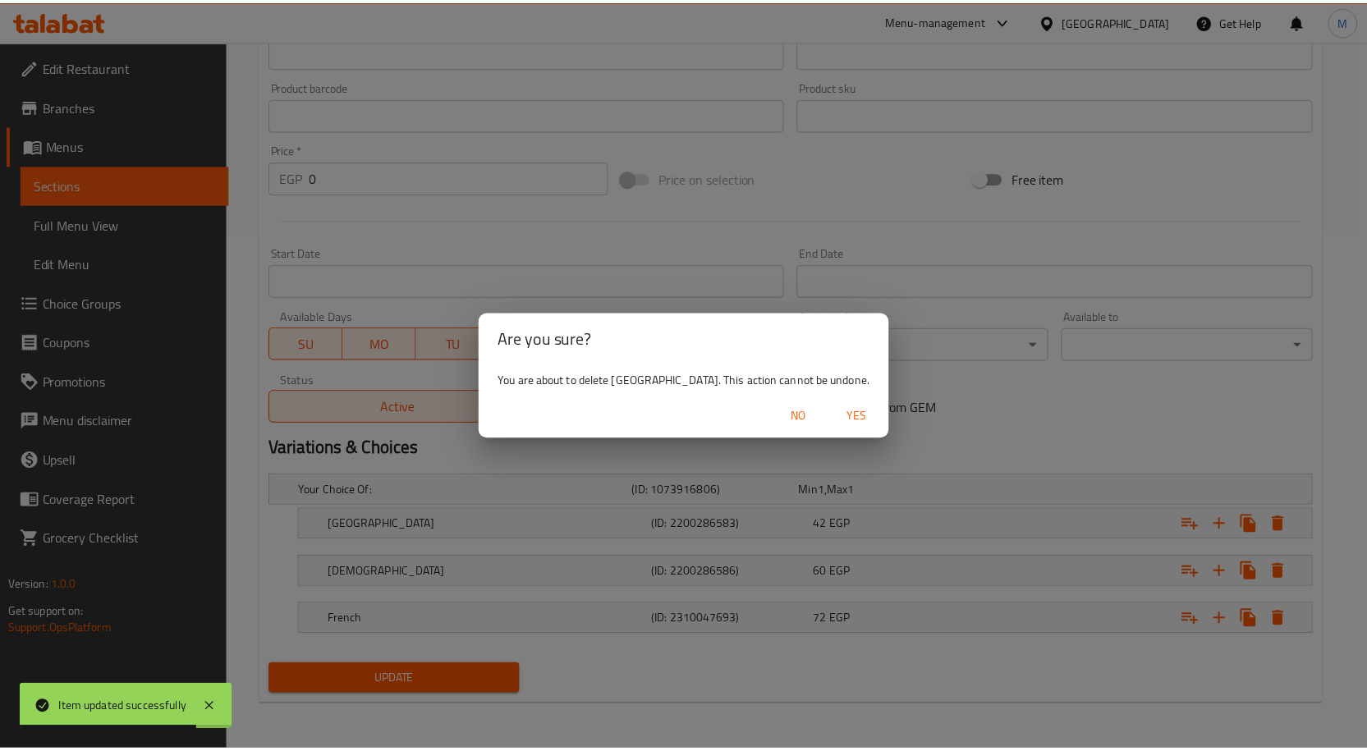
scroll to position [470, 0]
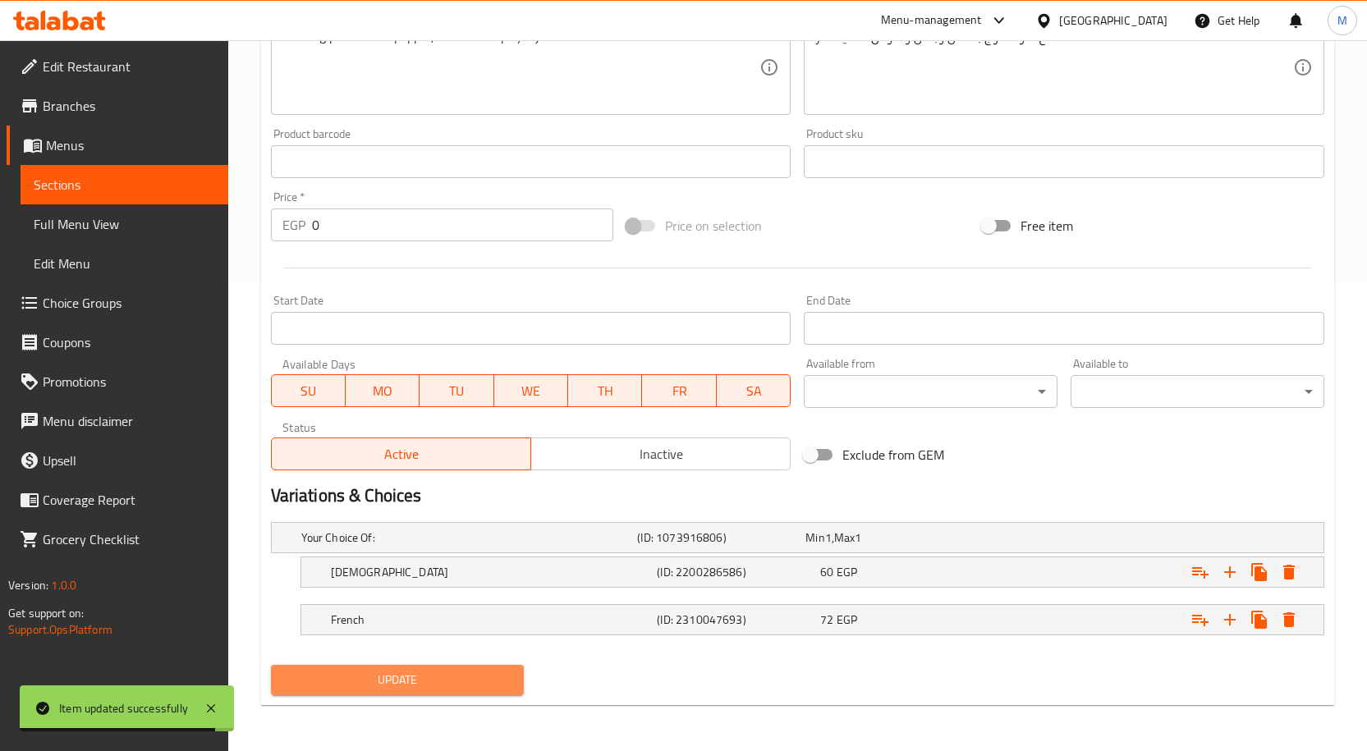
click at [474, 687] on span "Update" at bounding box center [397, 680] width 227 height 21
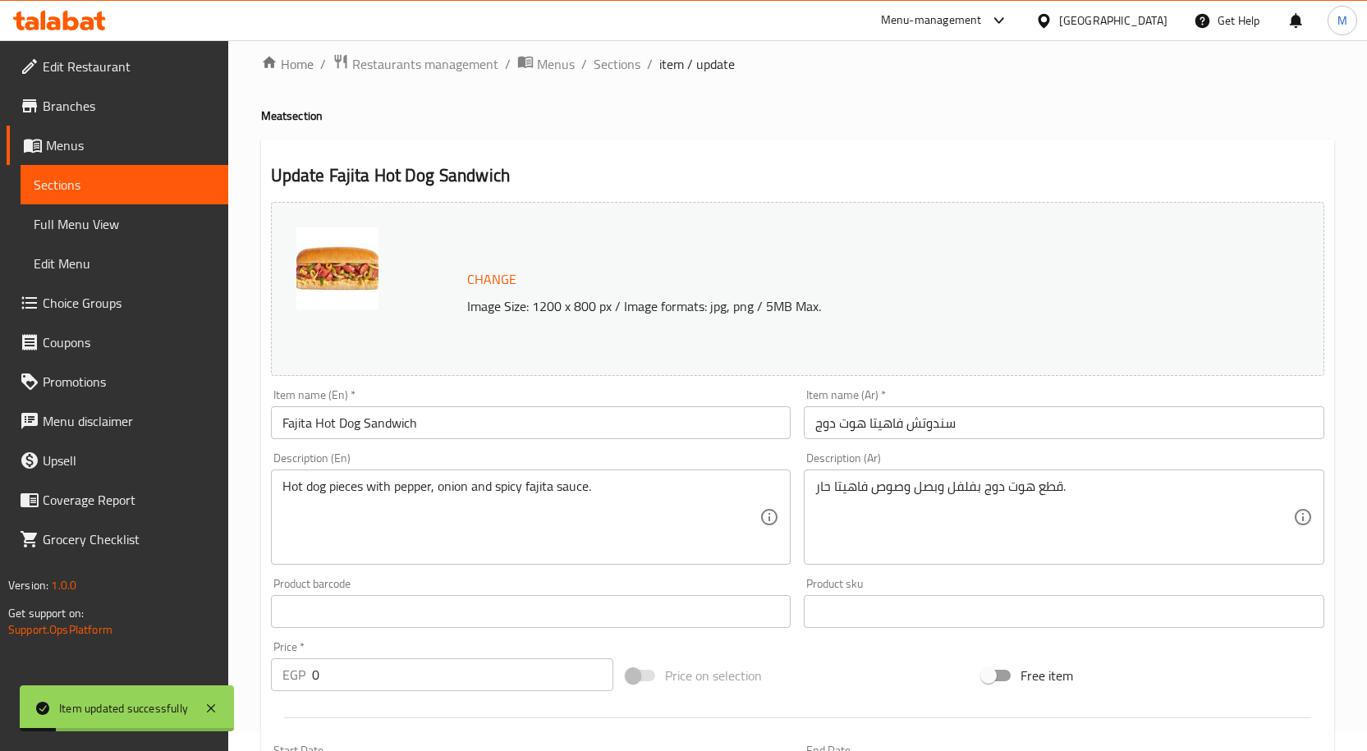
scroll to position [0, 0]
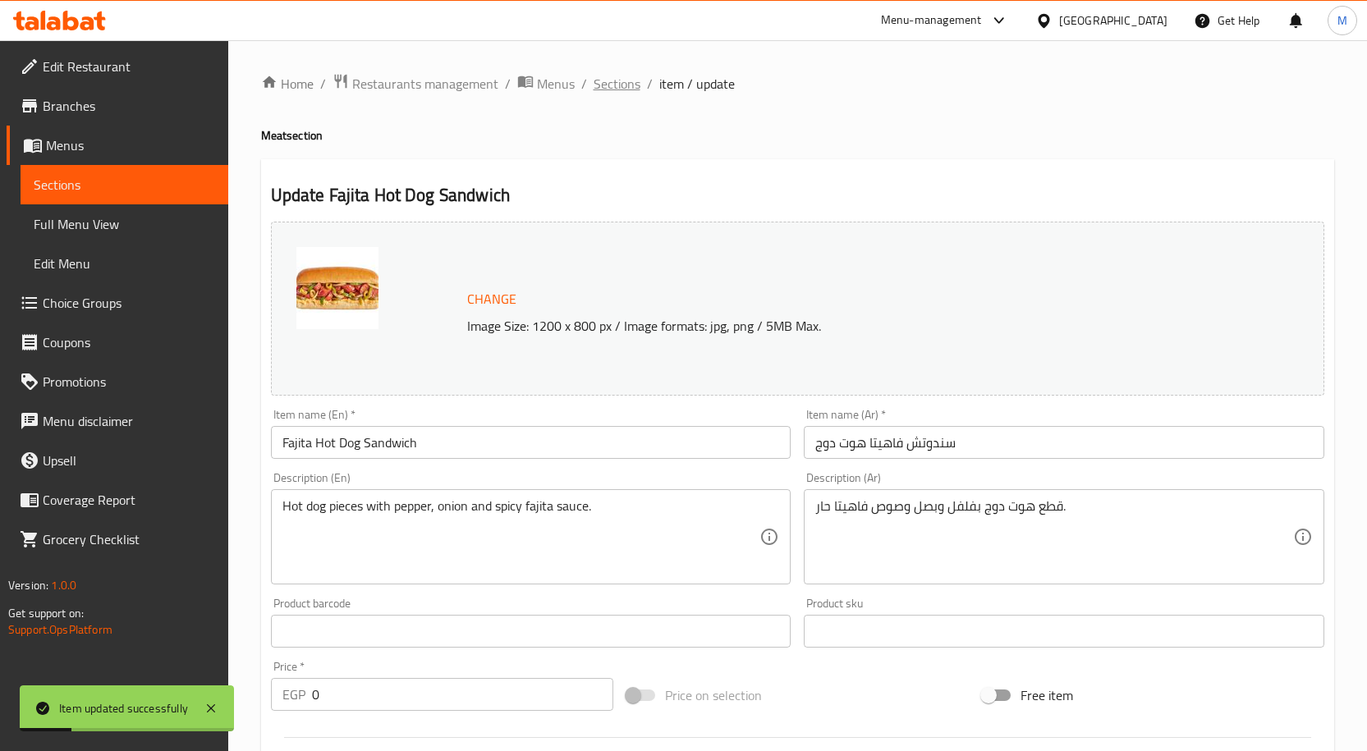
click at [605, 89] on span "Sections" at bounding box center [617, 84] width 47 height 20
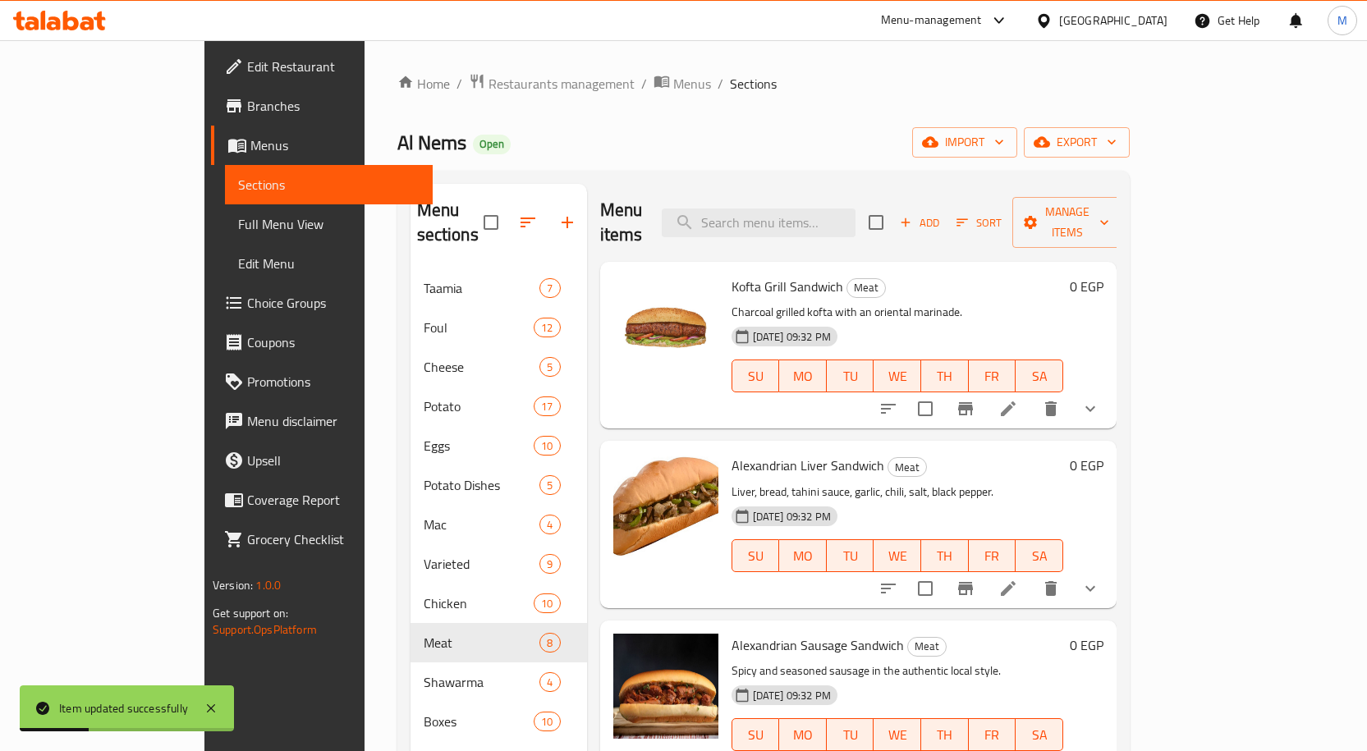
click at [824, 191] on div "Menu items Add Sort Manage items" at bounding box center [858, 223] width 516 height 78
paste input "Fajita Hot Dog Mix Cheese Sandwic"
click at [802, 209] on input "search" at bounding box center [759, 223] width 194 height 29
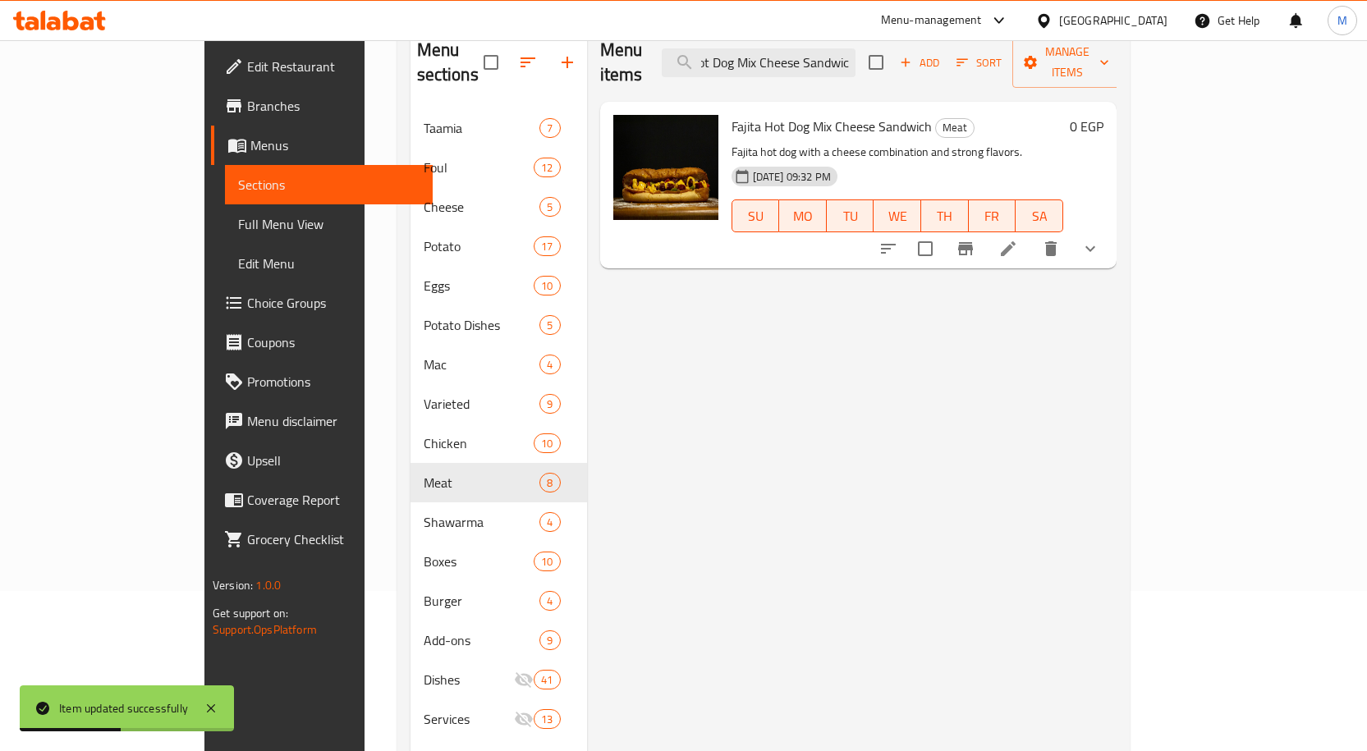
scroll to position [164, 0]
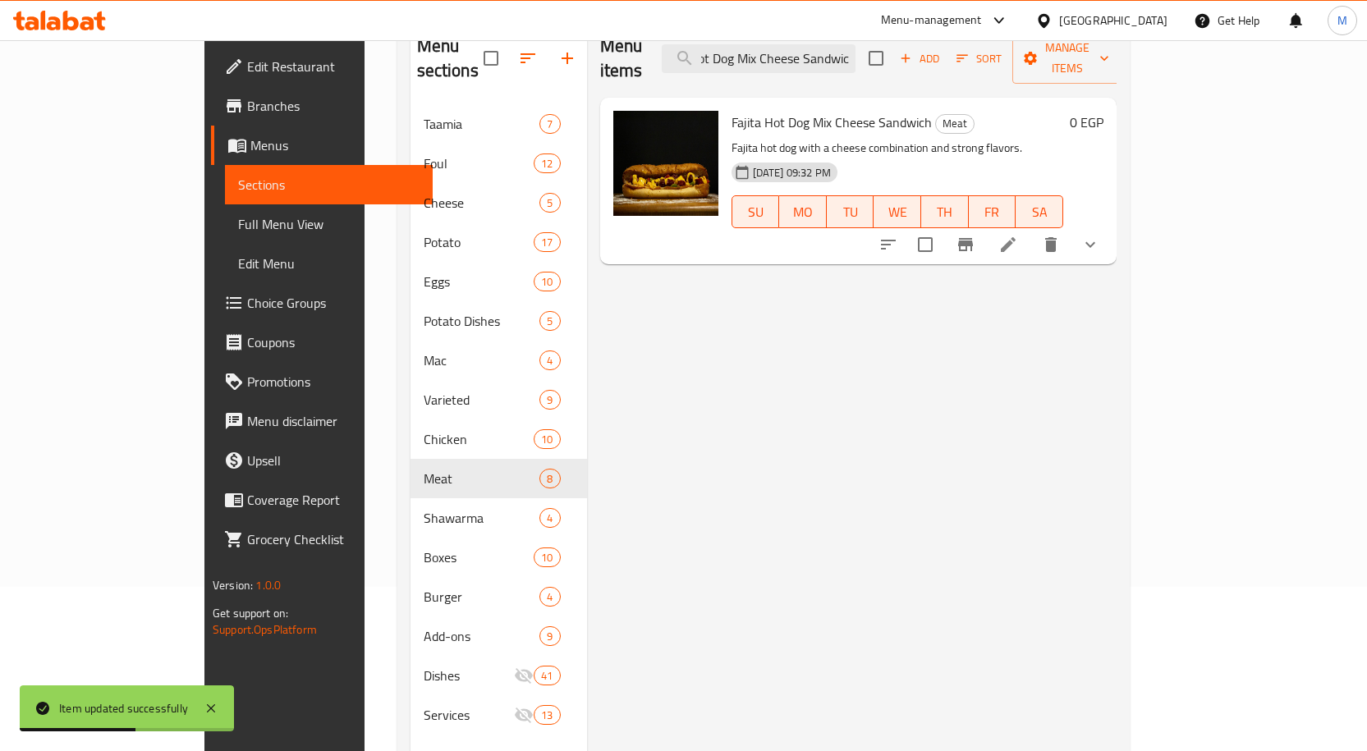
type input "Fajita Hot Dog Mix Cheese Sandwic"
click at [1016, 237] on icon at bounding box center [1008, 244] width 15 height 15
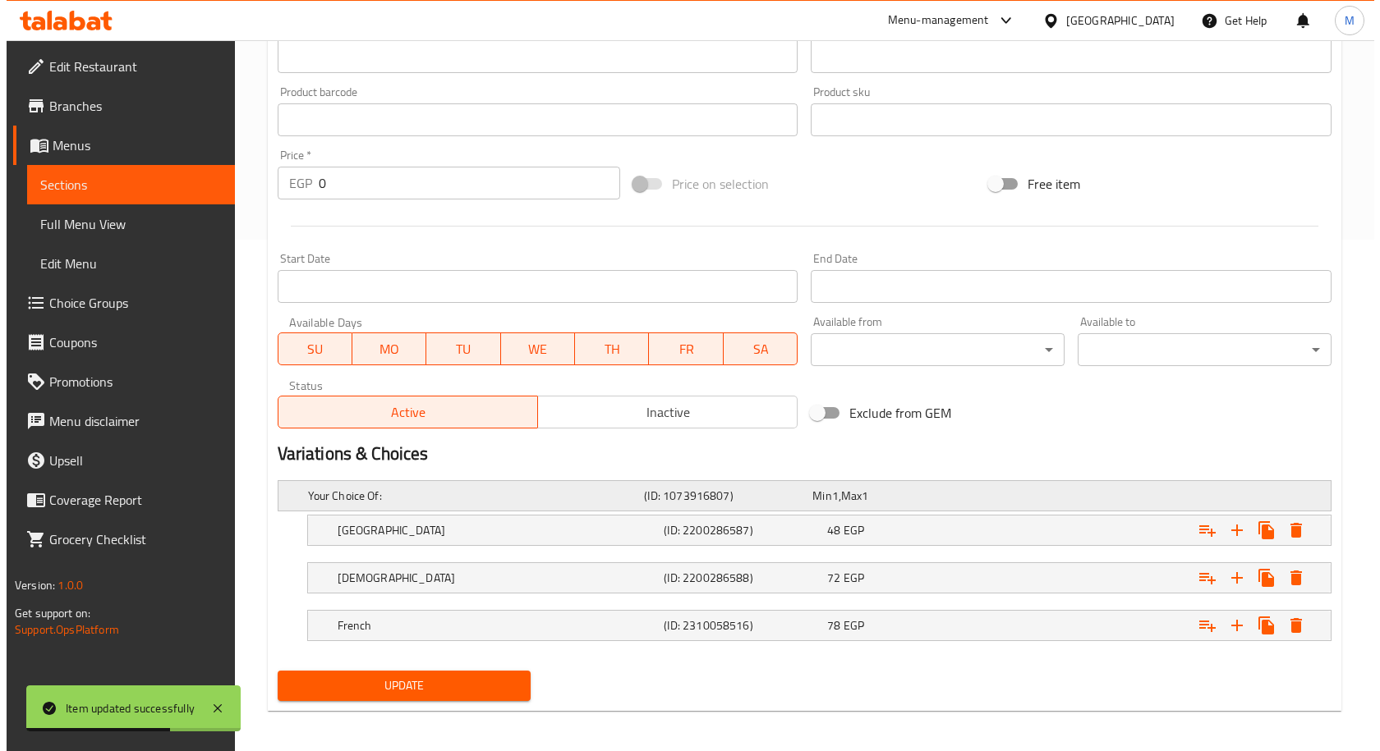
scroll to position [517, 0]
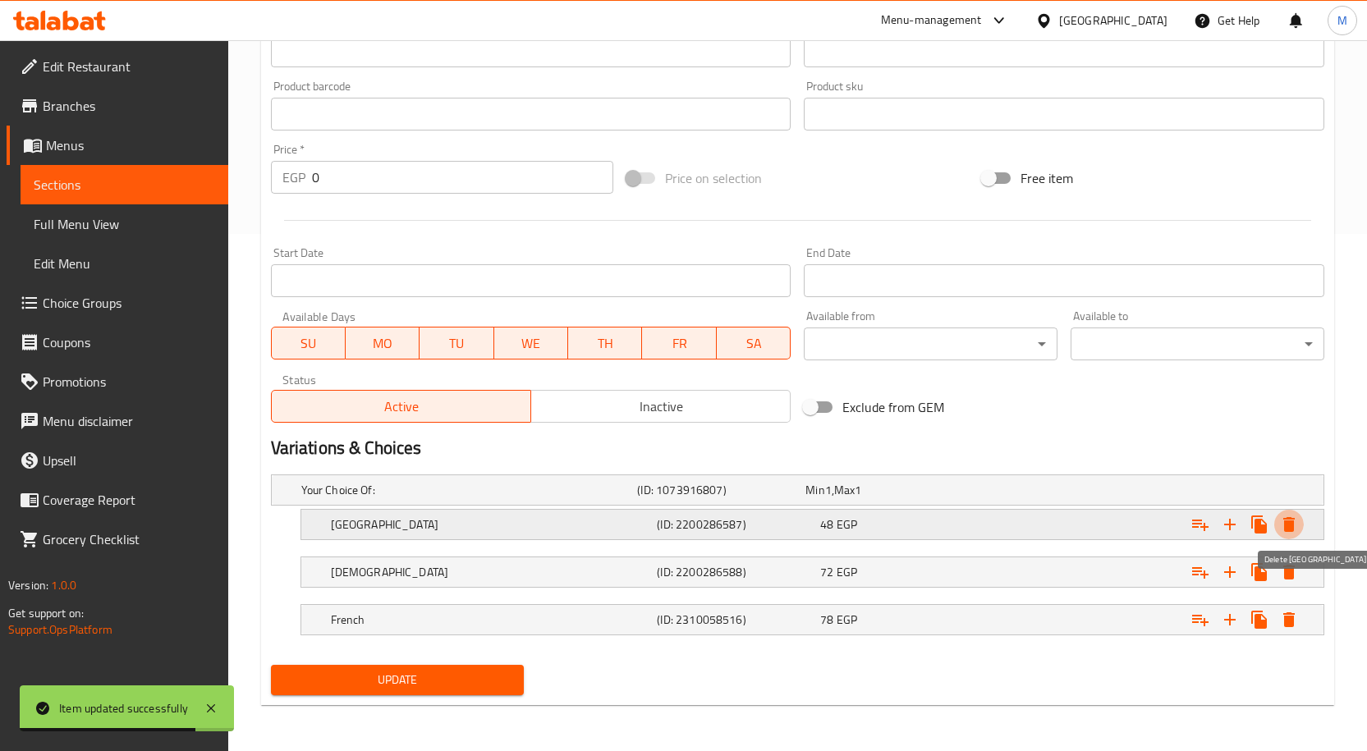
click at [1287, 526] on icon "Expand" at bounding box center [1288, 524] width 11 height 15
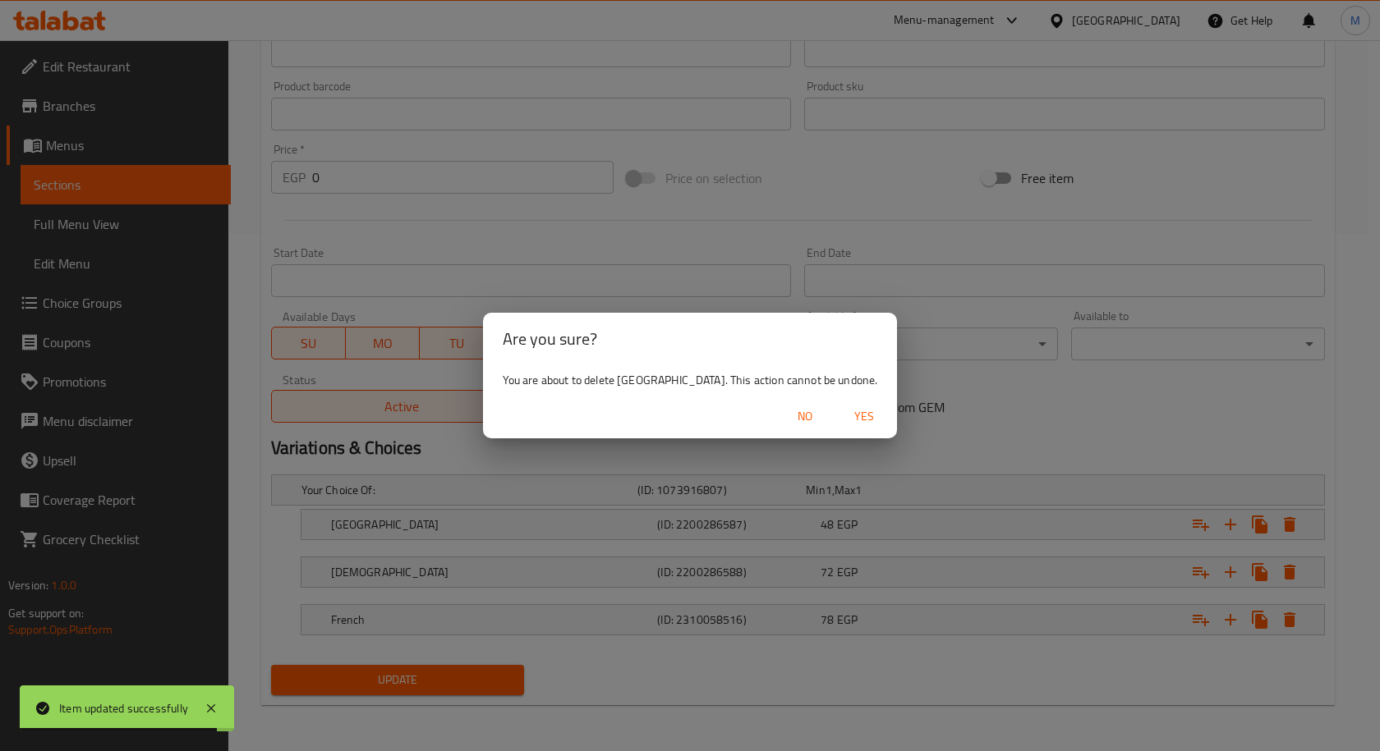
click at [844, 414] on span "Yes" at bounding box center [863, 416] width 39 height 21
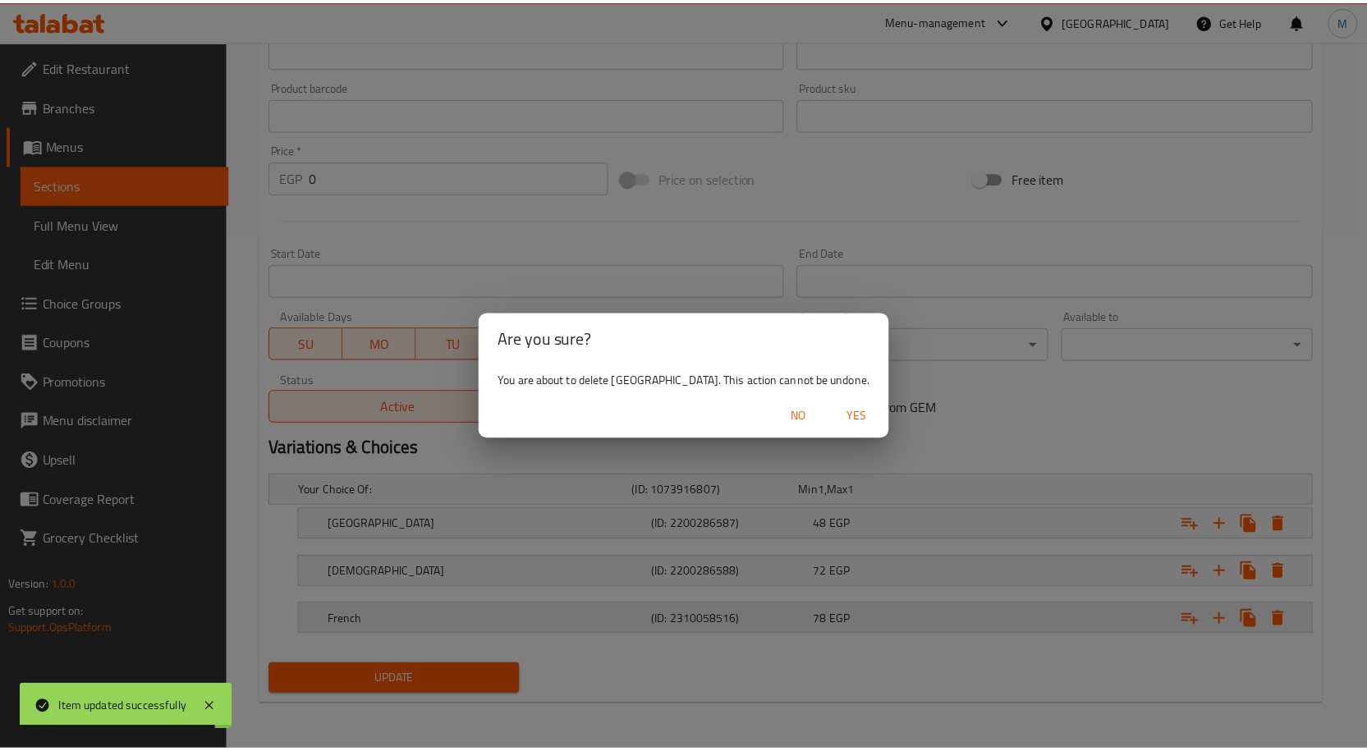
scroll to position [470, 0]
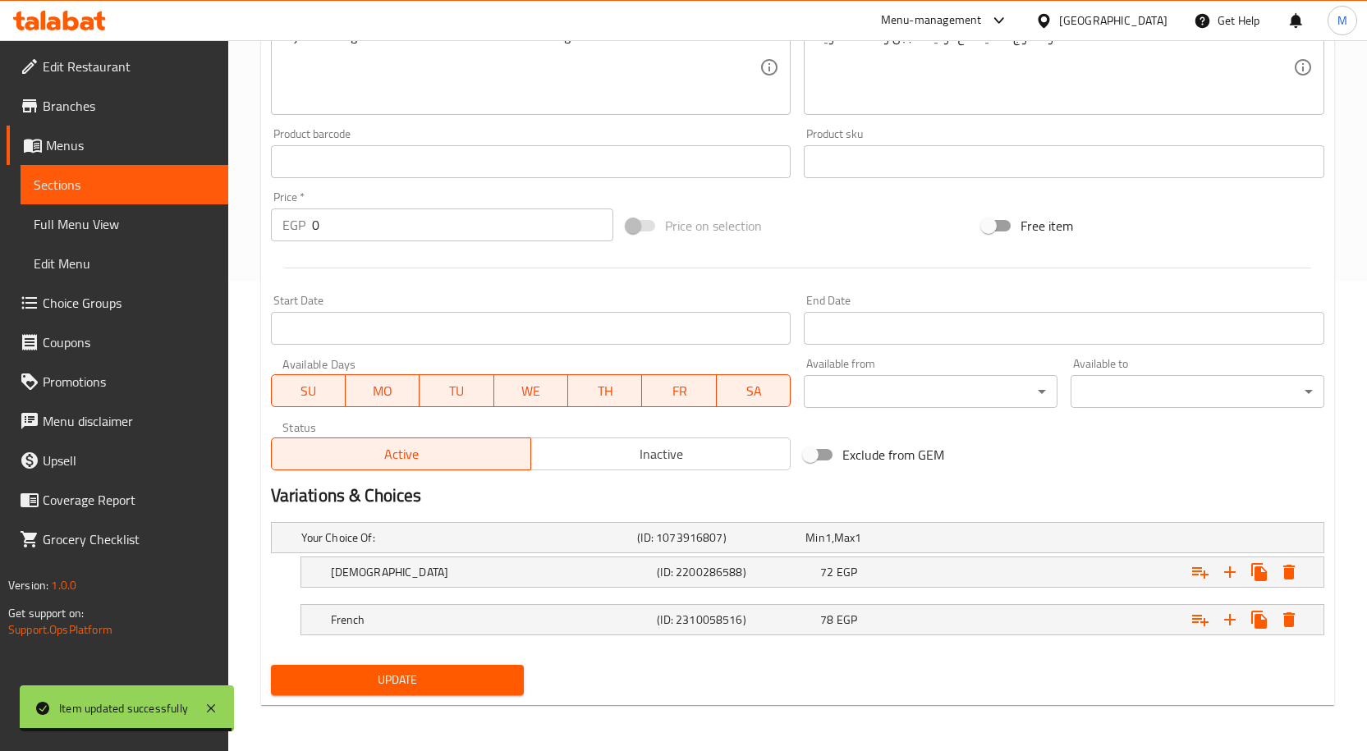
drag, startPoint x: 446, startPoint y: 686, endPoint x: 85, endPoint y: 250, distance: 565.6
click at [445, 683] on span "Update" at bounding box center [397, 680] width 227 height 21
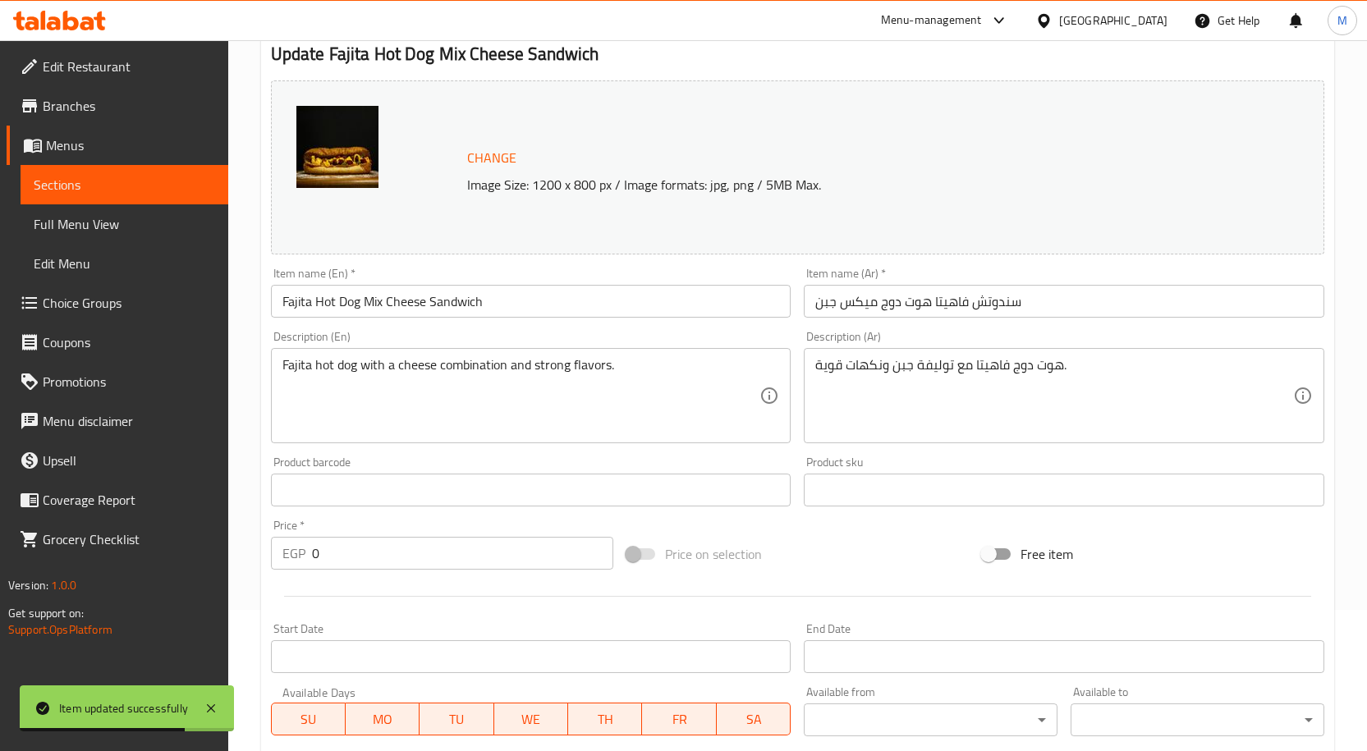
scroll to position [0, 0]
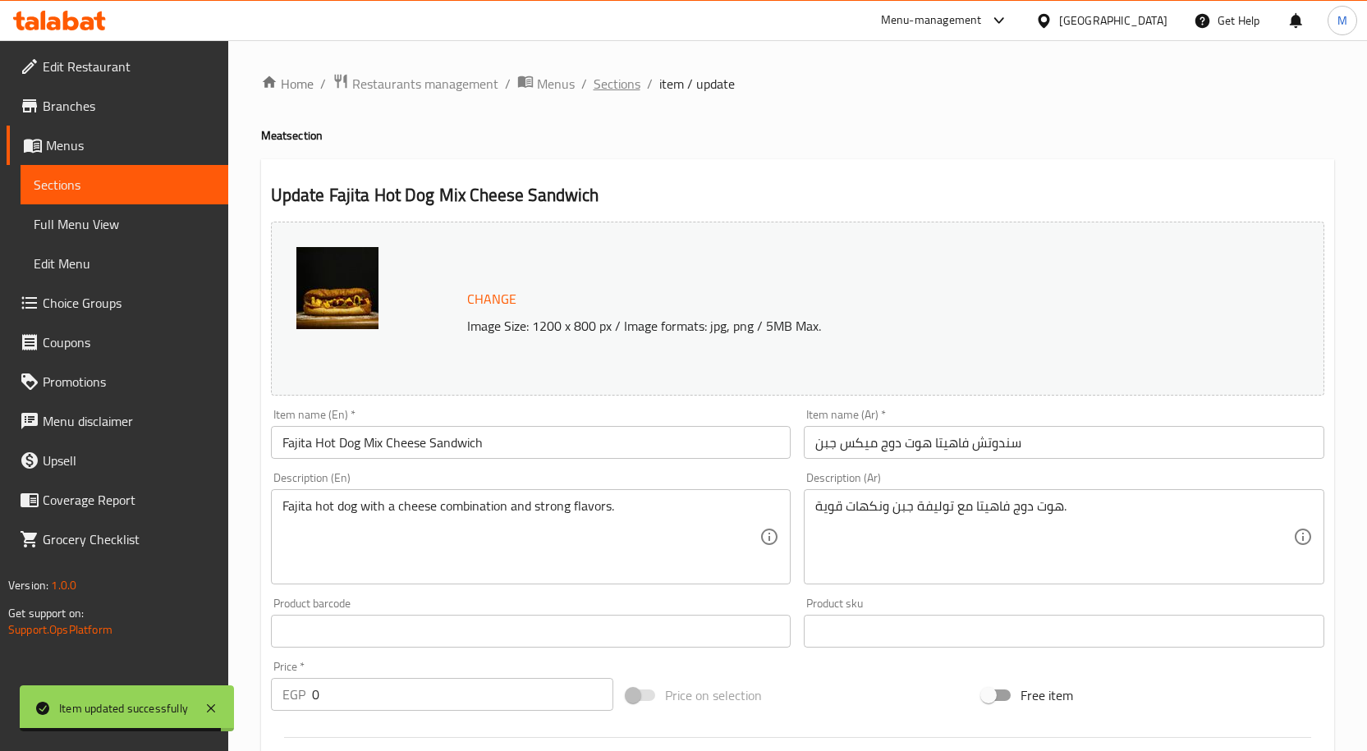
click at [602, 84] on span "Sections" at bounding box center [617, 84] width 47 height 20
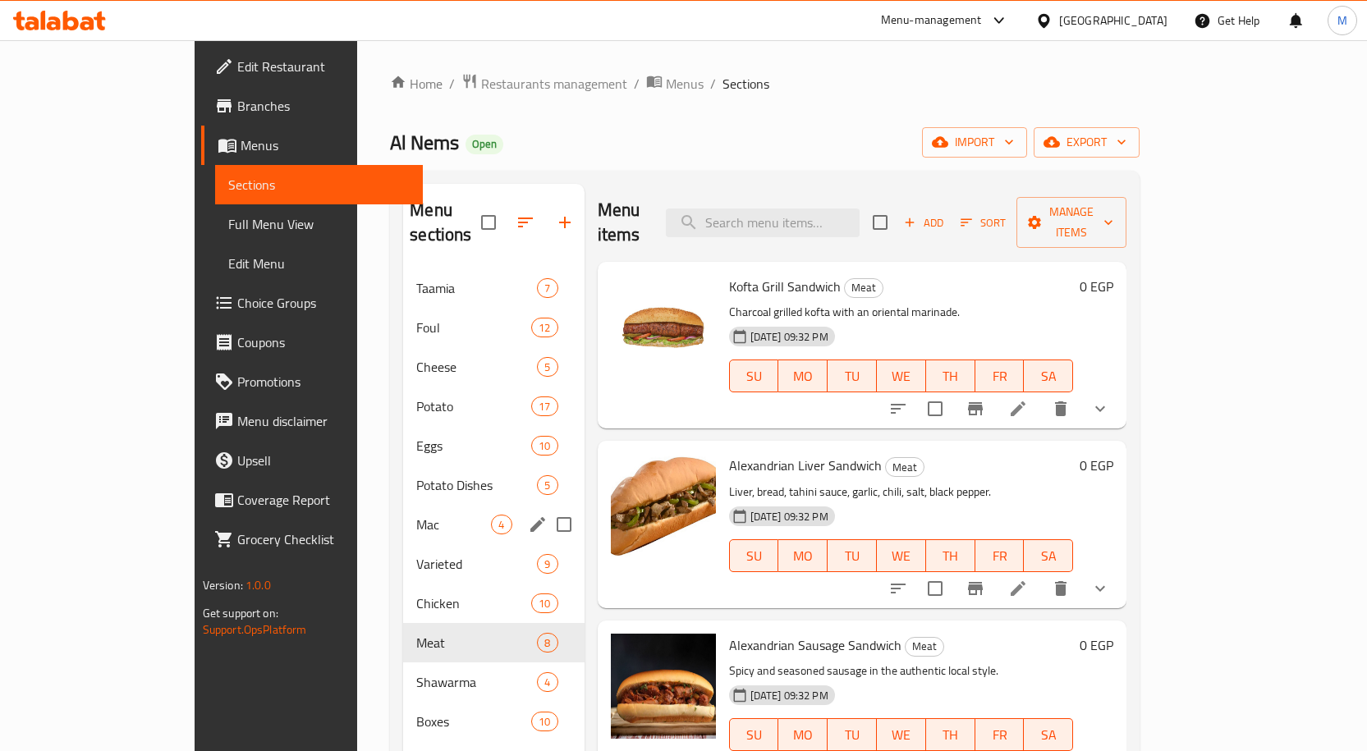
scroll to position [230, 0]
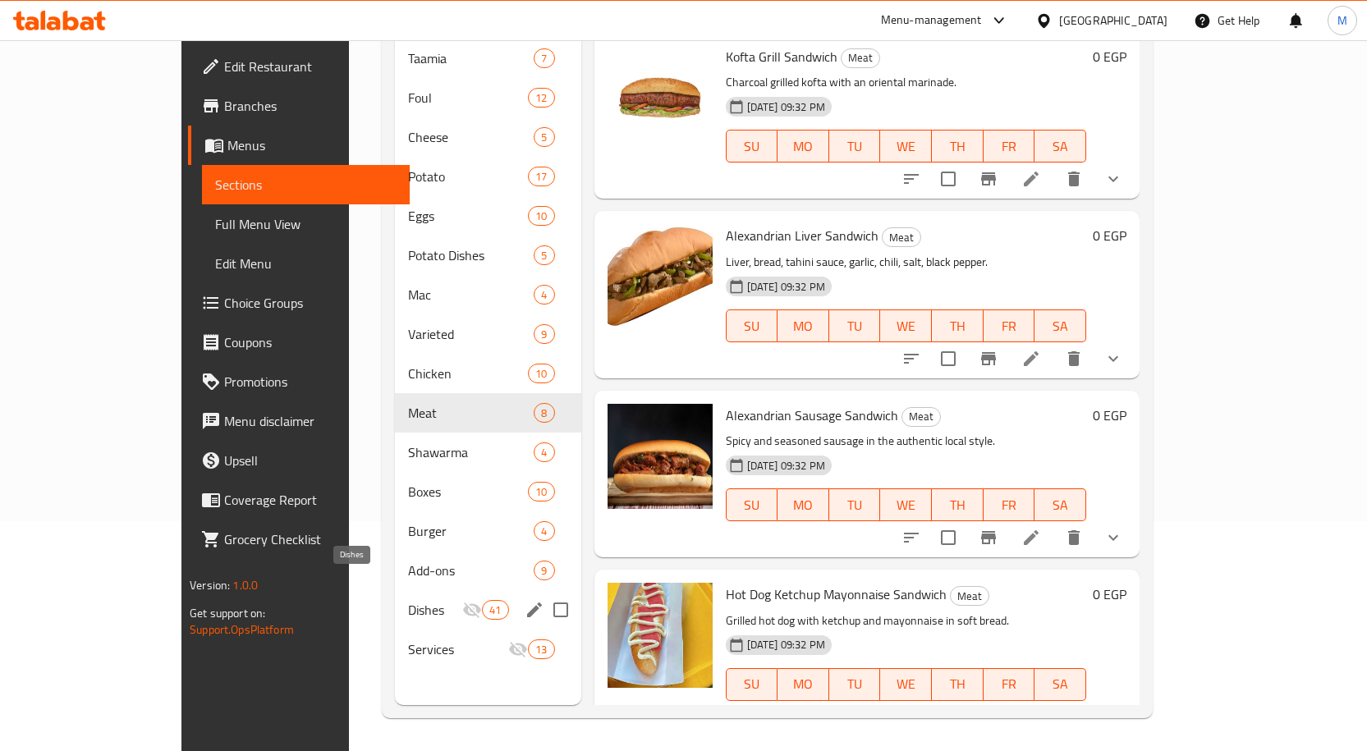
click at [408, 600] on span "Dishes" at bounding box center [435, 610] width 54 height 20
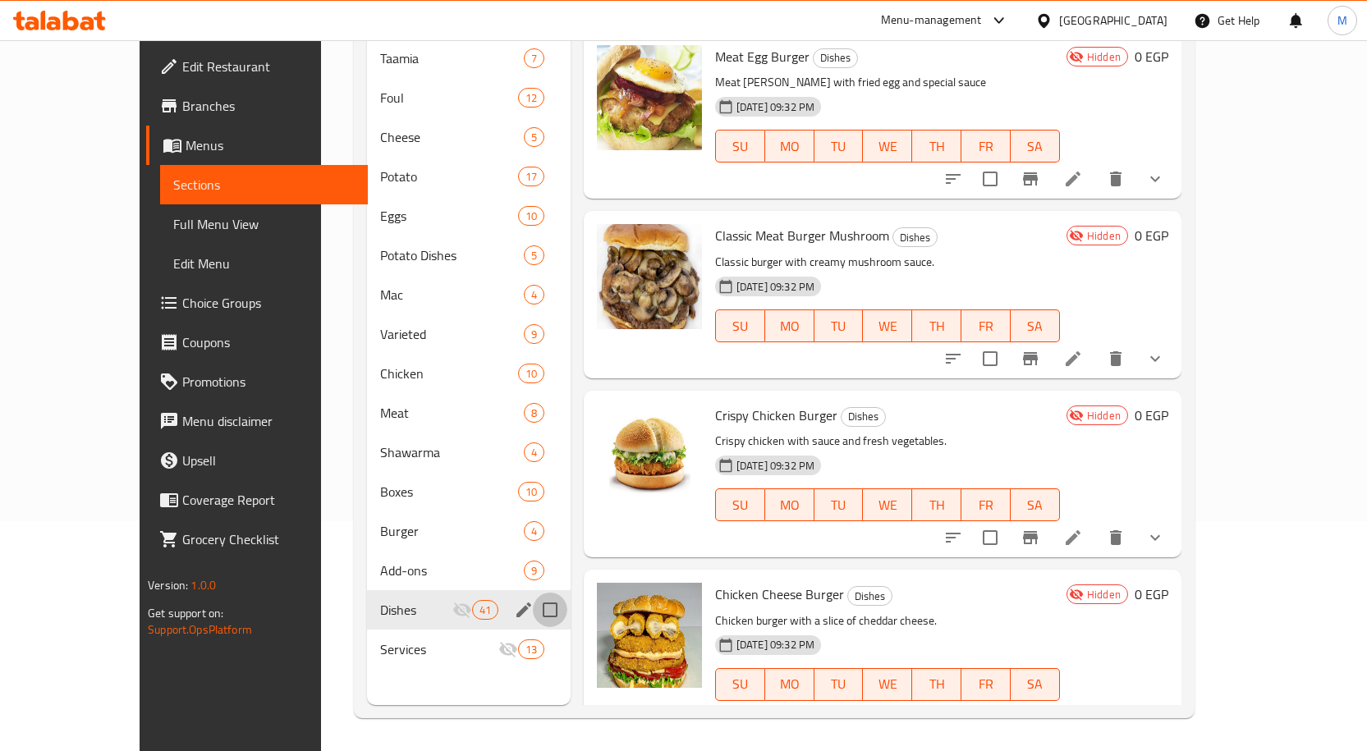
click at [533, 593] on input "Menu sections" at bounding box center [550, 610] width 34 height 34
checkbox input "true"
click at [533, 632] on input "Menu sections" at bounding box center [550, 649] width 34 height 34
checkbox input "true"
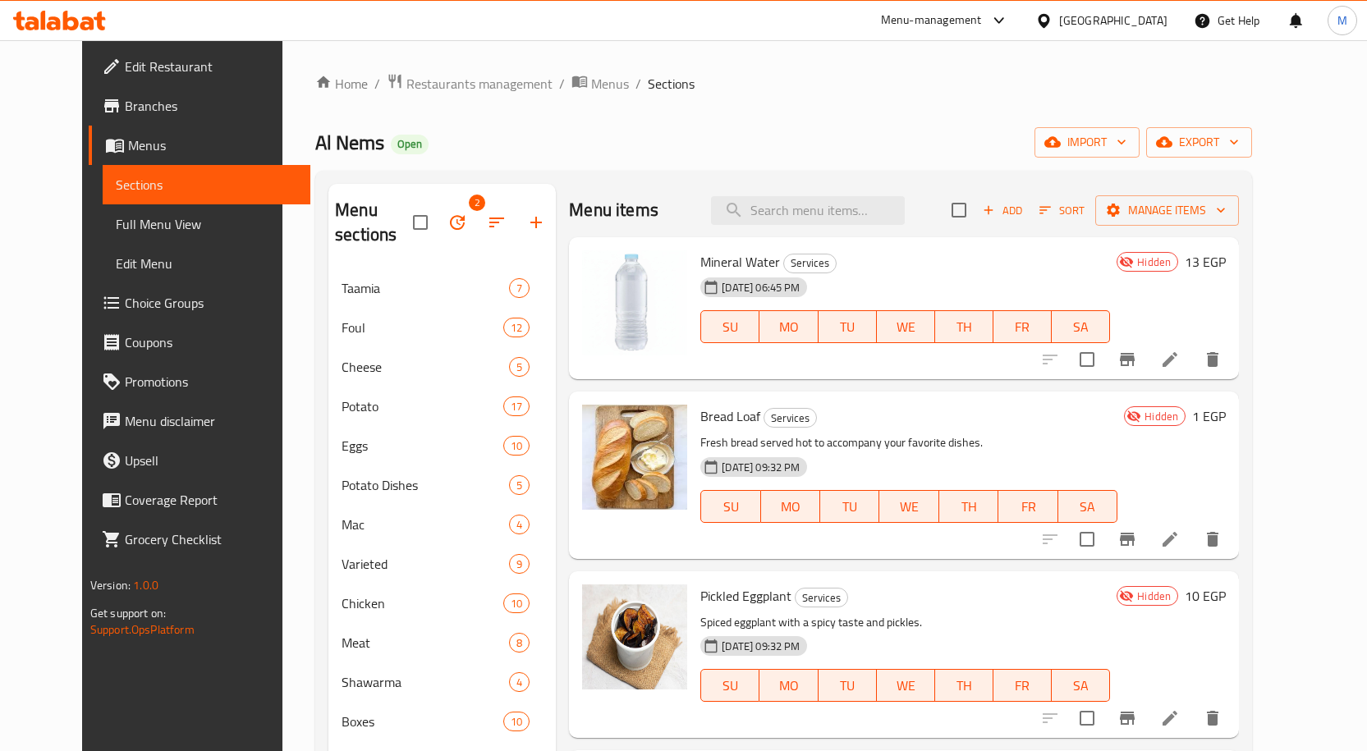
click at [448, 213] on icon "button" at bounding box center [458, 223] width 20 height 20
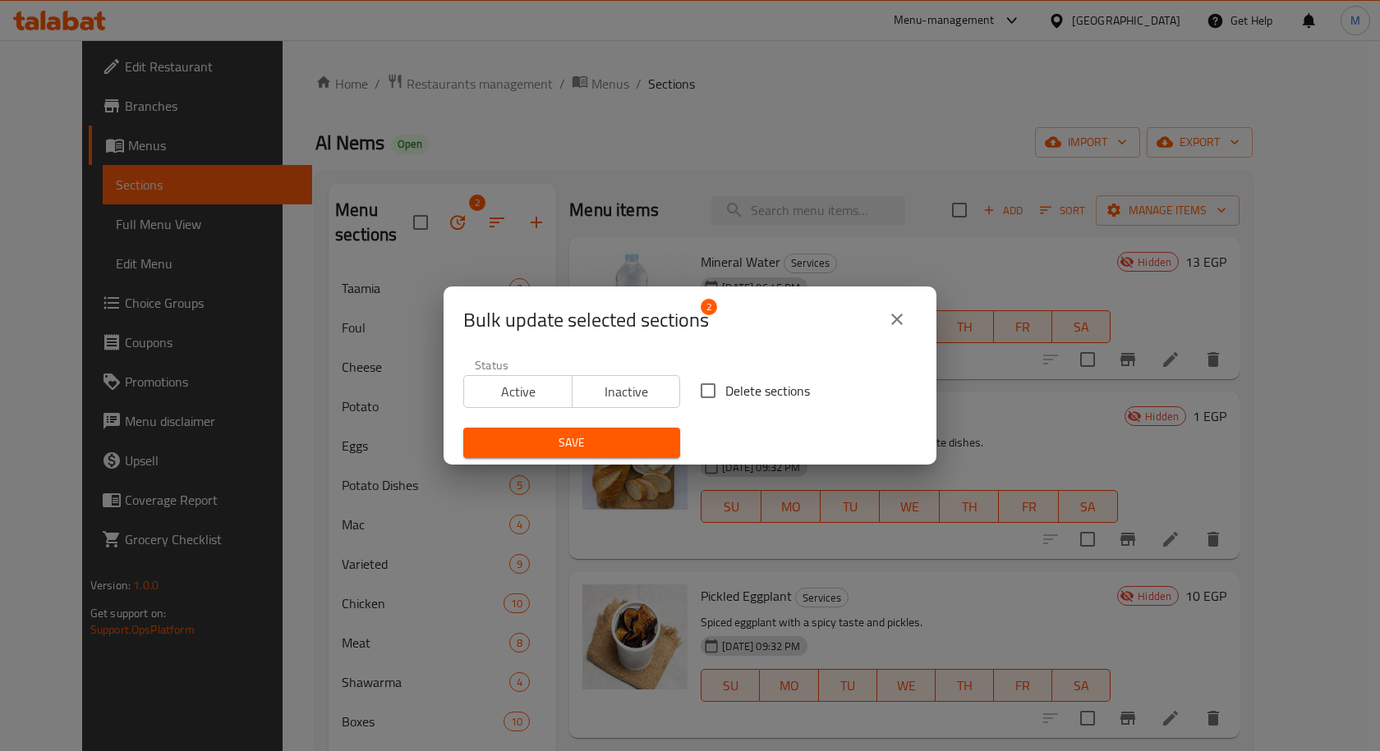
click at [711, 398] on input "Delete sections" at bounding box center [708, 391] width 34 height 34
checkbox input "true"
click at [627, 460] on div "Save" at bounding box center [571, 443] width 236 height 50
click at [603, 440] on span "Save" at bounding box center [571, 443] width 191 height 21
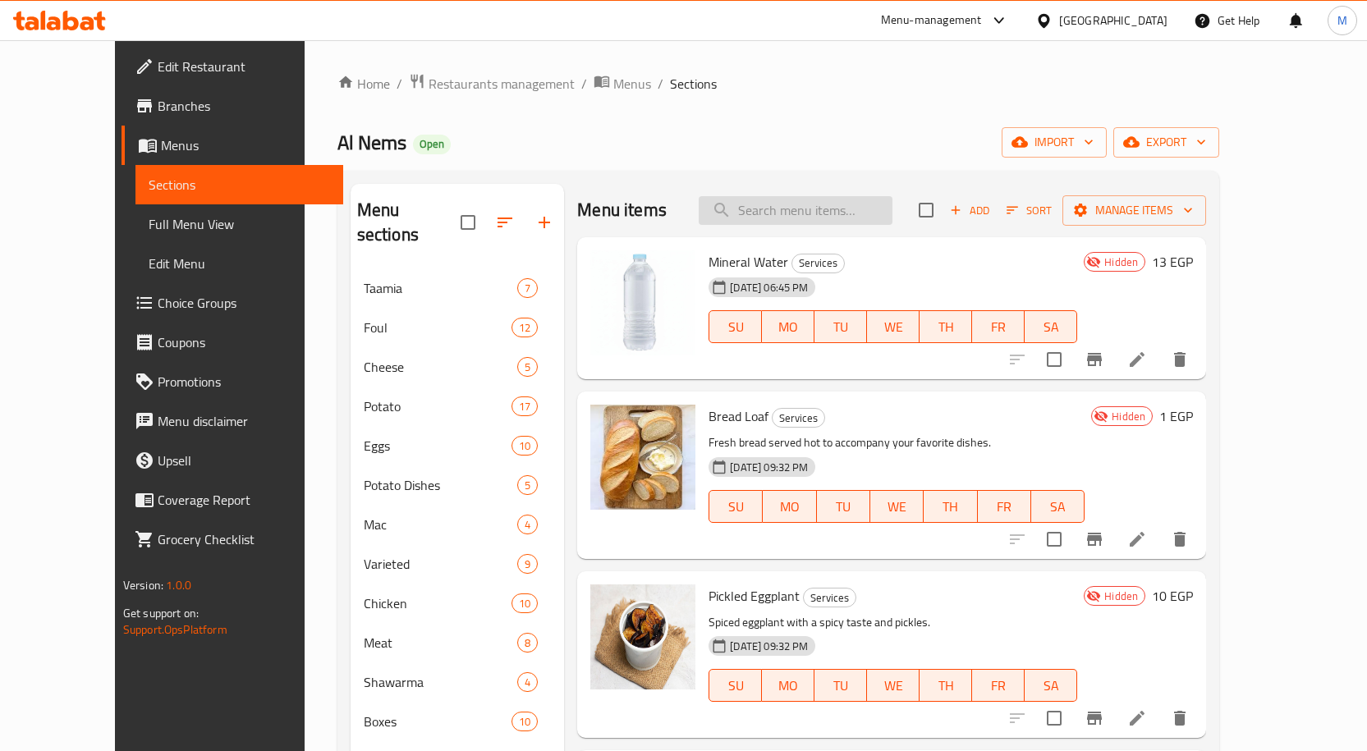
click at [864, 208] on input "search" at bounding box center [796, 210] width 194 height 29
paste input "Chicken Shawarma"
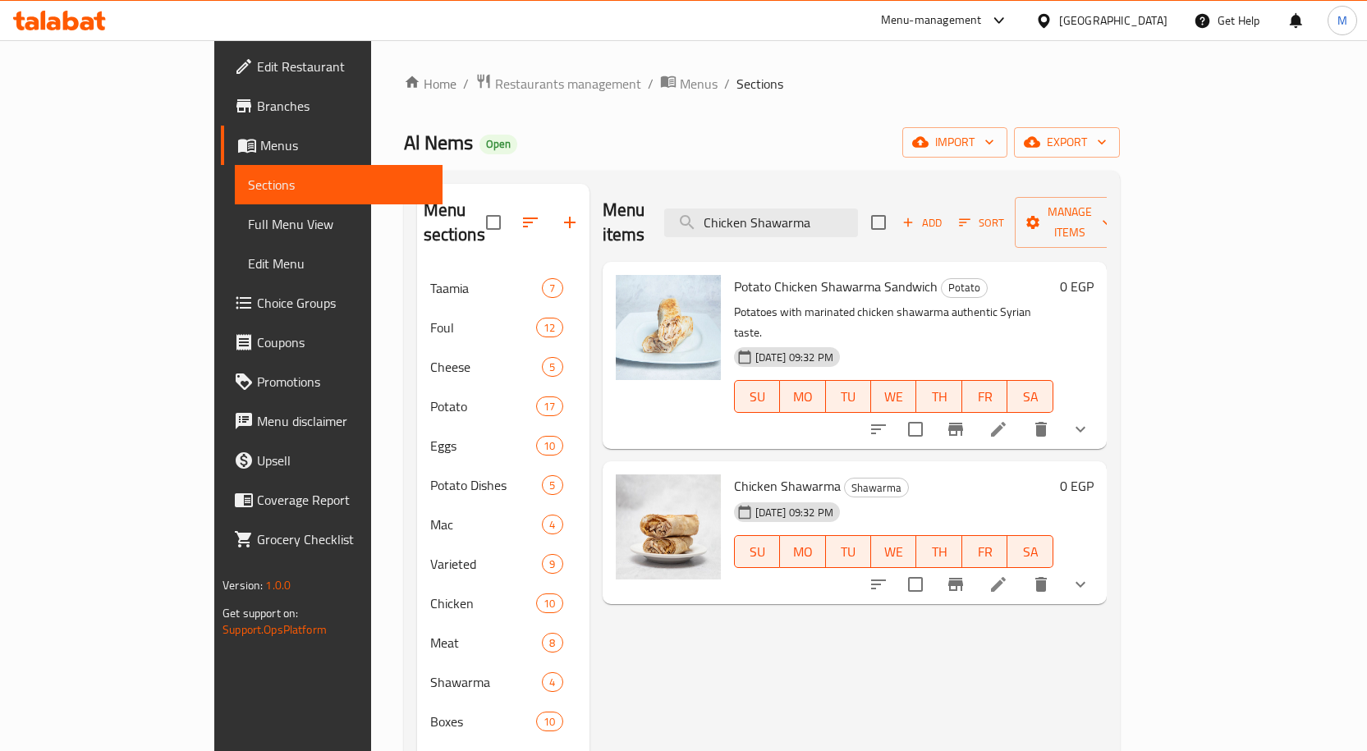
scroll to position [82, 0]
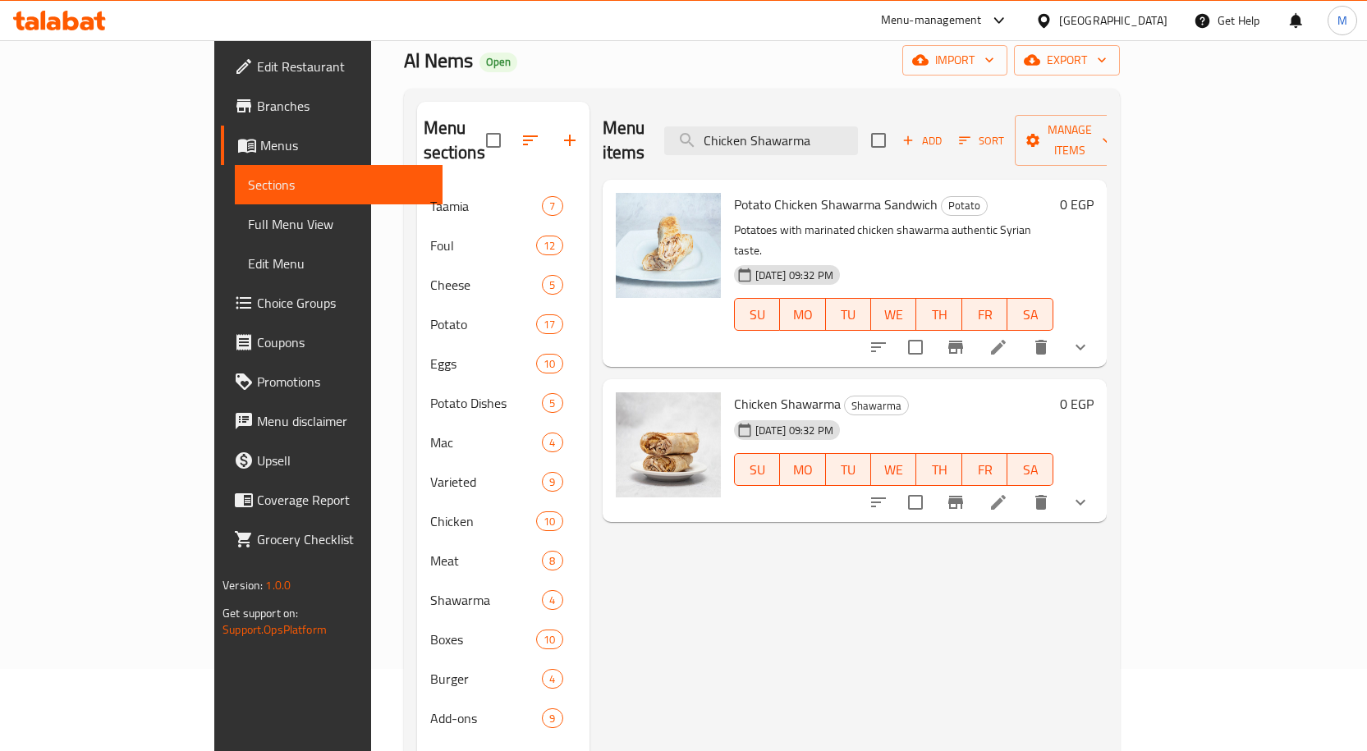
type input "Chicken Shawarma"
click at [1006, 495] on icon at bounding box center [998, 502] width 15 height 15
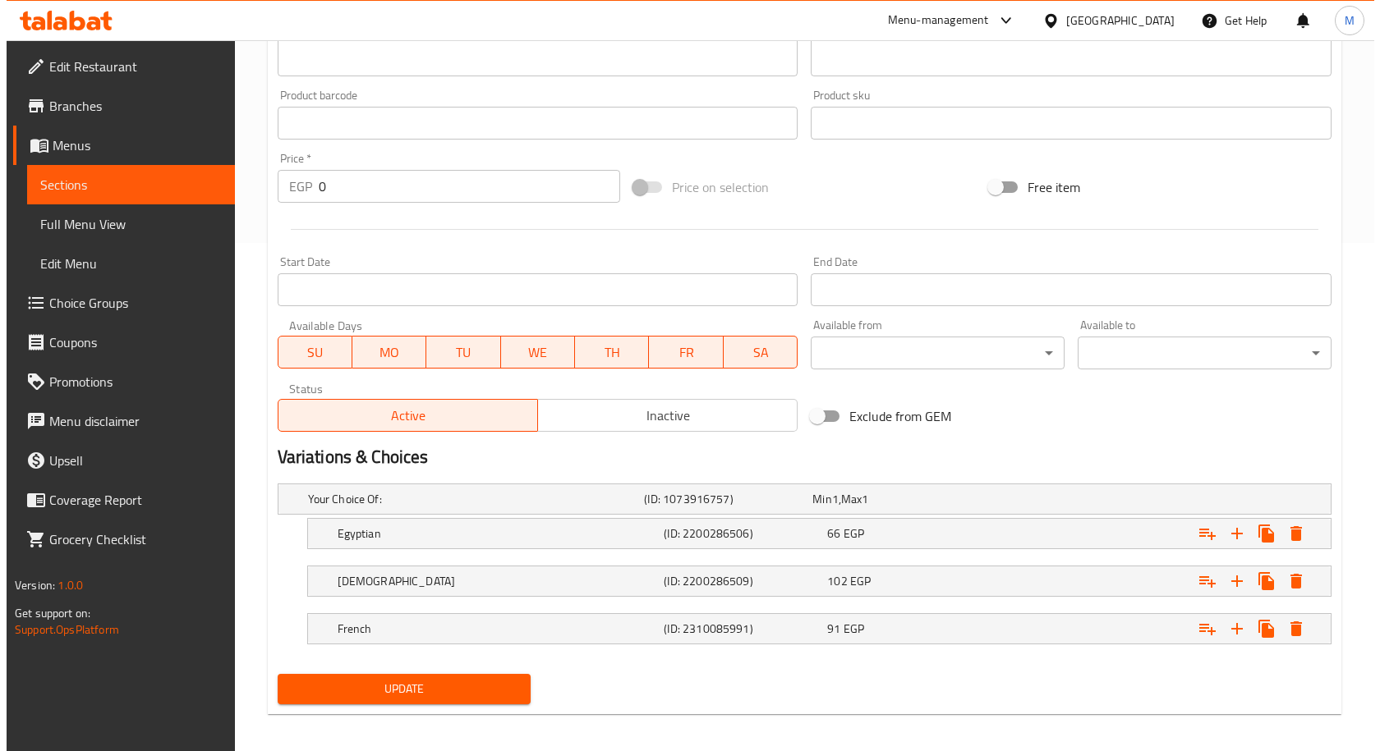
scroll to position [517, 0]
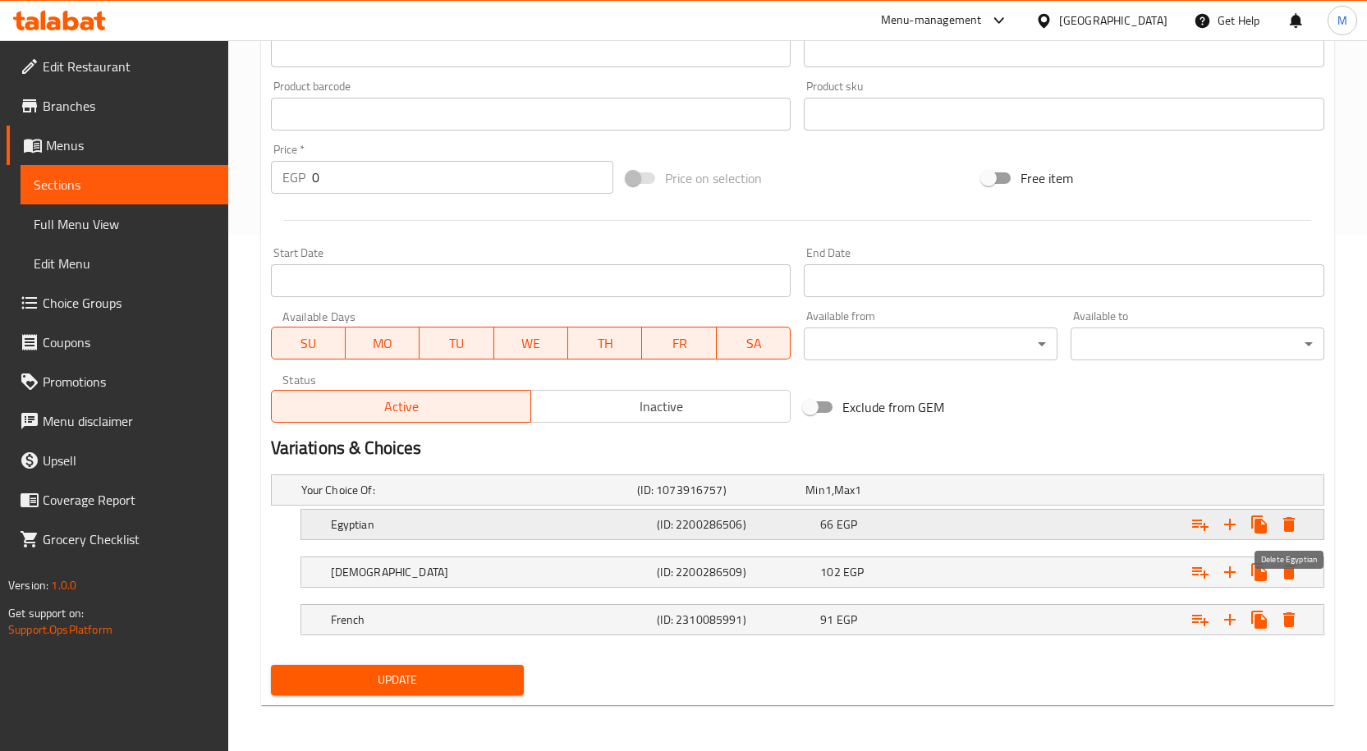
click at [1296, 525] on icon "Expand" at bounding box center [1289, 525] width 20 height 20
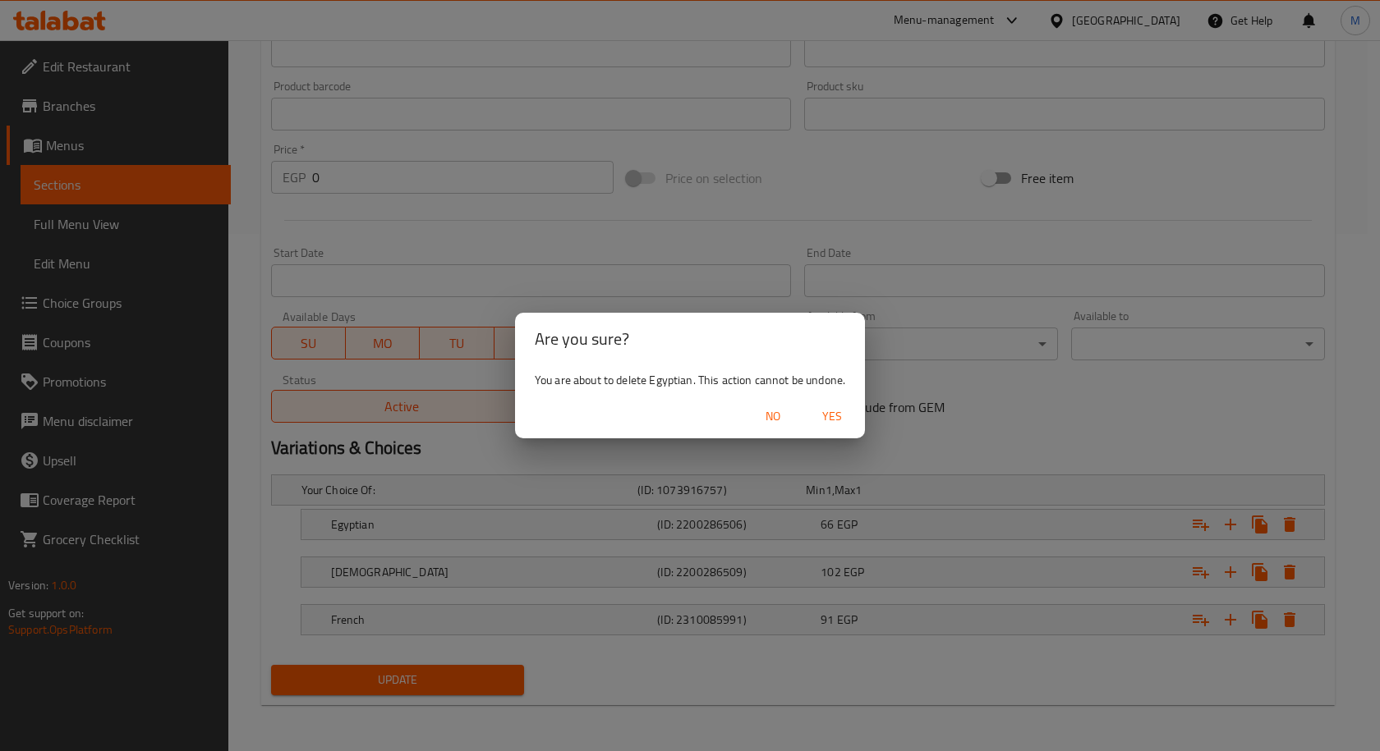
click at [847, 418] on span "Yes" at bounding box center [831, 416] width 39 height 21
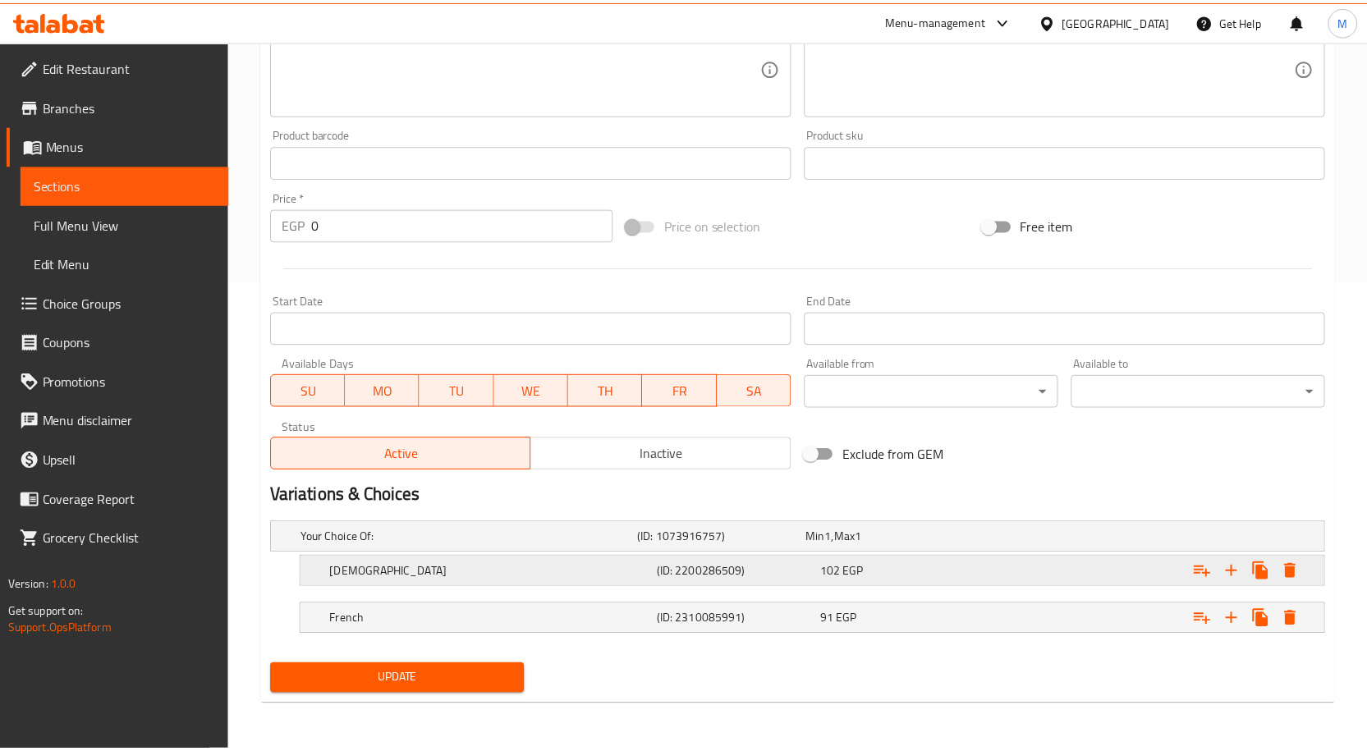
scroll to position [470, 0]
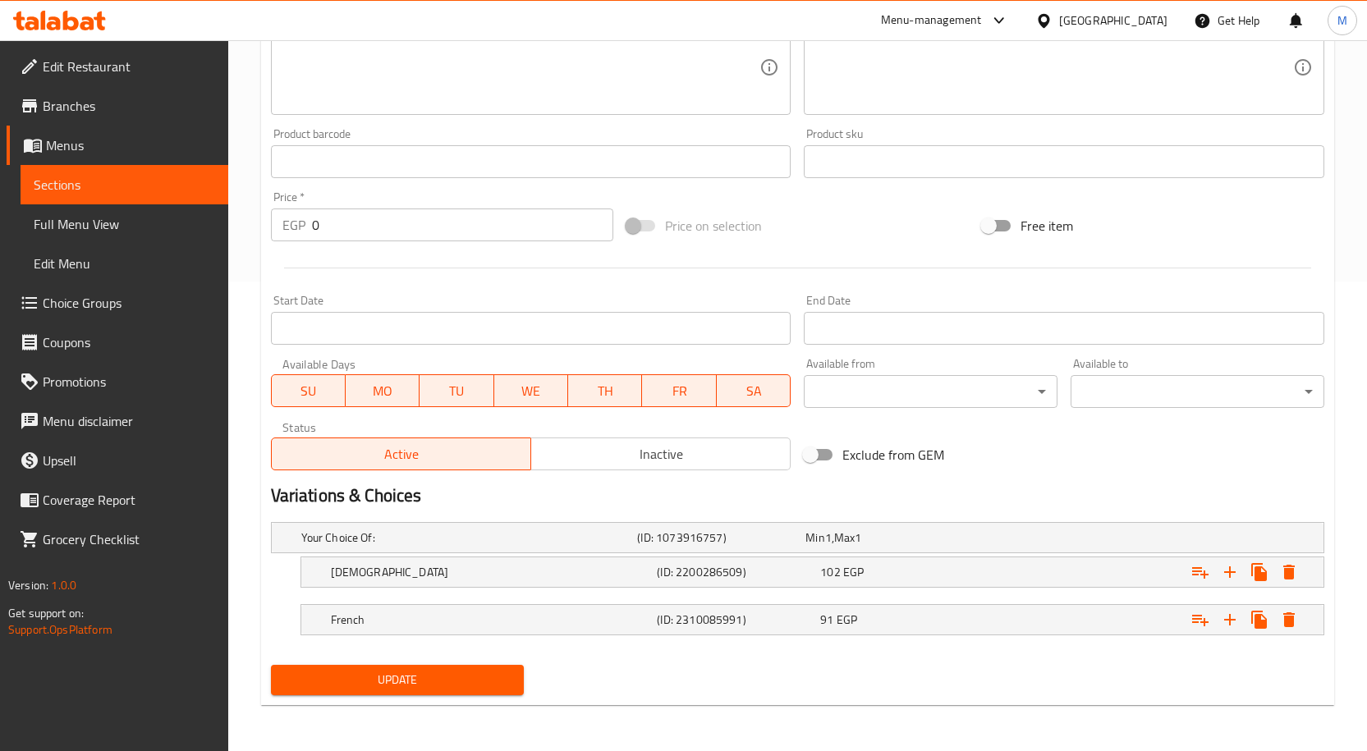
click at [459, 692] on button "Update" at bounding box center [398, 680] width 254 height 30
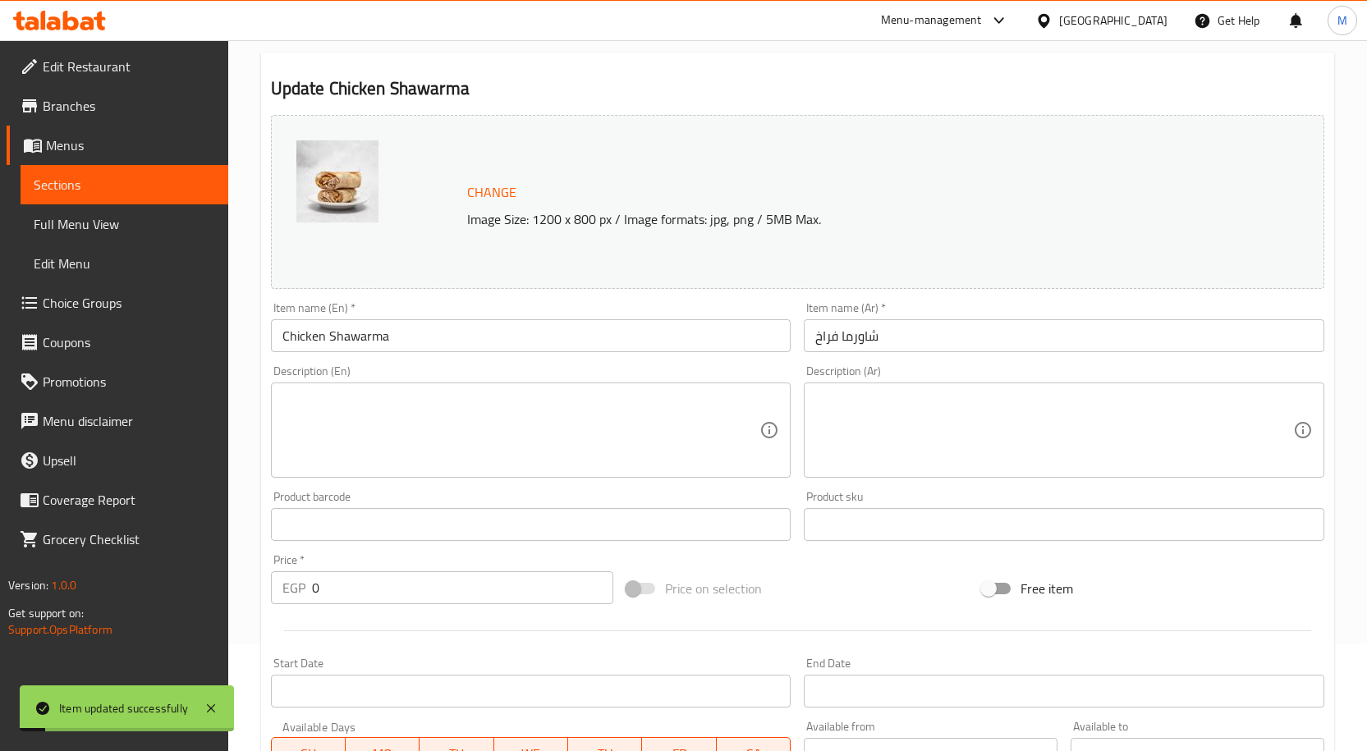
scroll to position [0, 0]
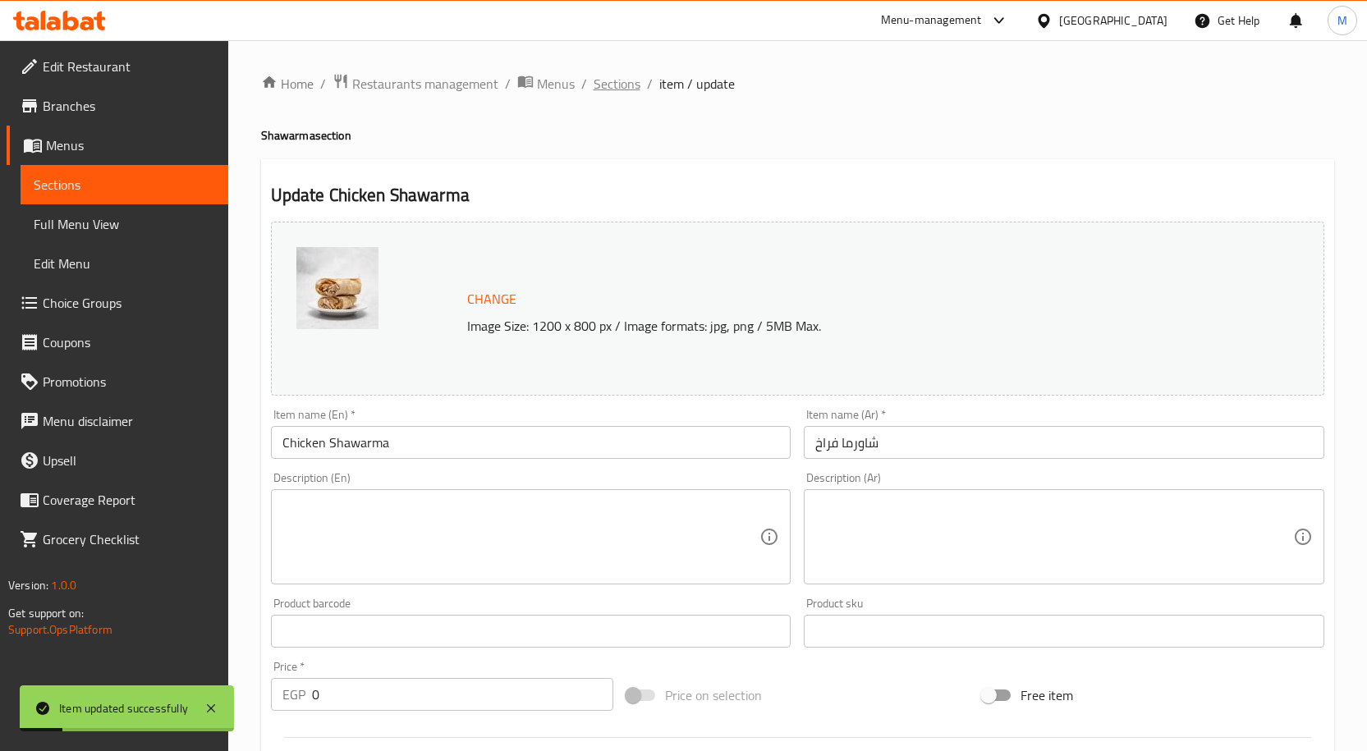
click at [627, 83] on span "Sections" at bounding box center [617, 84] width 47 height 20
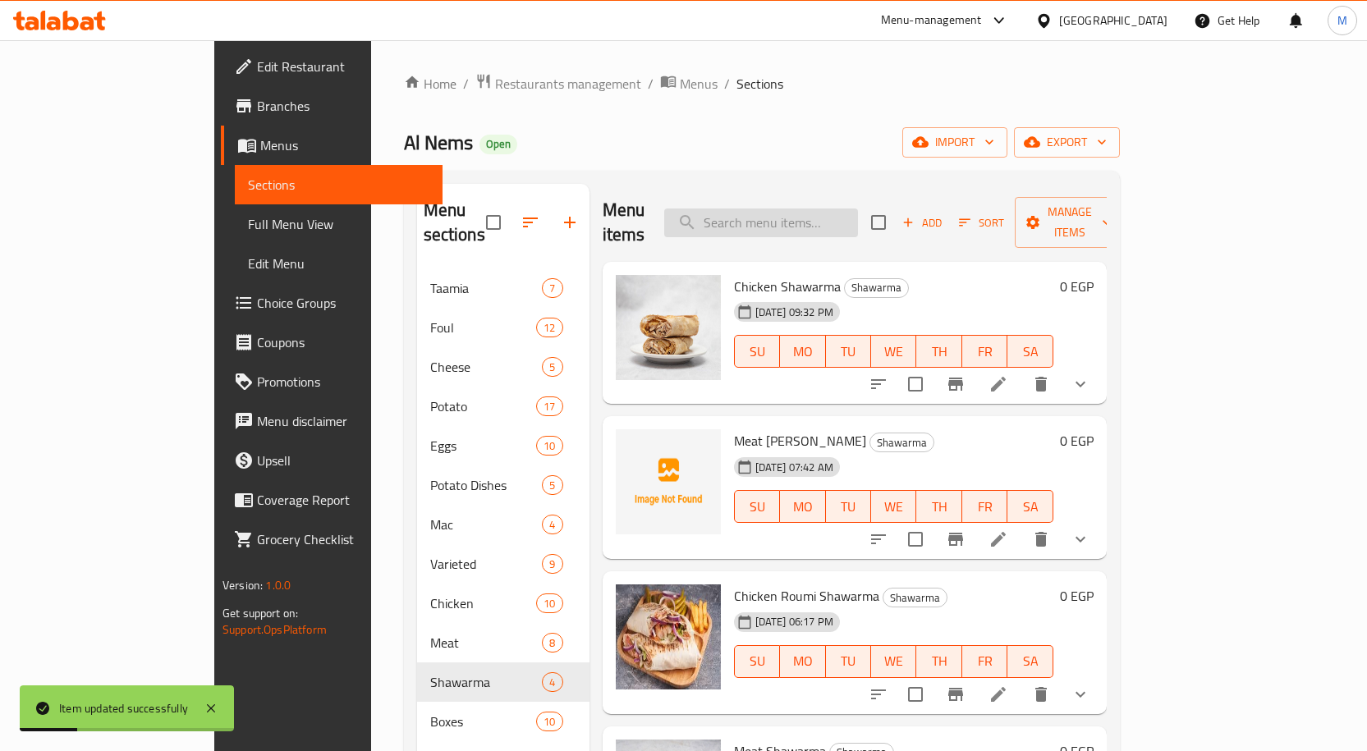
click at [848, 217] on input "search" at bounding box center [761, 223] width 194 height 29
paste input "Meat Shawarm"
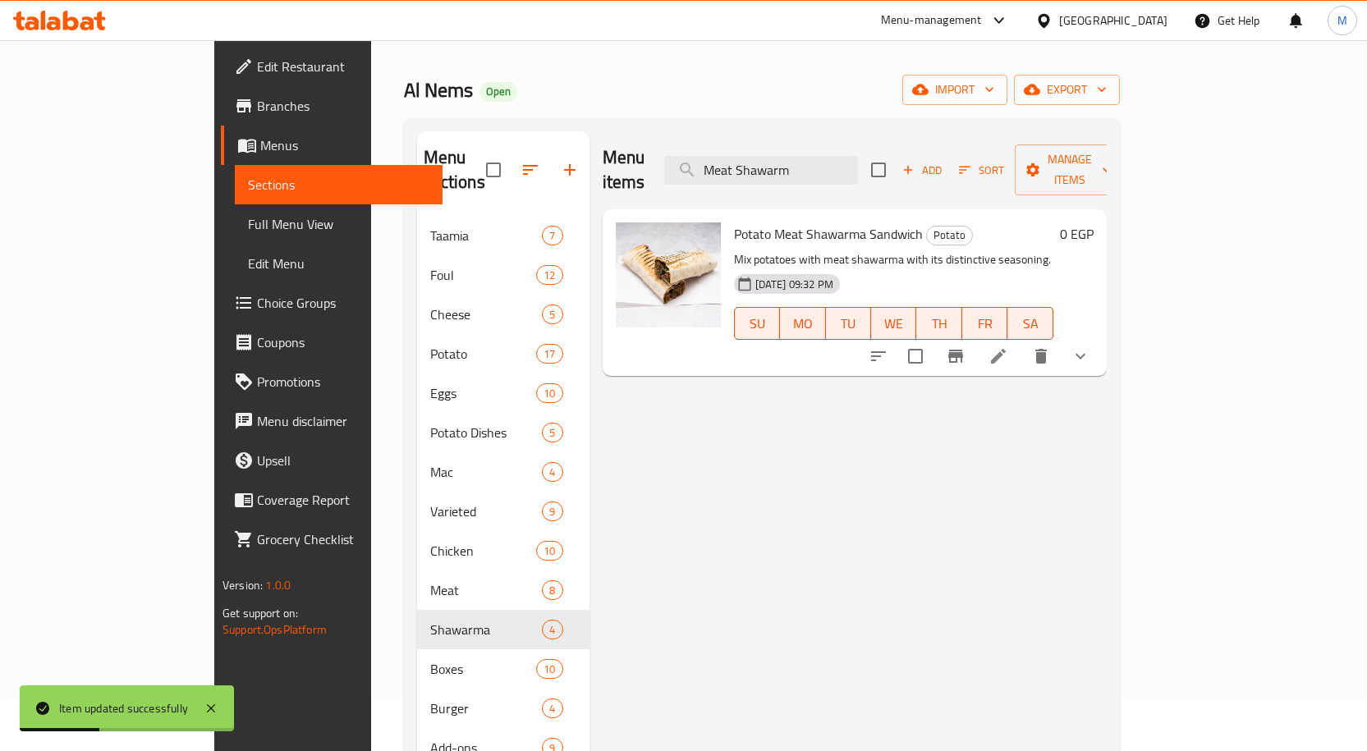
scroll to position [82, 0]
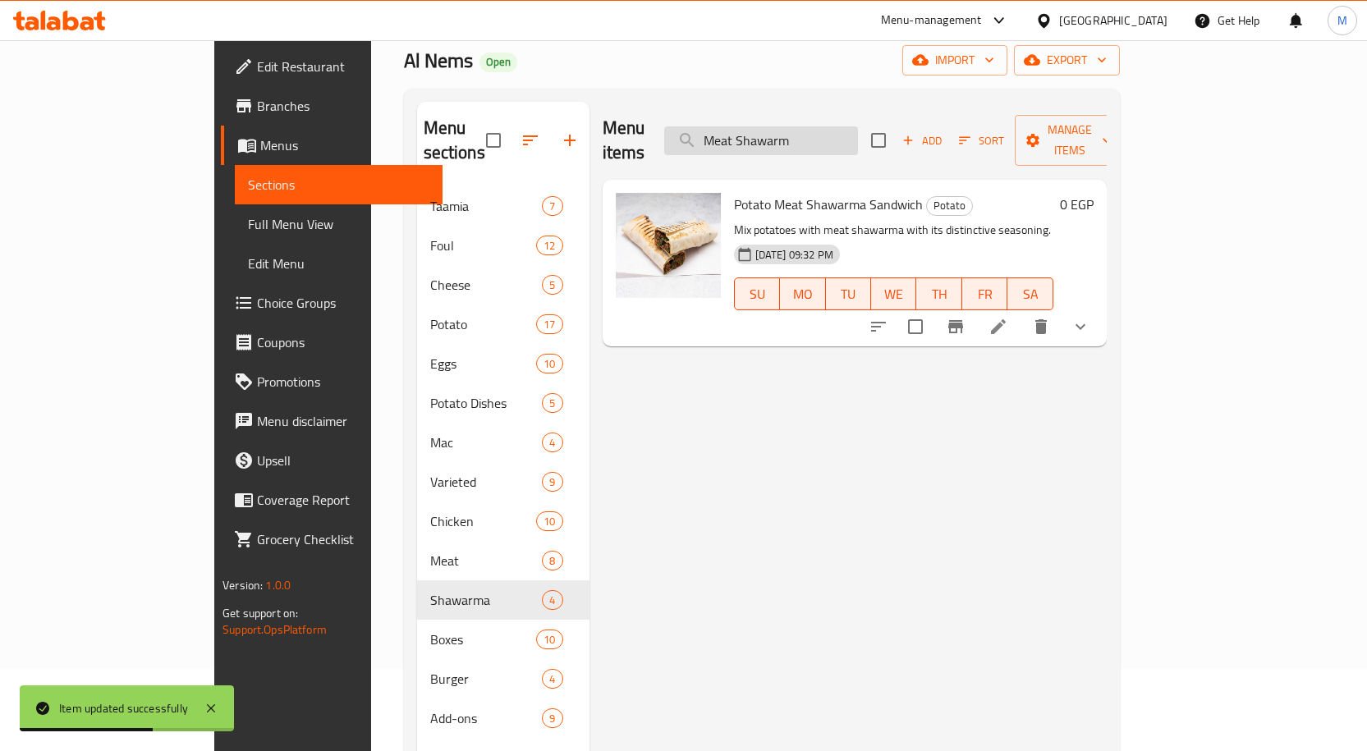
click at [783, 137] on input "Meat Shawarm" at bounding box center [761, 140] width 194 height 29
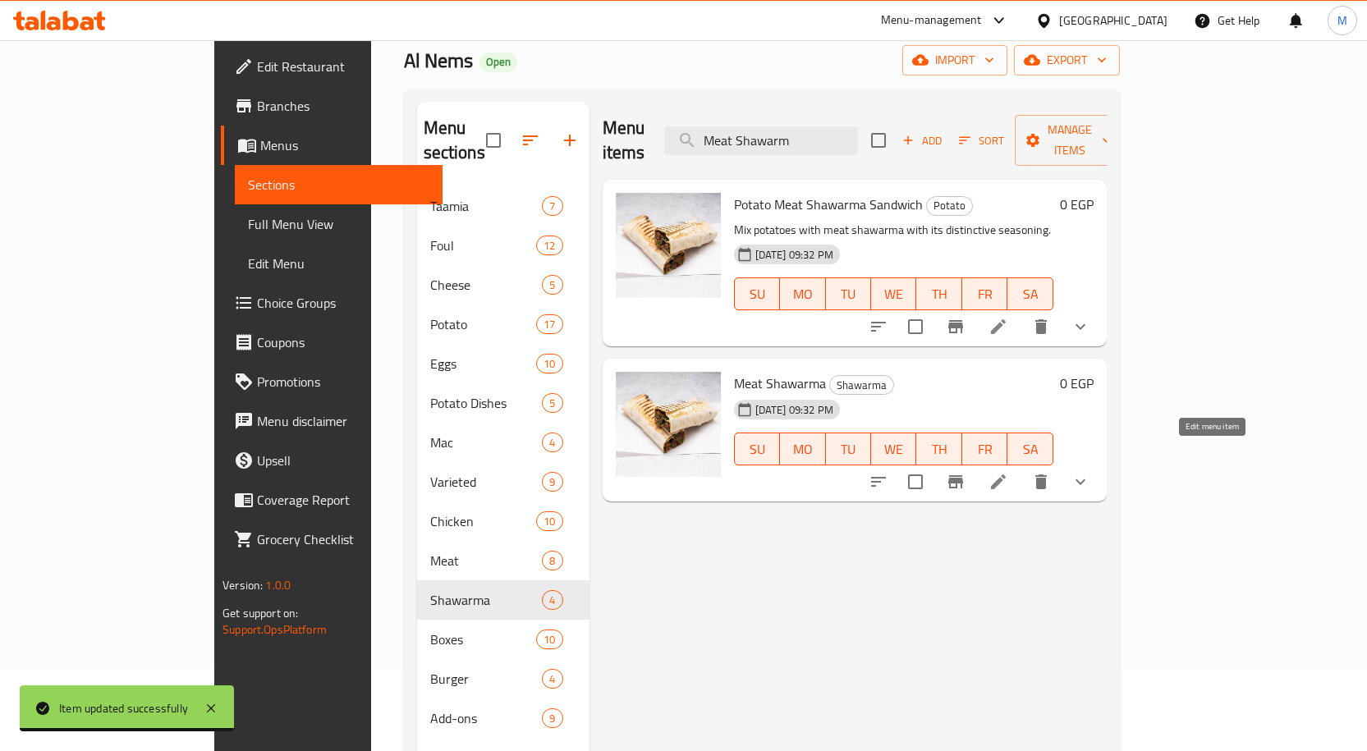
type input "Meat Shawarm"
click at [1008, 472] on icon at bounding box center [999, 482] width 20 height 20
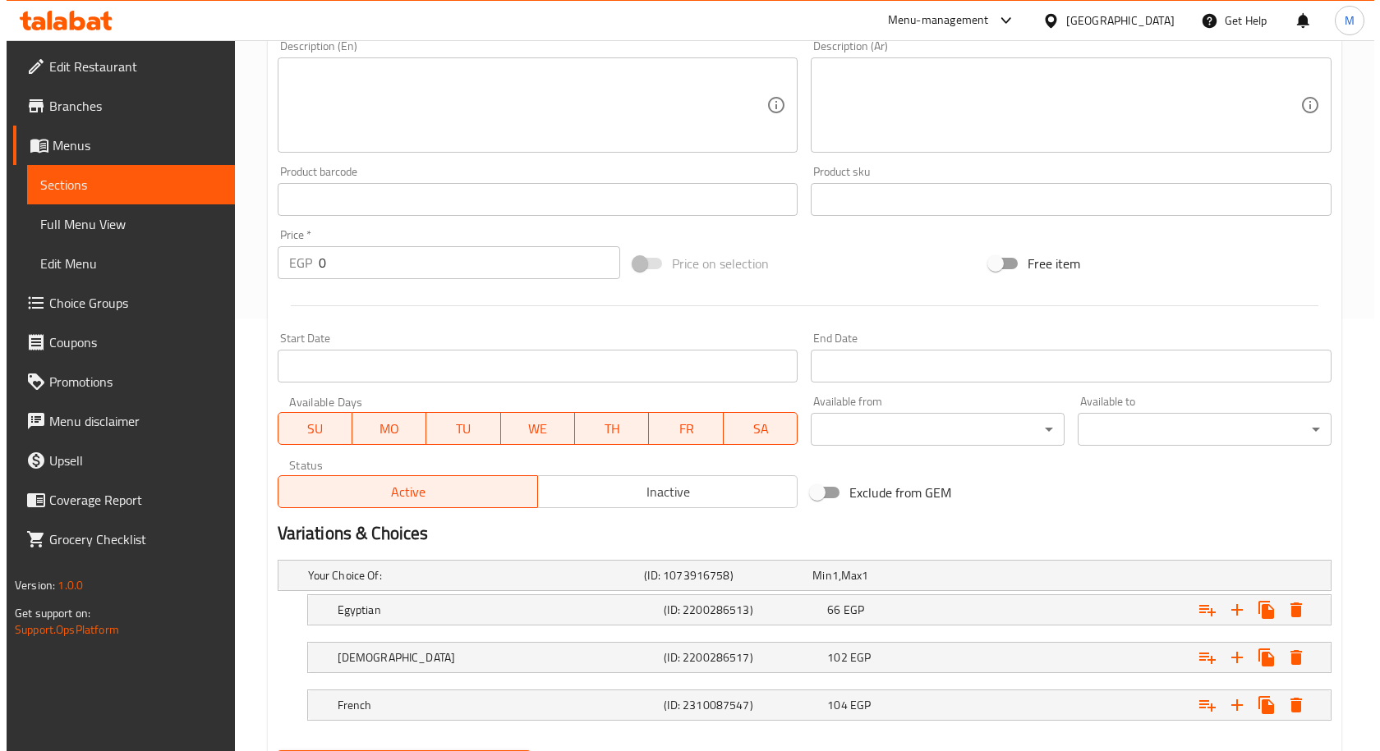
scroll to position [517, 0]
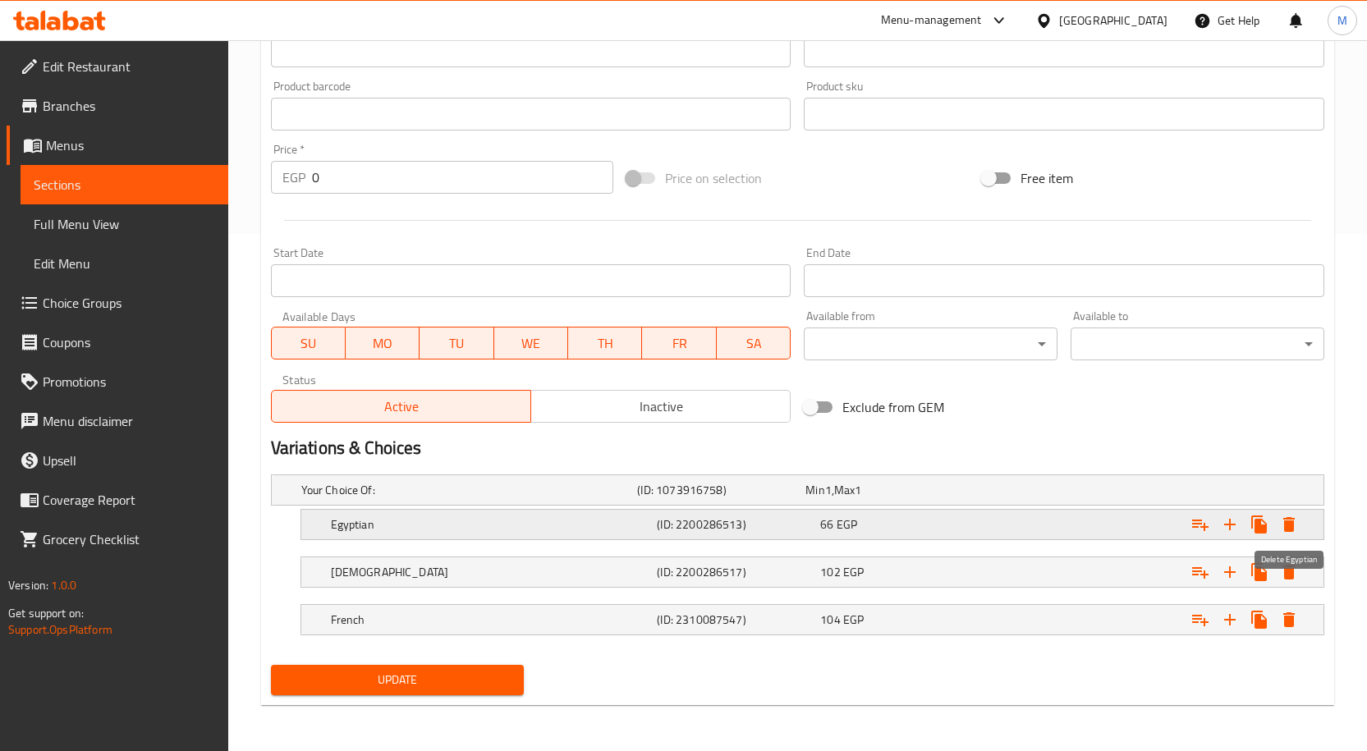
click at [1282, 526] on icon "Expand" at bounding box center [1289, 525] width 20 height 20
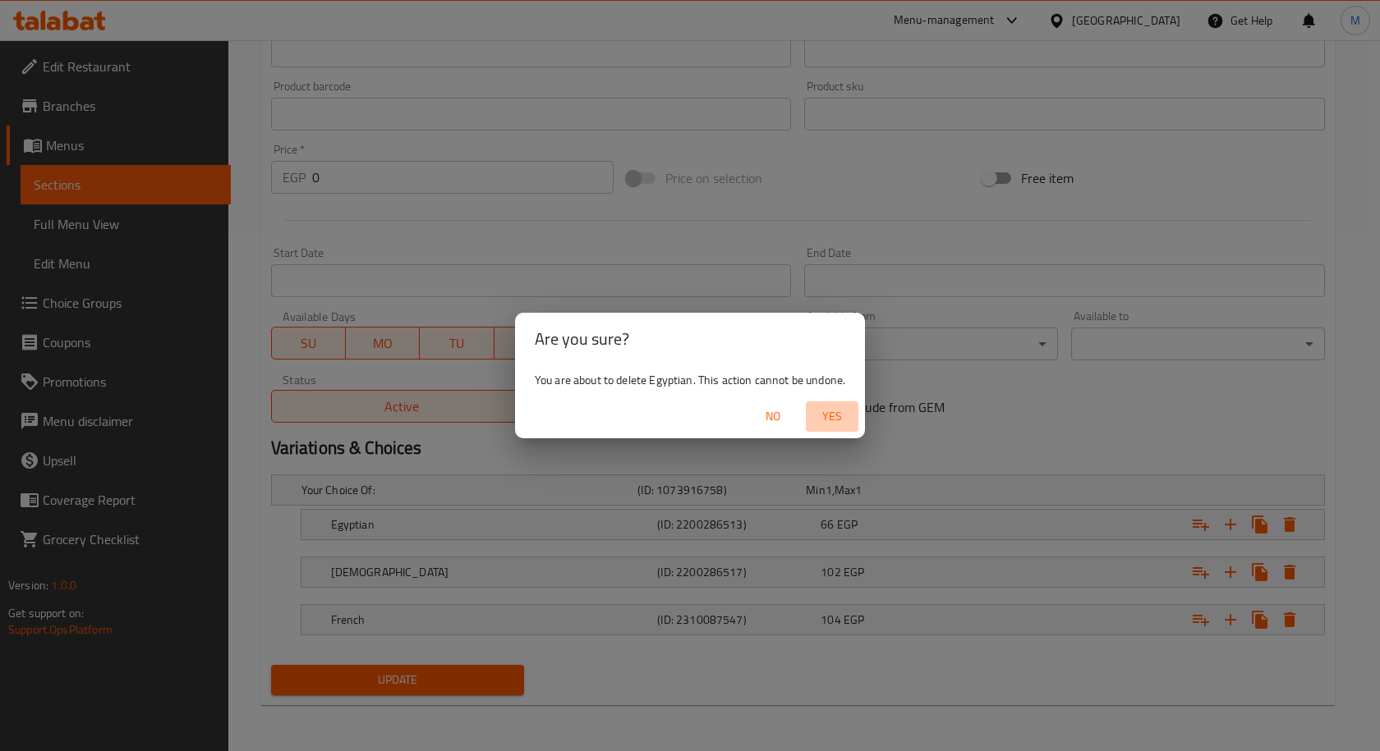
click at [832, 414] on span "Yes" at bounding box center [831, 416] width 39 height 21
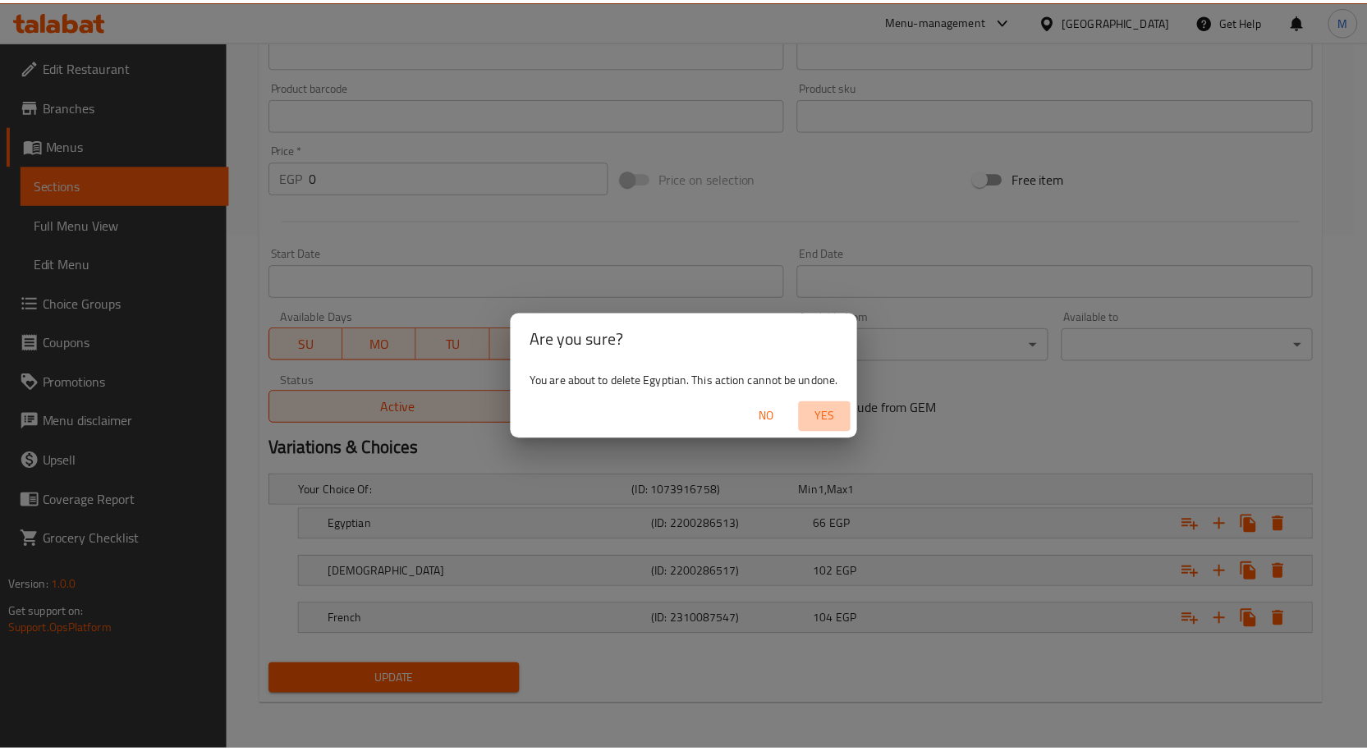
scroll to position [470, 0]
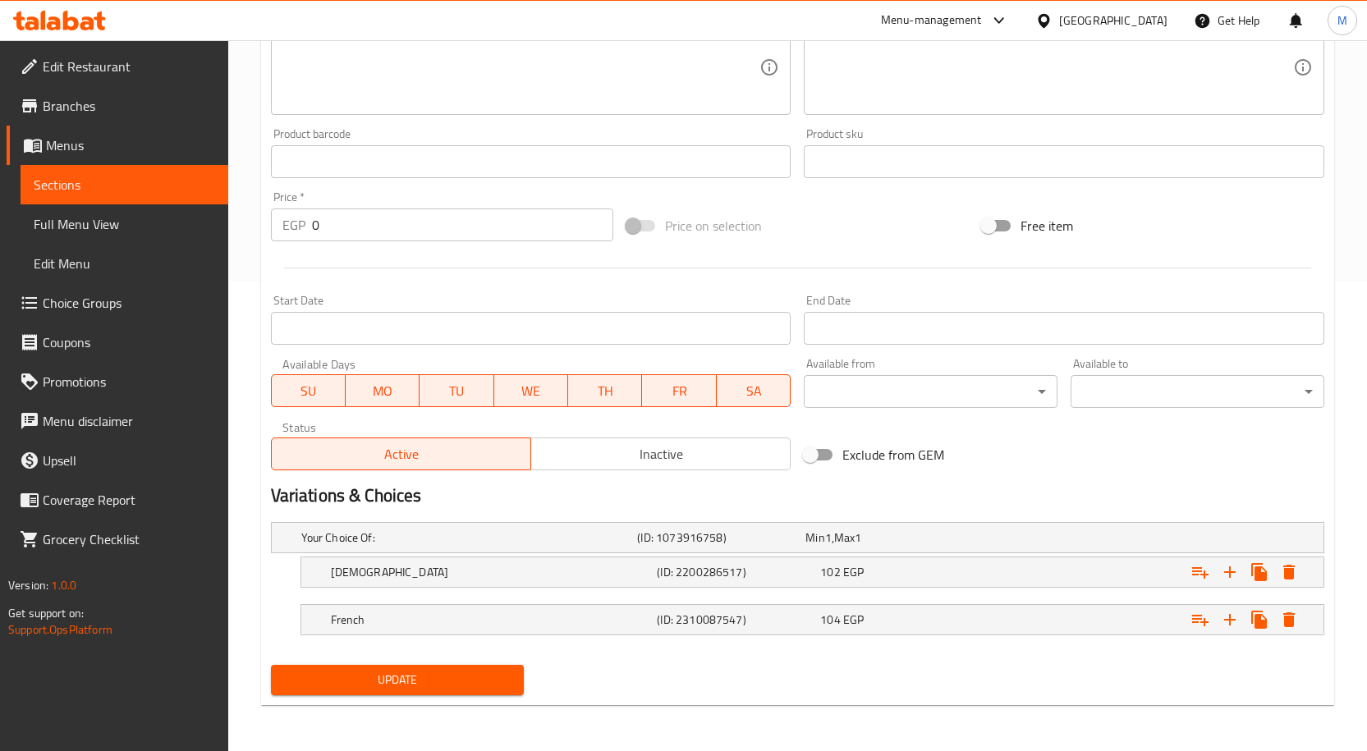
click at [477, 668] on button "Update" at bounding box center [398, 680] width 254 height 30
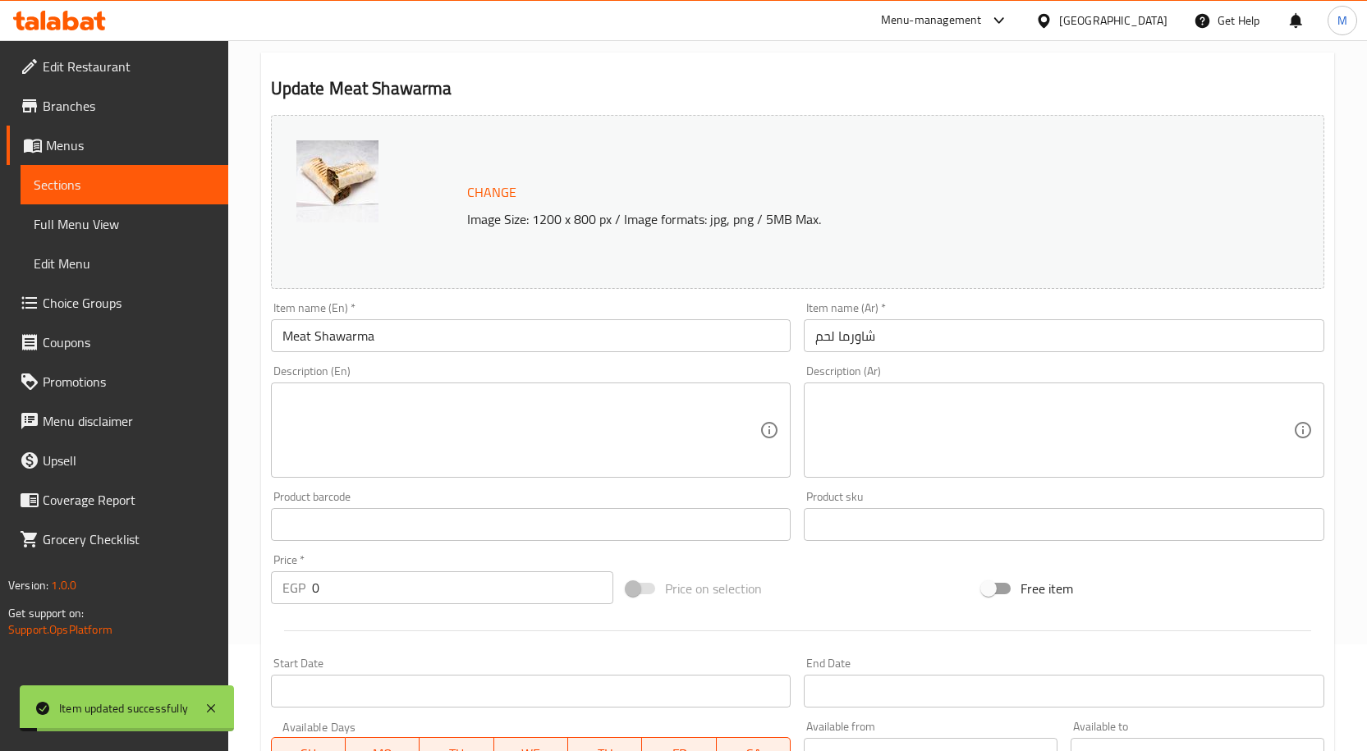
scroll to position [0, 0]
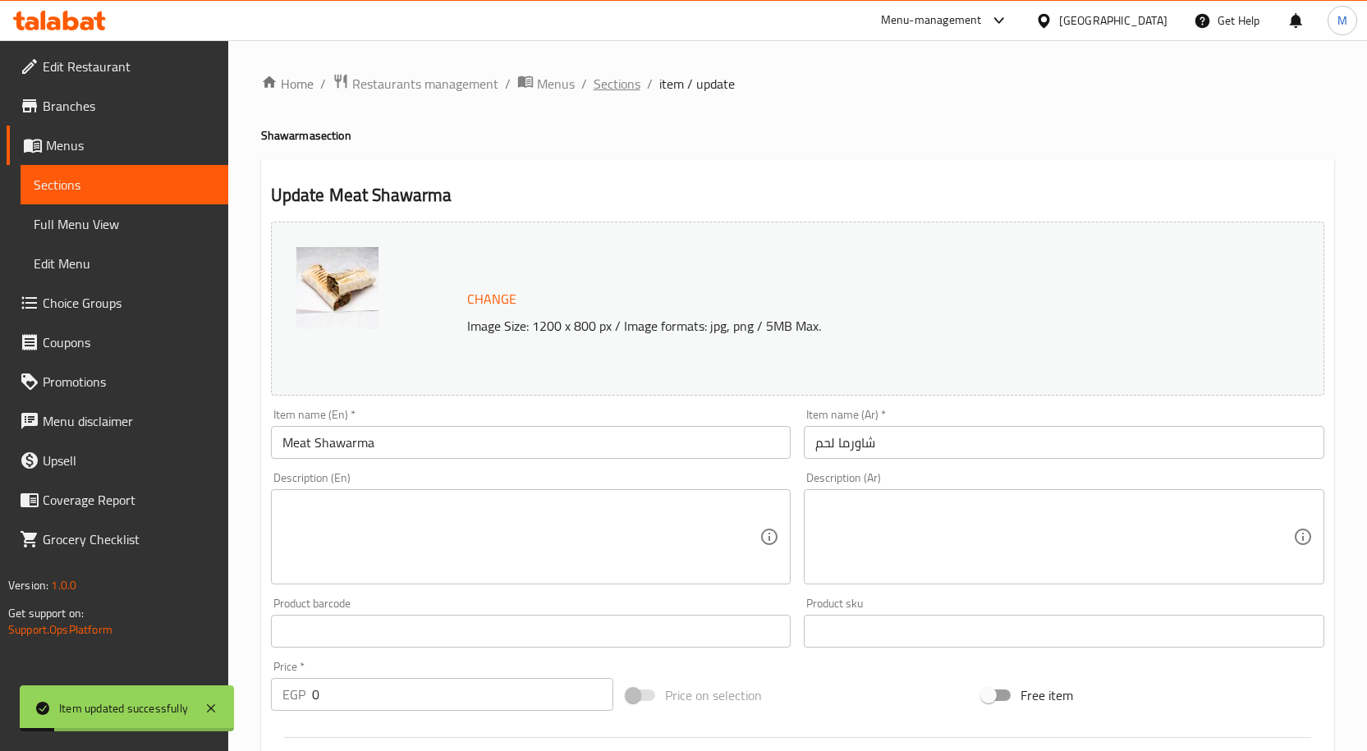
click at [615, 94] on span "Sections" at bounding box center [617, 84] width 47 height 20
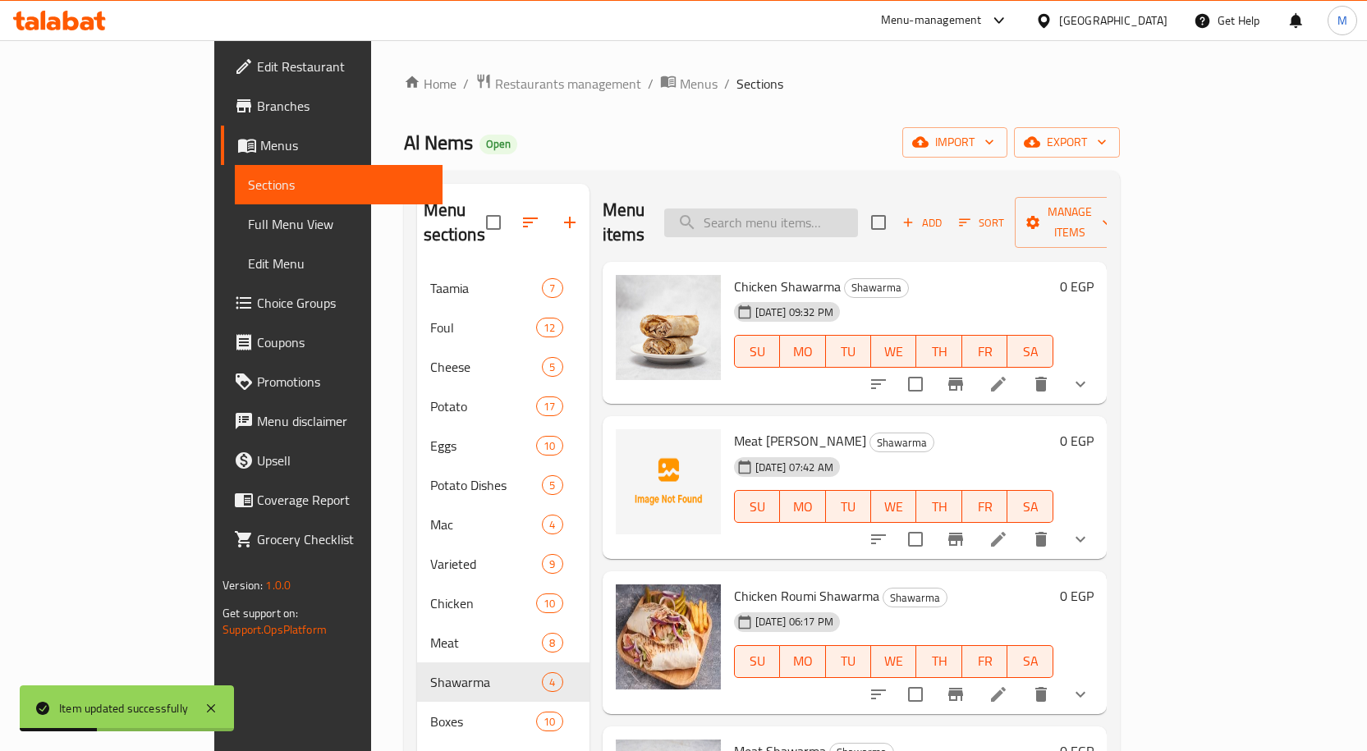
paste input "Classic Meat"
click at [806, 211] on input "search" at bounding box center [761, 223] width 194 height 29
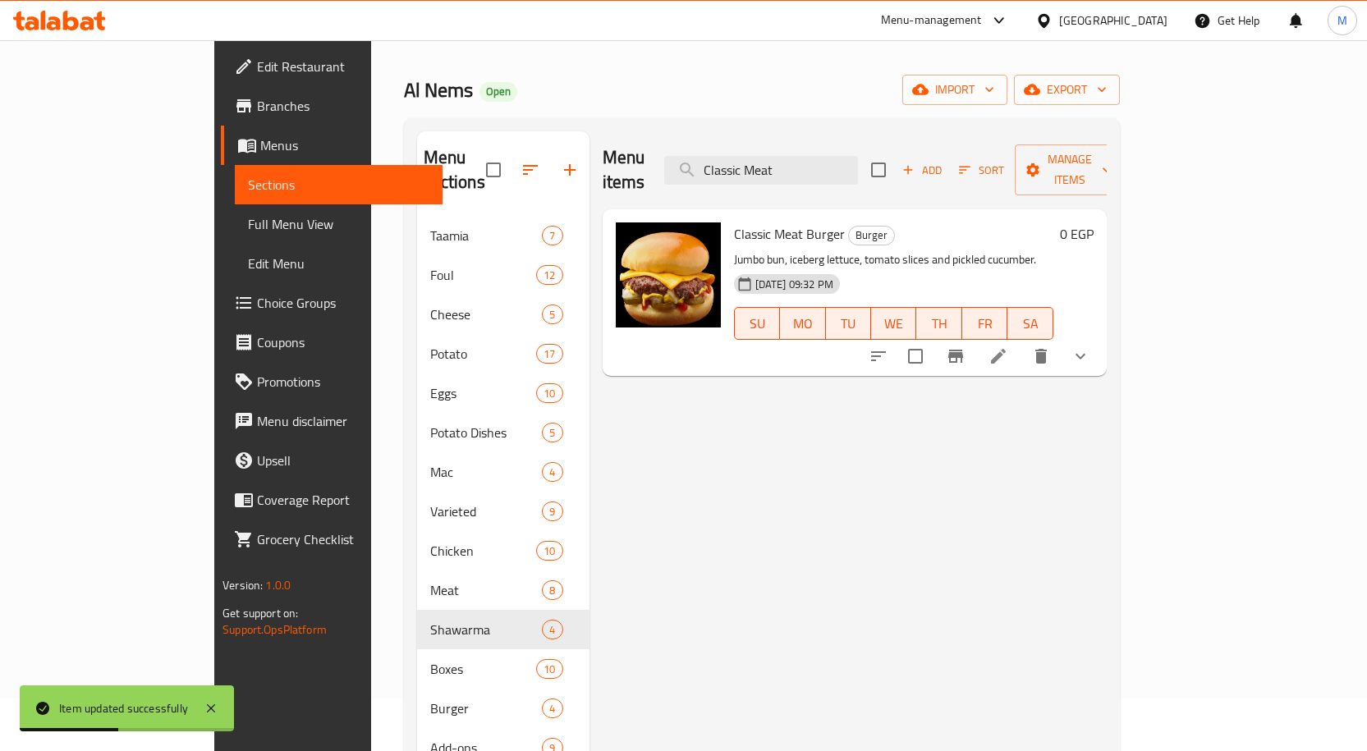
scroll to position [82, 0]
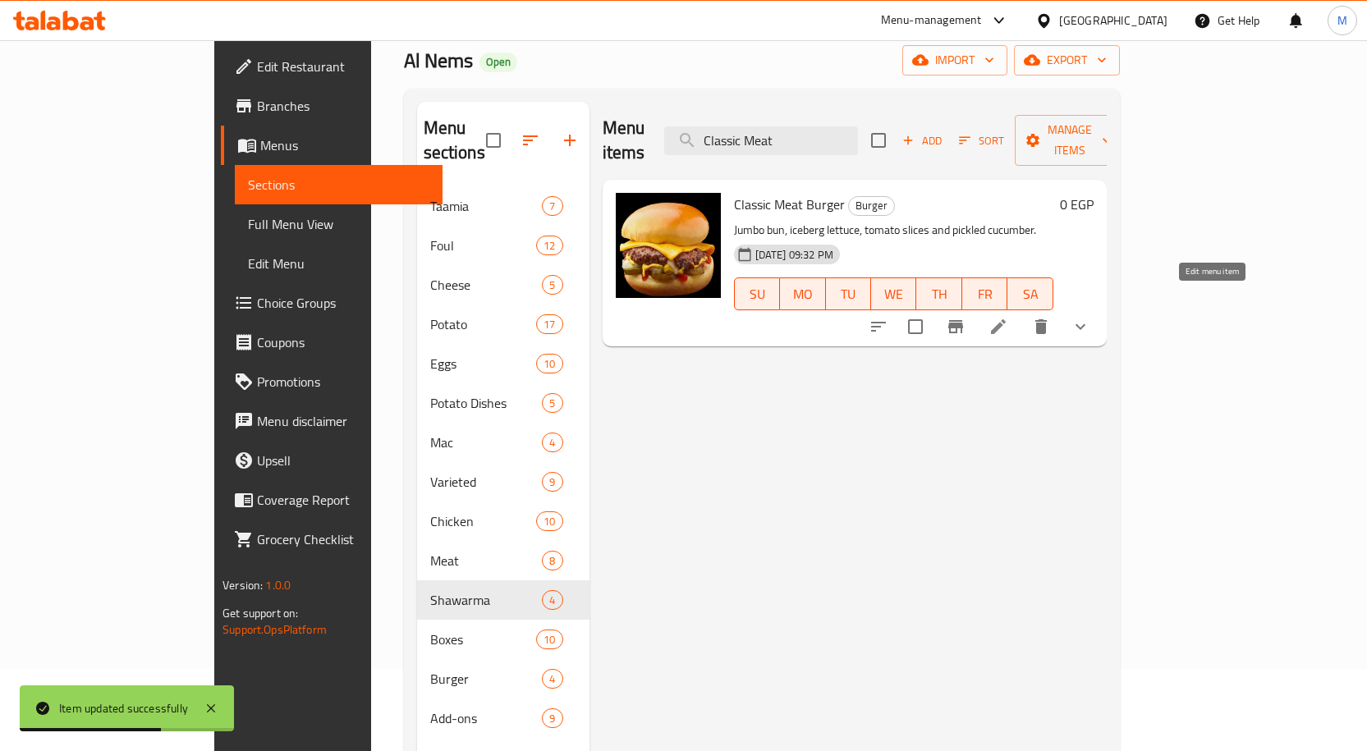
type input "Classic Meat"
click at [1008, 317] on icon at bounding box center [999, 327] width 20 height 20
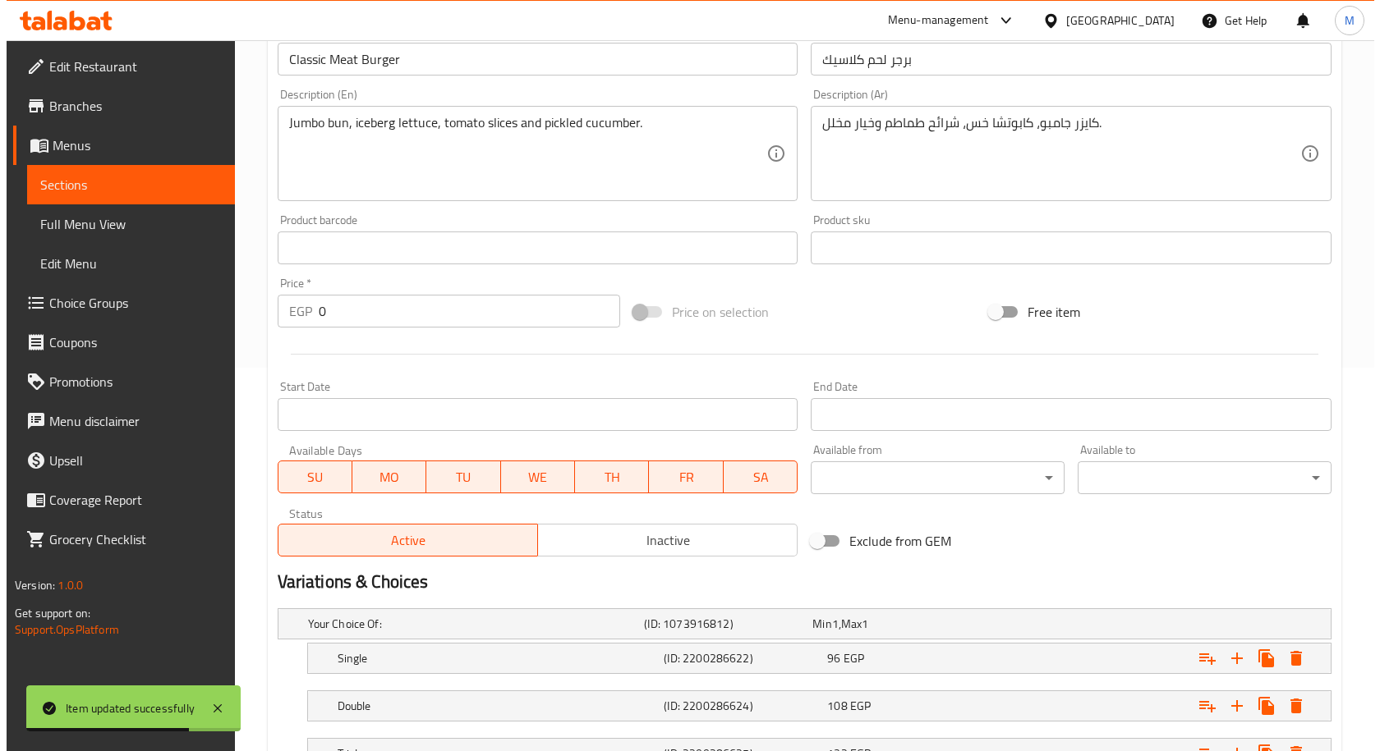
scroll to position [517, 0]
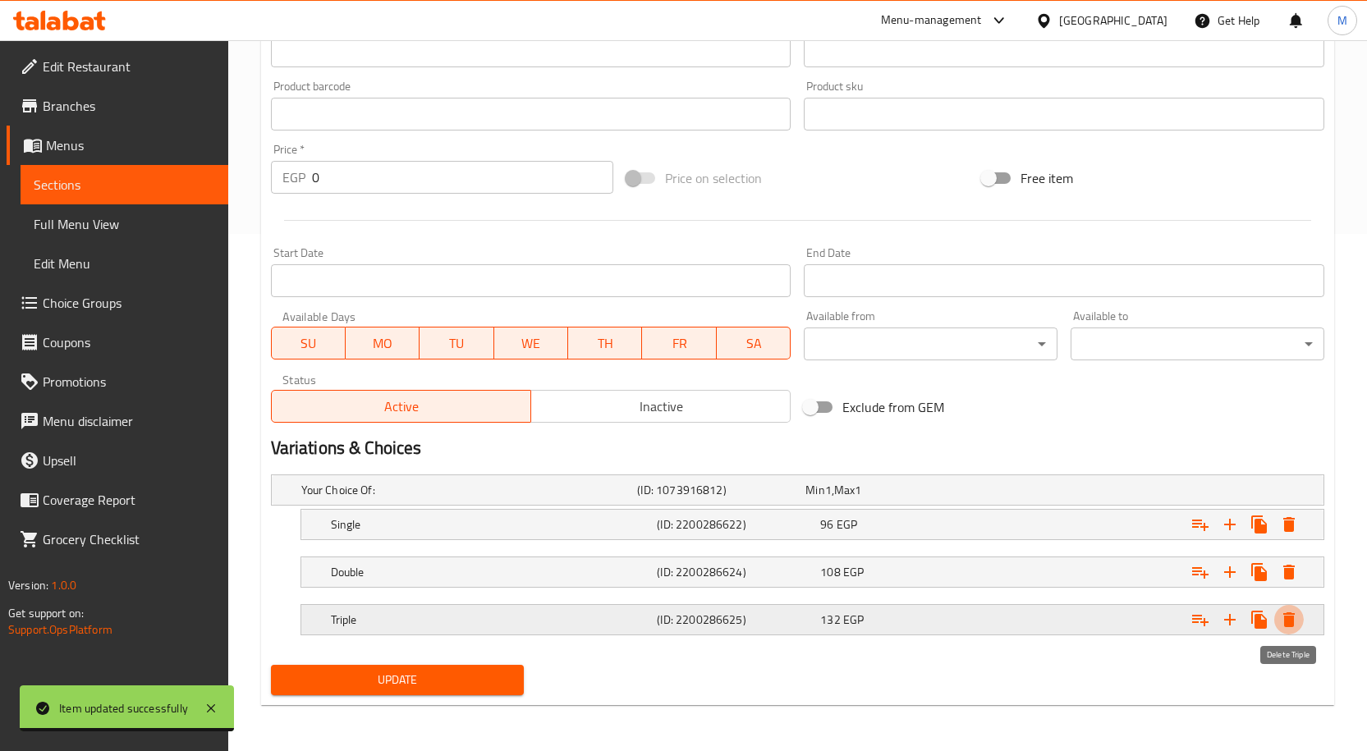
click at [1282, 617] on icon "Expand" at bounding box center [1289, 620] width 20 height 20
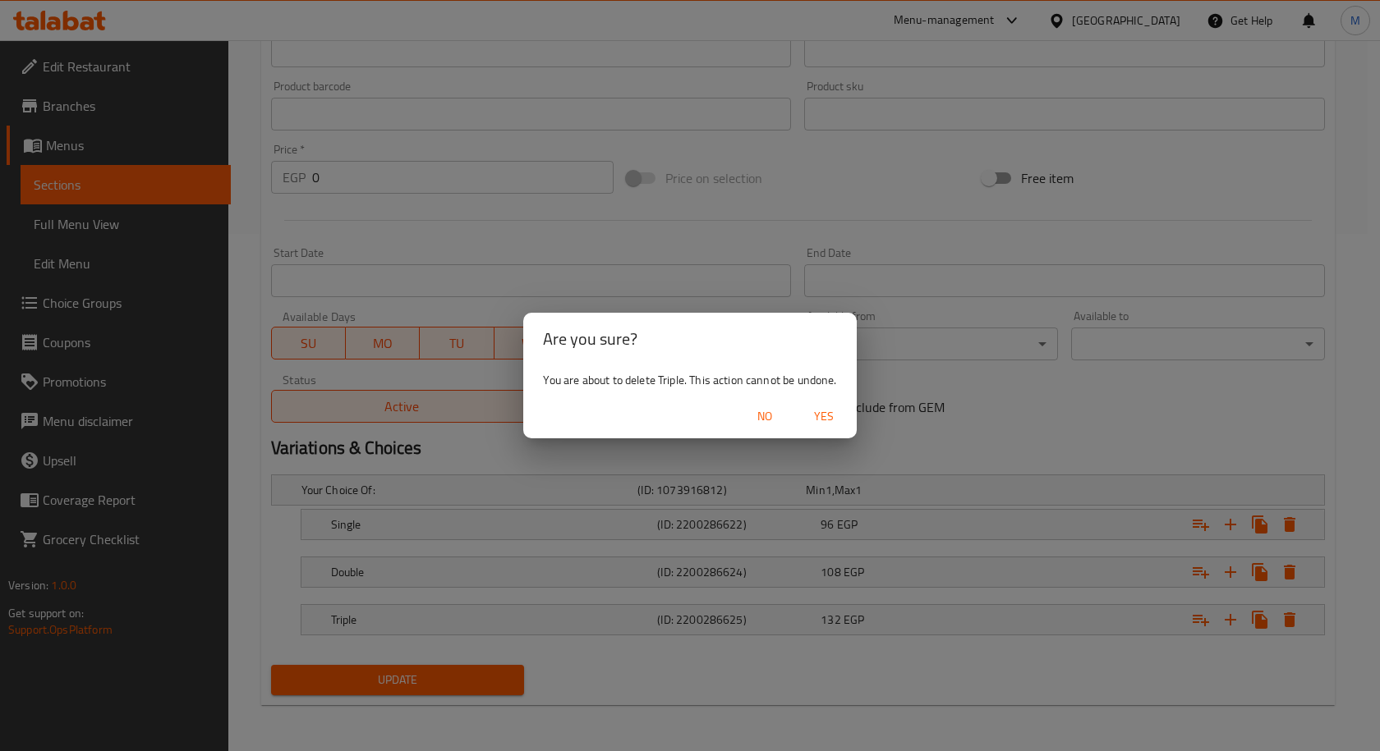
click at [816, 416] on span "Yes" at bounding box center [823, 416] width 39 height 21
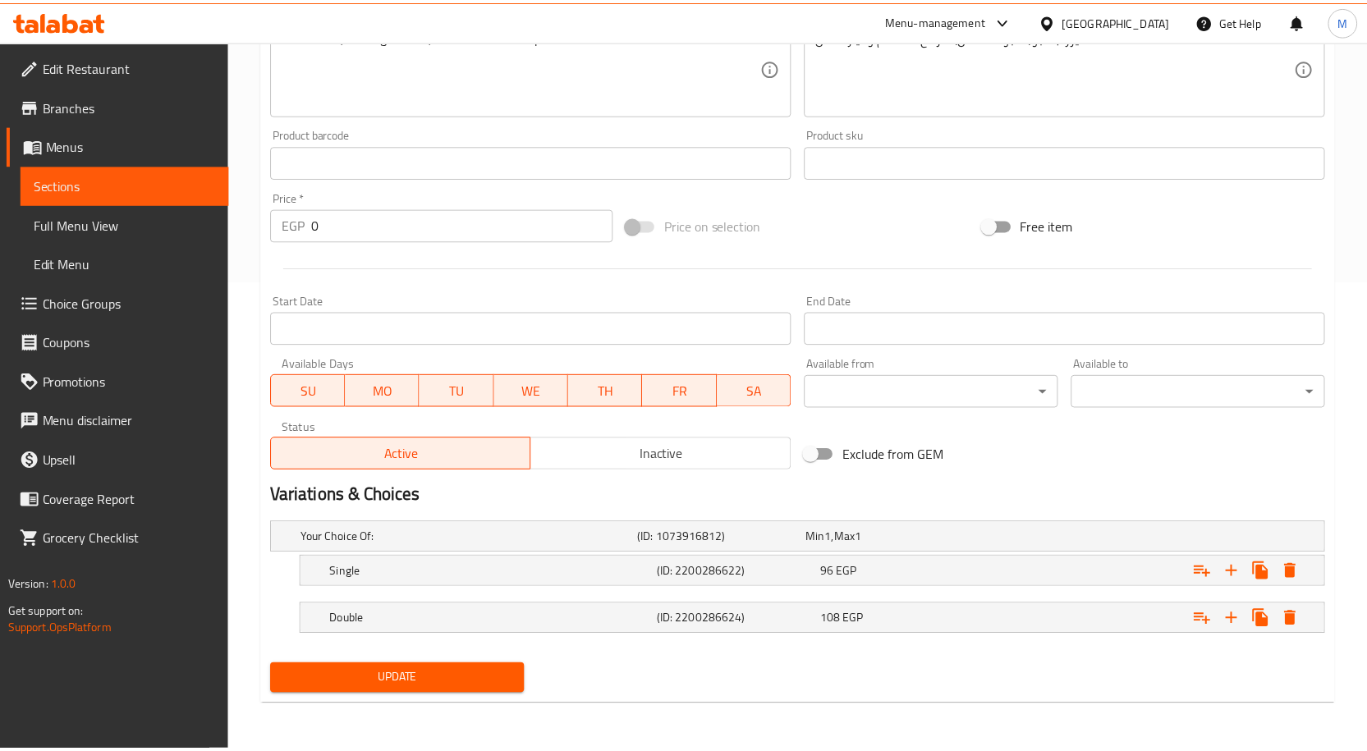
scroll to position [470, 0]
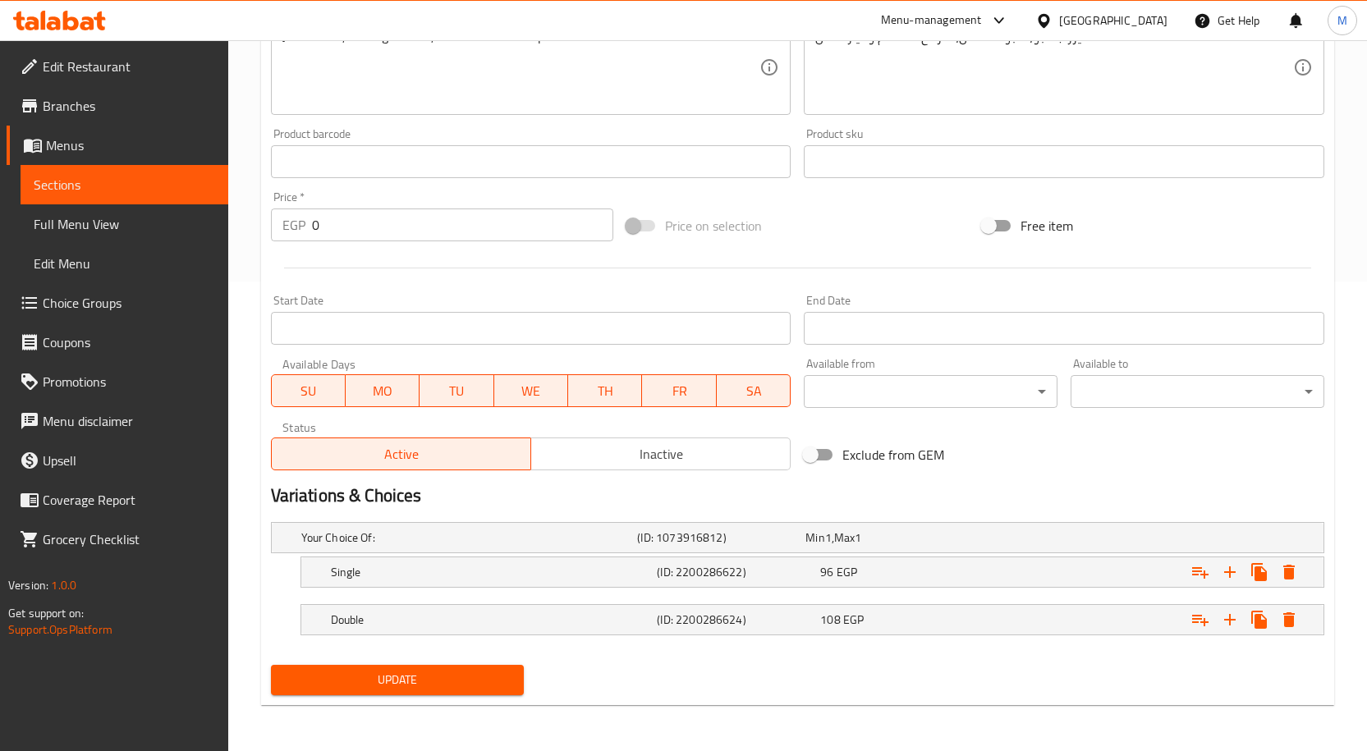
click at [437, 674] on span "Update" at bounding box center [397, 680] width 227 height 21
